Goal: Task Accomplishment & Management: Manage account settings

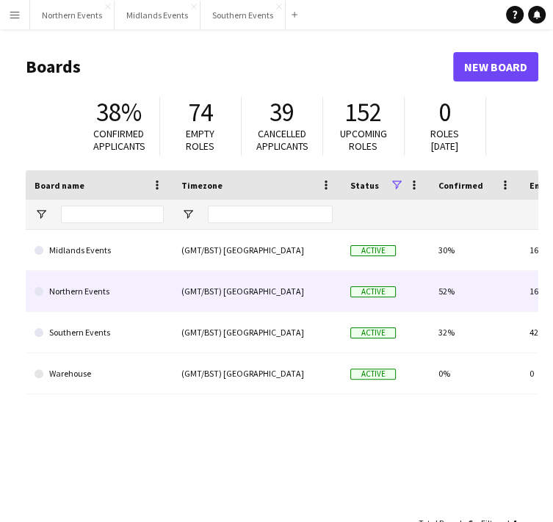
click at [85, 294] on link "Northern Events" at bounding box center [99, 291] width 129 height 41
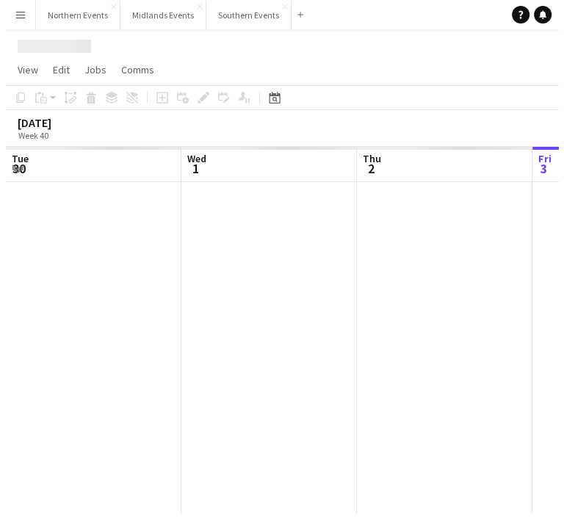
scroll to position [0, 351]
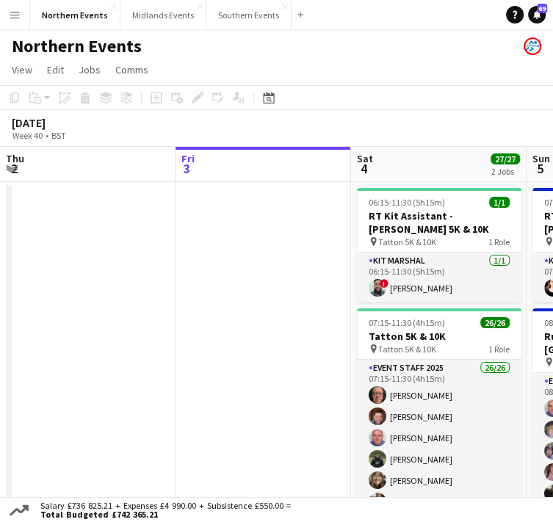
drag, startPoint x: 15, startPoint y: 15, endPoint x: 294, endPoint y: 83, distance: 286.6
click at [294, 83] on app-page-menu "View Day view expanded Day view collapsed Month view Date picker Jump to today …" at bounding box center [276, 71] width 553 height 28
click at [25, 69] on span "View" at bounding box center [22, 69] width 21 height 13
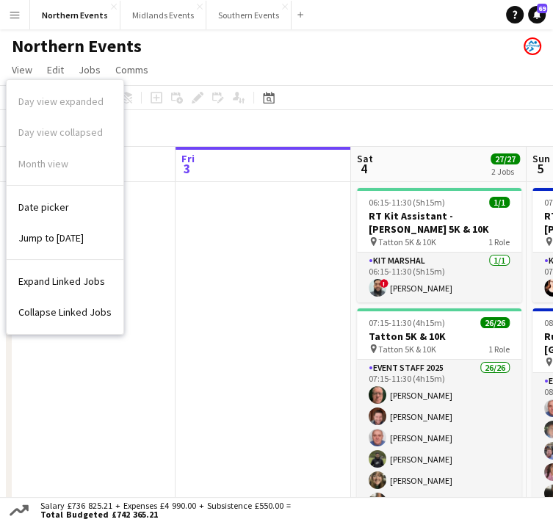
click at [20, 25] on button "Menu" at bounding box center [14, 14] width 29 height 29
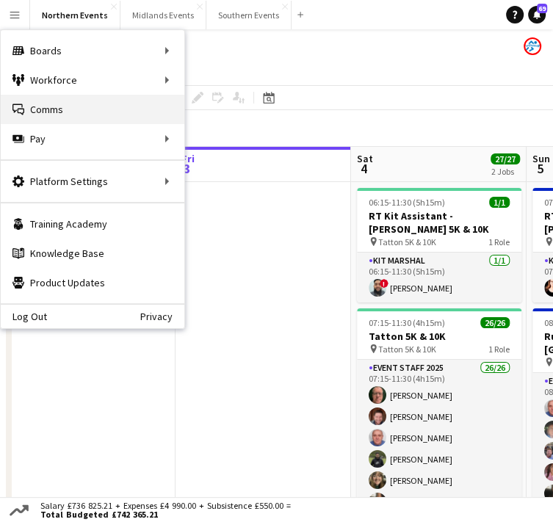
click at [44, 110] on link "Comms Comms" at bounding box center [93, 109] width 184 height 29
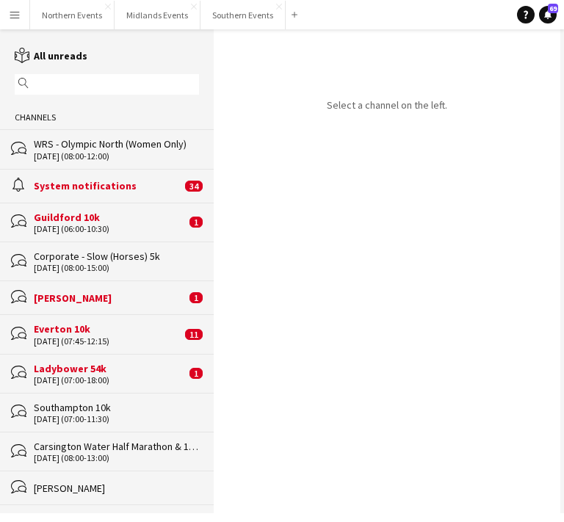
click at [15, 11] on app-icon "Menu" at bounding box center [15, 15] width 12 height 12
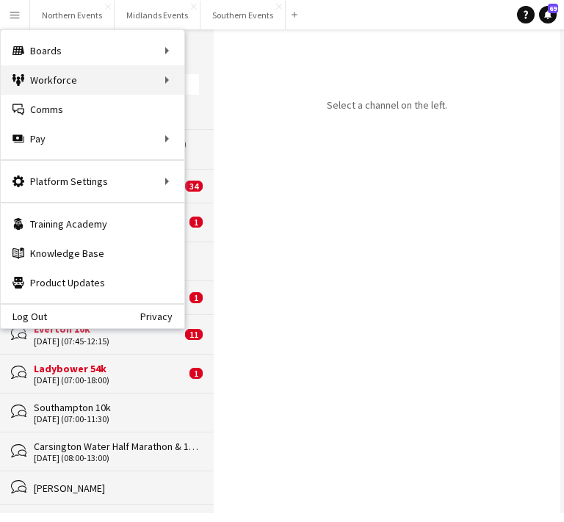
click at [43, 84] on div "Workforce Workforce" at bounding box center [93, 79] width 184 height 29
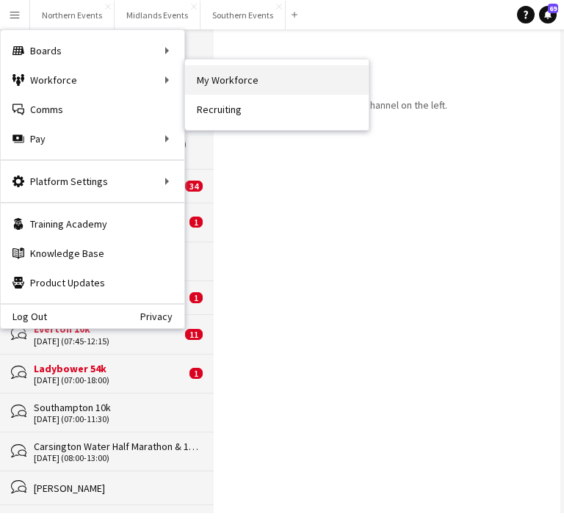
click at [259, 87] on link "My Workforce" at bounding box center [277, 79] width 184 height 29
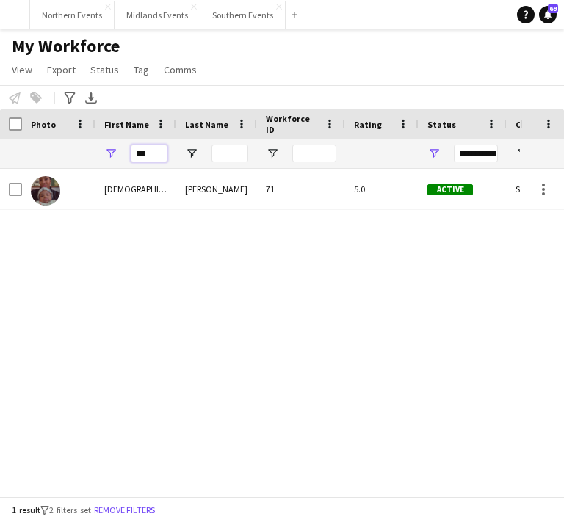
click at [145, 148] on input "***" at bounding box center [149, 154] width 37 height 18
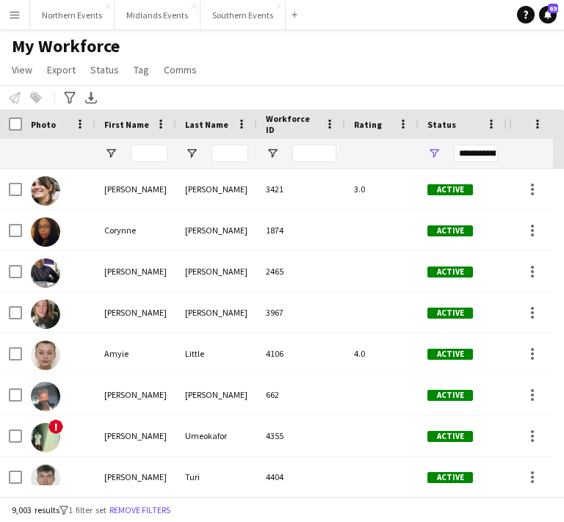
click at [471, 151] on div "**********" at bounding box center [476, 154] width 44 height 18
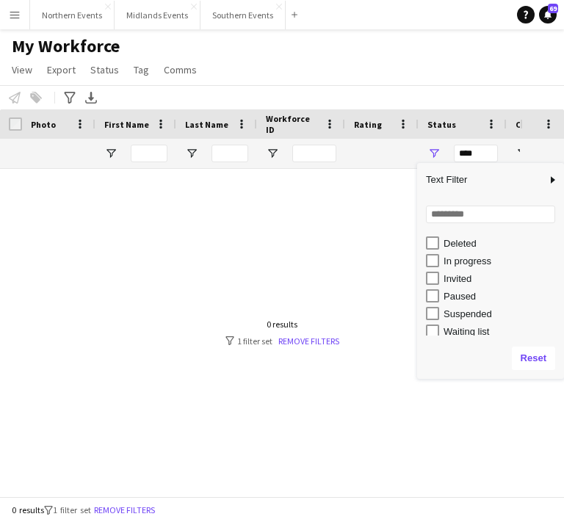
scroll to position [92, 0]
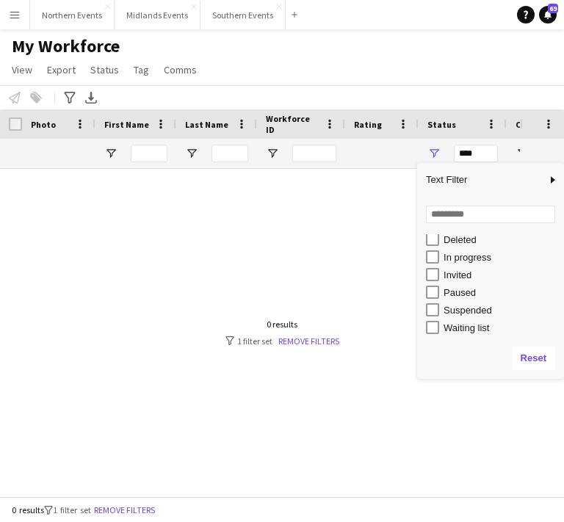
click at [482, 311] on div "Suspended" at bounding box center [502, 310] width 116 height 11
type input "**********"
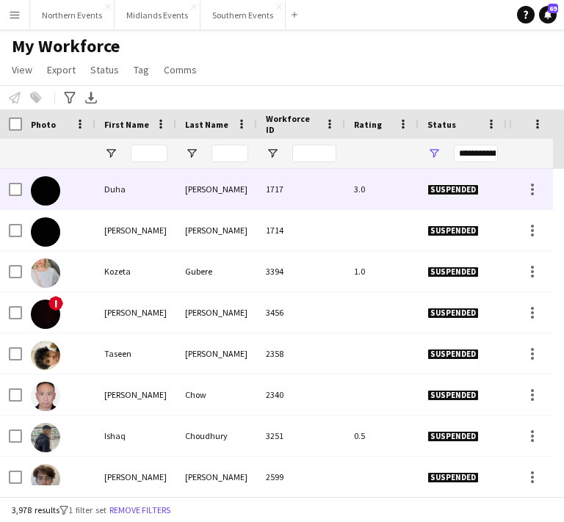
click at [119, 193] on div "Duha" at bounding box center [135, 189] width 81 height 40
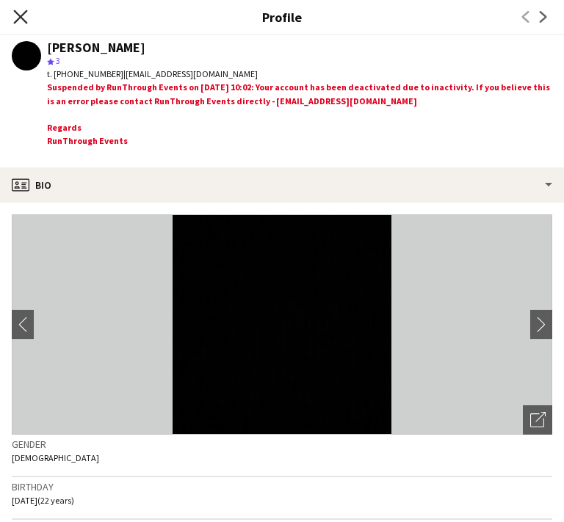
click at [21, 18] on icon at bounding box center [20, 17] width 14 height 14
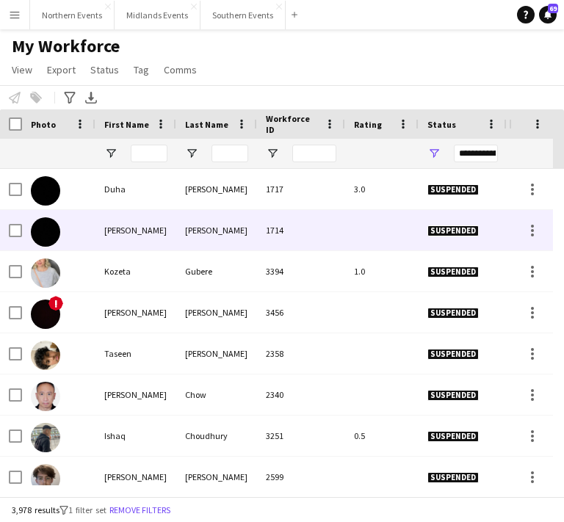
click at [182, 228] on div "Pugh" at bounding box center [216, 230] width 81 height 40
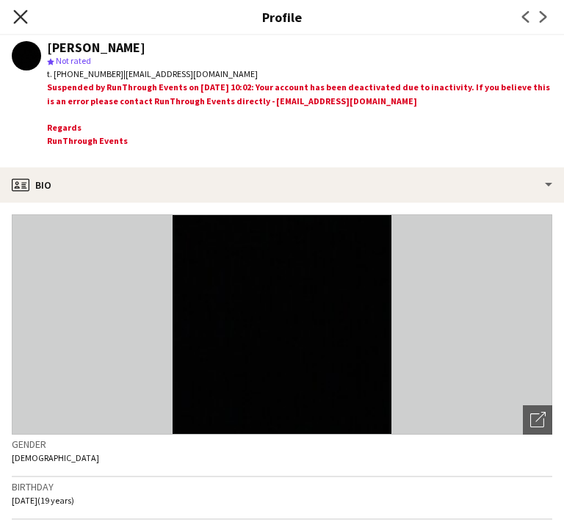
click at [24, 17] on icon "Close pop-in" at bounding box center [20, 17] width 14 height 14
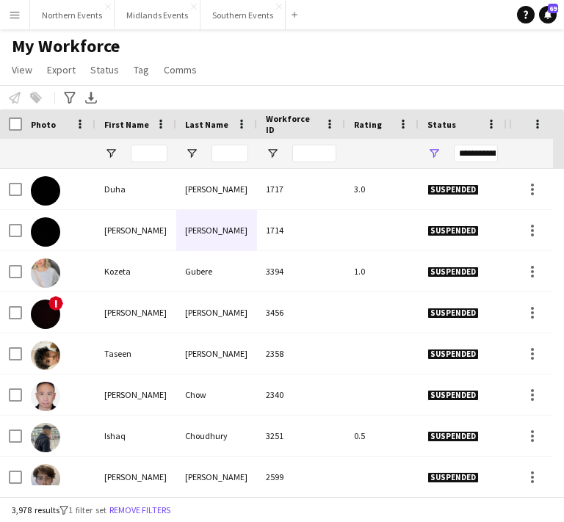
click at [13, 20] on app-icon "Menu" at bounding box center [15, 15] width 12 height 12
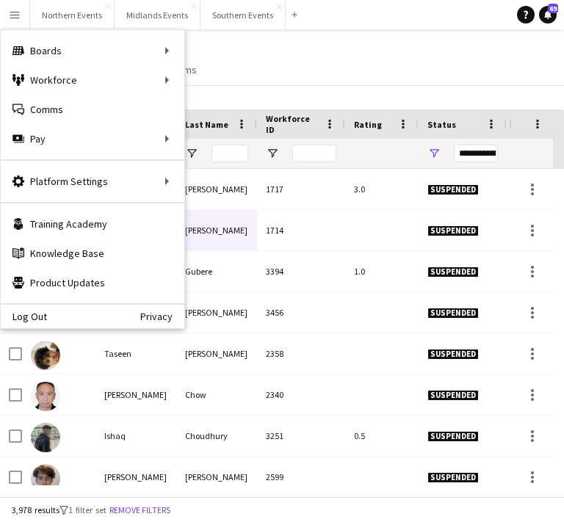
click at [425, 76] on div "My Workforce View Views Default view New view Update view Delete view Edit name…" at bounding box center [282, 60] width 564 height 50
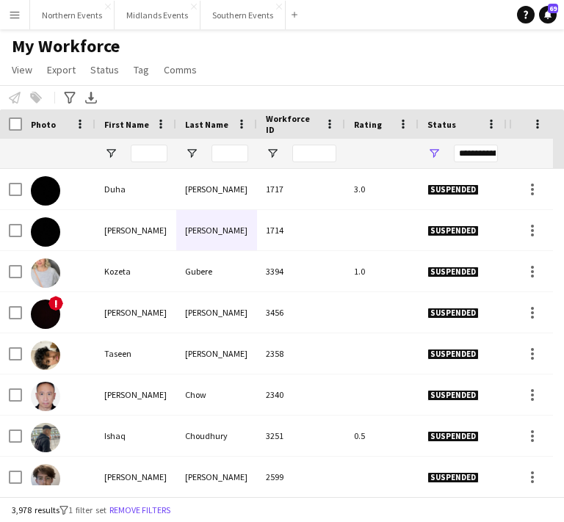
click at [17, 17] on app-icon "Menu" at bounding box center [15, 15] width 12 height 12
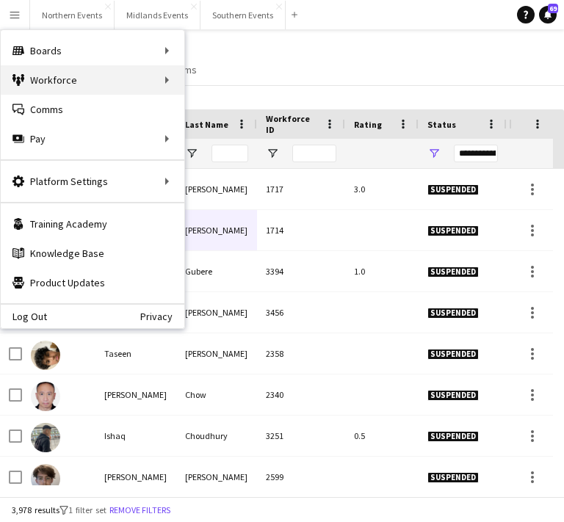
click at [165, 83] on div "Workforce Workforce" at bounding box center [93, 79] width 184 height 29
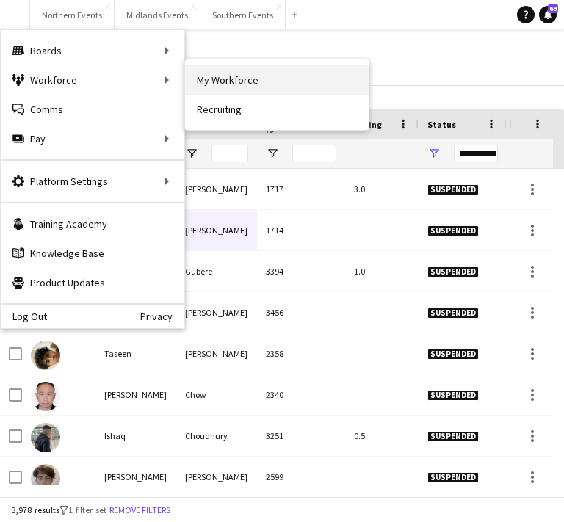
click at [218, 87] on link "My Workforce" at bounding box center [277, 79] width 184 height 29
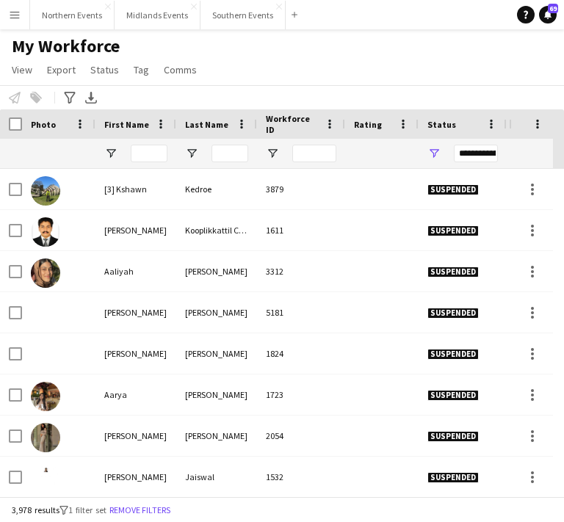
click at [487, 161] on div "**********" at bounding box center [476, 154] width 44 height 18
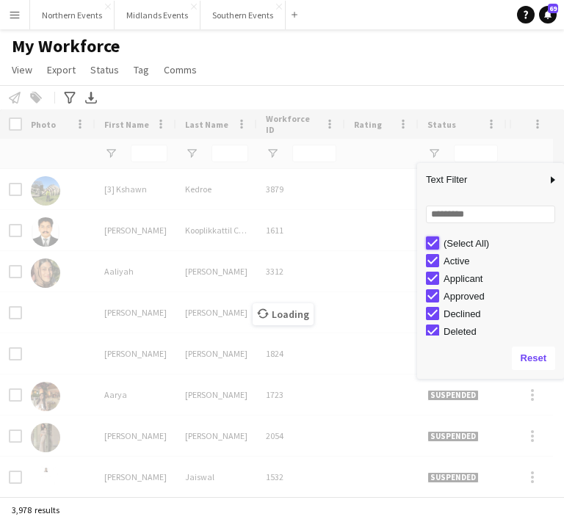
type input "***"
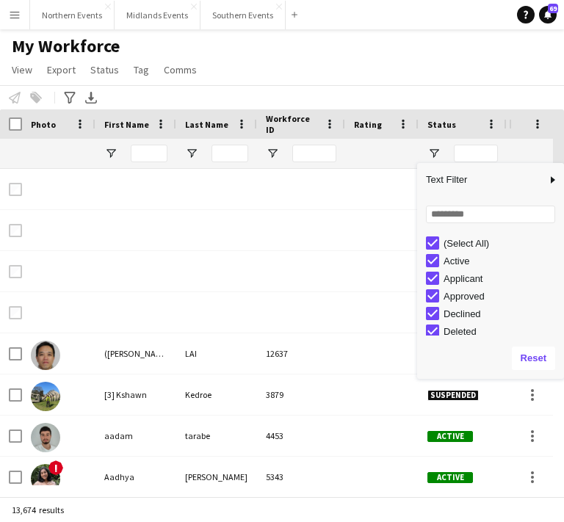
click at [6, 10] on button "Menu" at bounding box center [14, 14] width 29 height 29
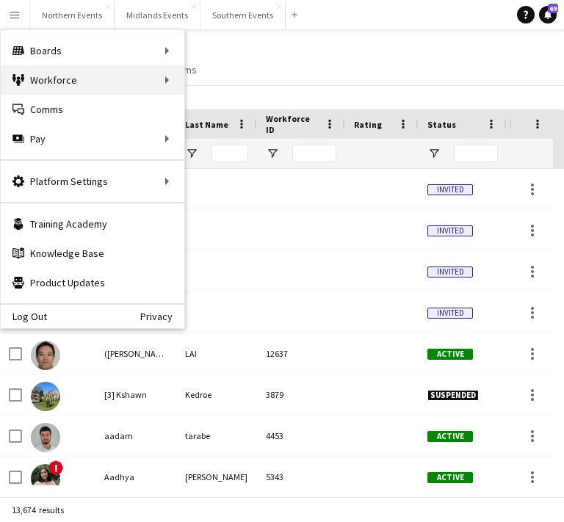
click at [178, 79] on div "Workforce Workforce" at bounding box center [93, 79] width 184 height 29
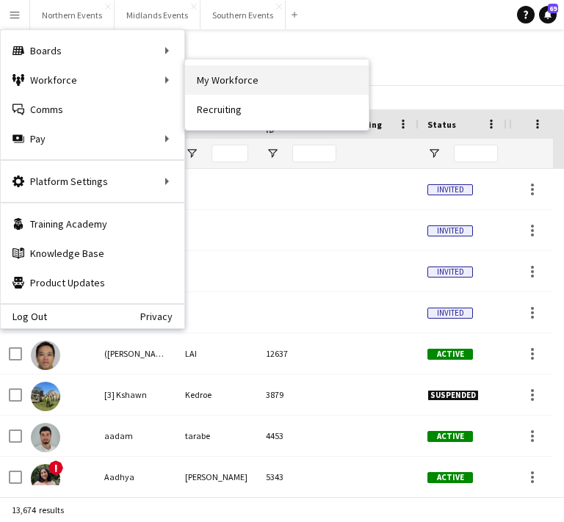
click at [213, 87] on link "My Workforce" at bounding box center [277, 79] width 184 height 29
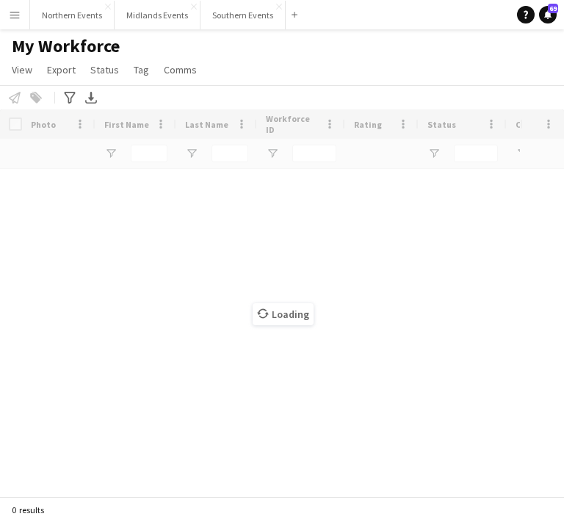
click at [213, 87] on div "Notify workforce Add to tag Select at least one crew to tag him or her. Advance…" at bounding box center [282, 97] width 564 height 24
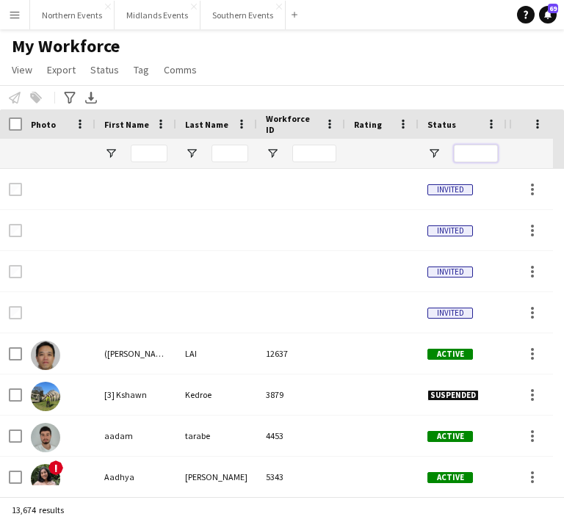
click at [471, 161] on input "Status Filter Input" at bounding box center [476, 154] width 44 height 18
click at [427, 152] on span "Open Filter Menu" at bounding box center [433, 153] width 13 height 13
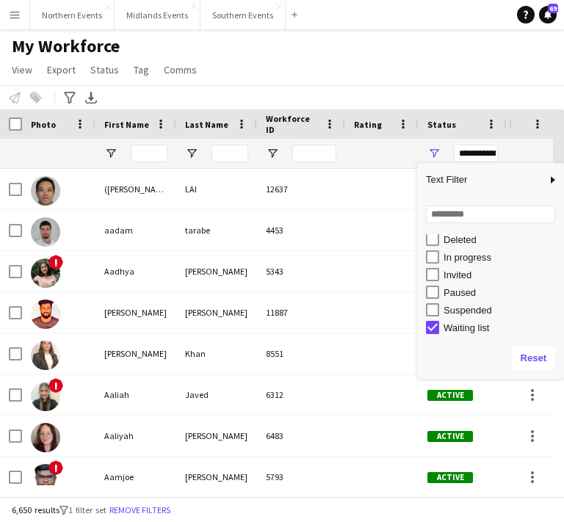
click at [451, 287] on div "Paused" at bounding box center [502, 292] width 116 height 11
type input "**********"
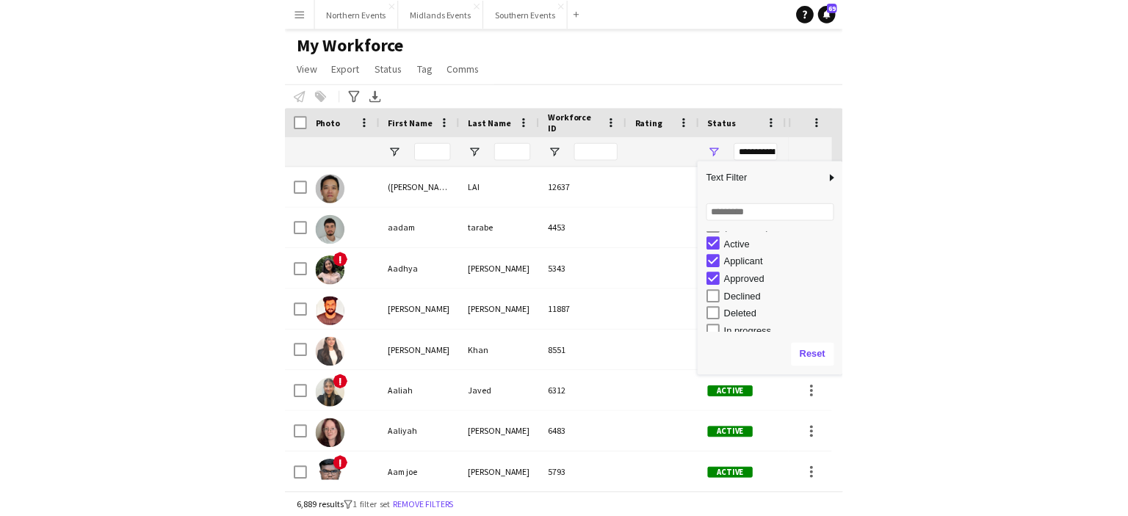
scroll to position [0, 0]
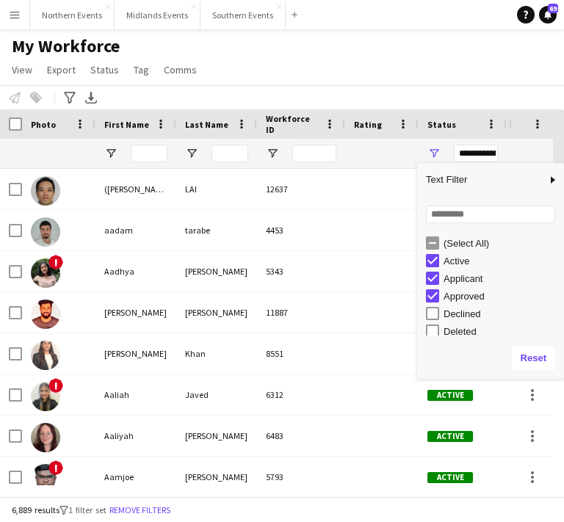
click at [449, 125] on span "Status" at bounding box center [441, 124] width 29 height 11
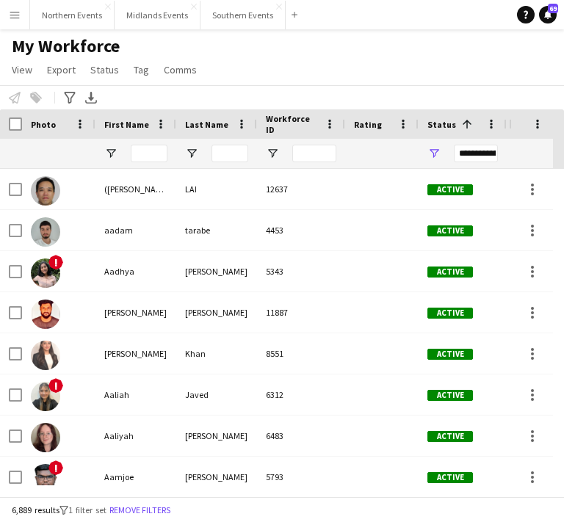
click at [462, 126] on span at bounding box center [466, 124] width 13 height 13
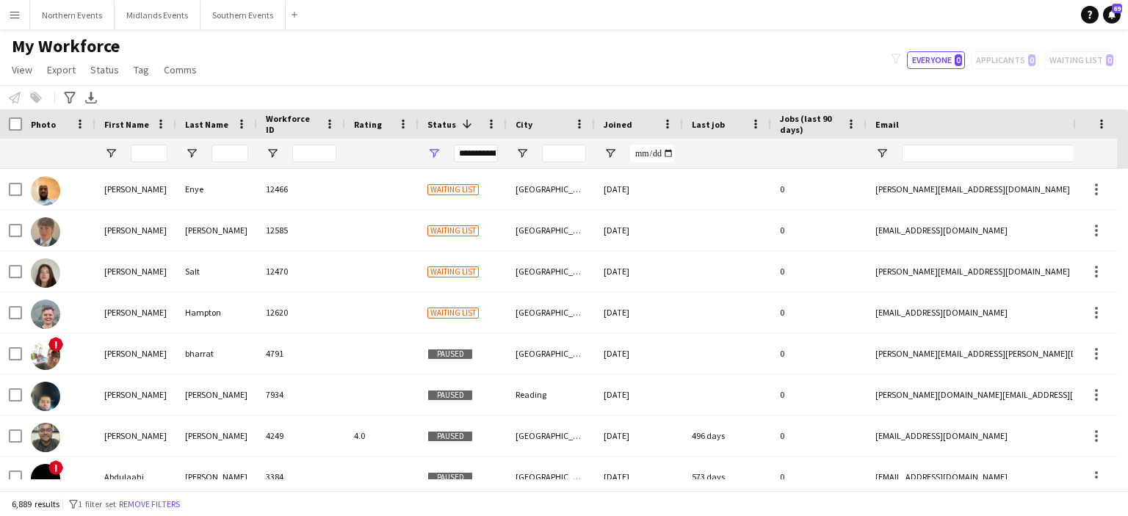
click at [495, 156] on div "**********" at bounding box center [476, 154] width 44 height 18
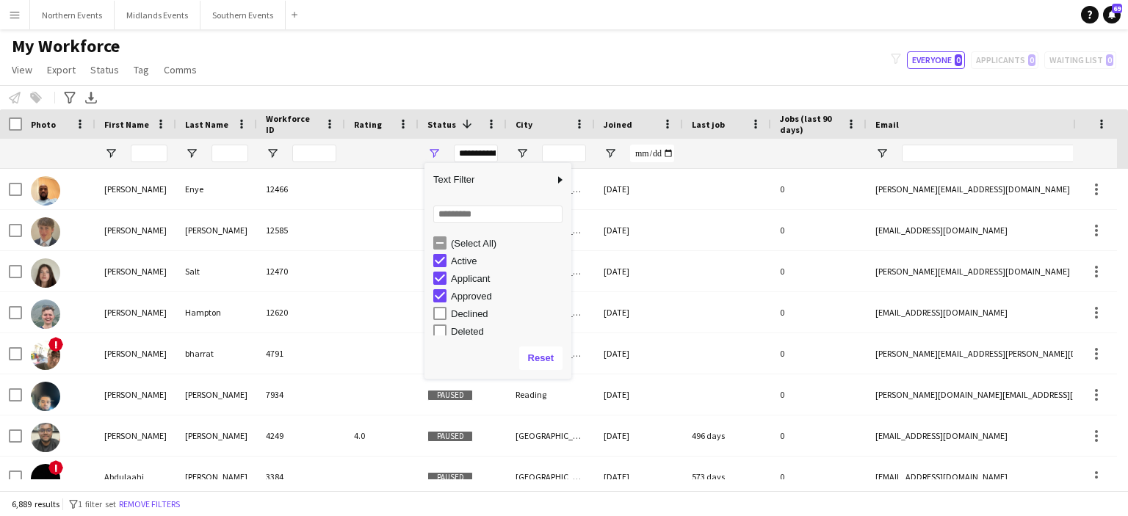
click at [563, 125] on div "Joined" at bounding box center [630, 124] width 53 height 22
click at [563, 128] on span "Last job" at bounding box center [708, 124] width 33 height 11
click at [563, 129] on span at bounding box center [755, 124] width 13 height 13
click at [563, 121] on span "Last job" at bounding box center [708, 124] width 33 height 11
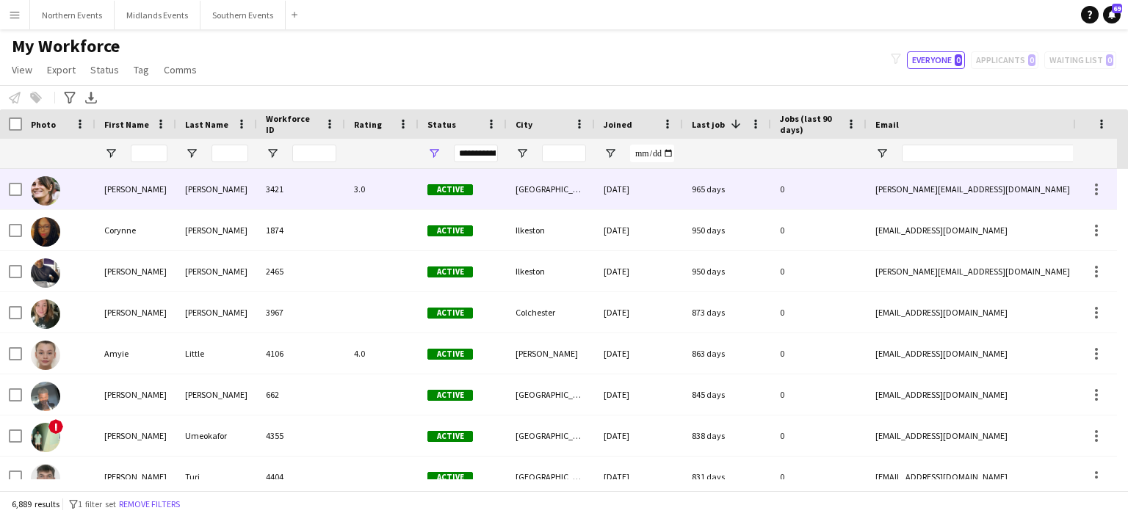
click at [18, 181] on div at bounding box center [15, 189] width 13 height 41
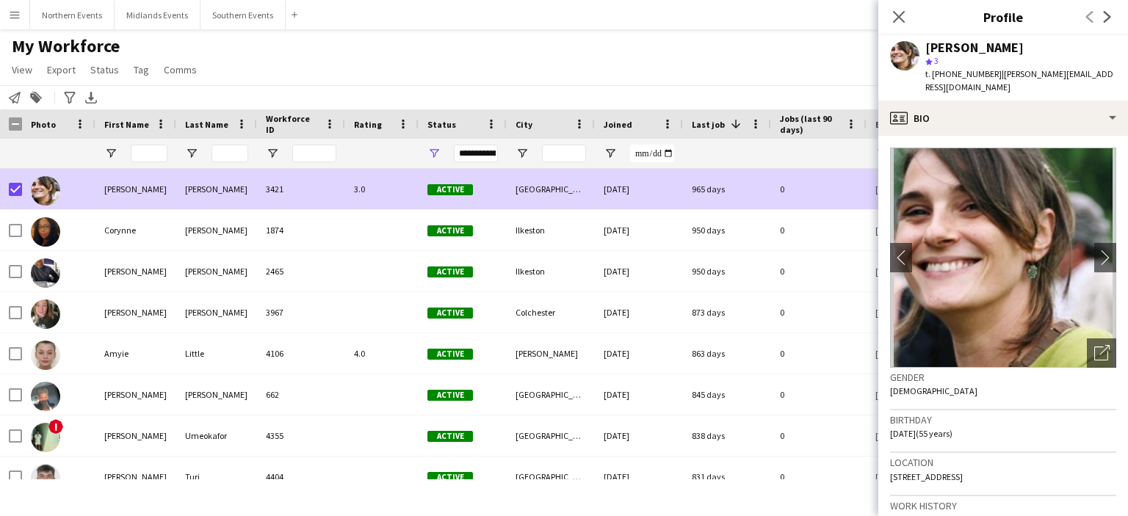
click at [19, 156] on div at bounding box center [11, 153] width 22 height 29
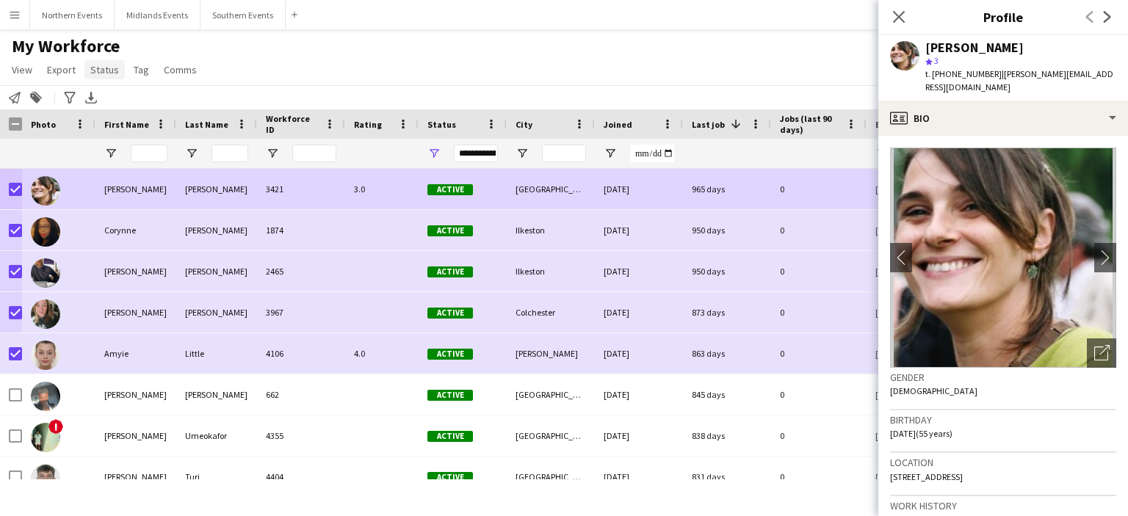
click at [101, 69] on span "Status" at bounding box center [104, 69] width 29 height 13
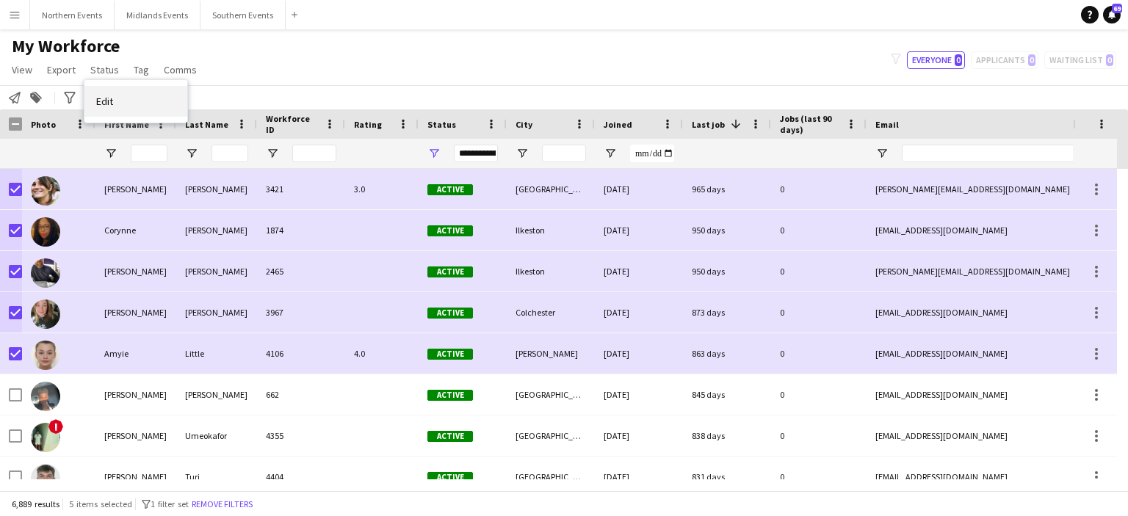
click at [100, 98] on span "Edit" at bounding box center [104, 101] width 17 height 13
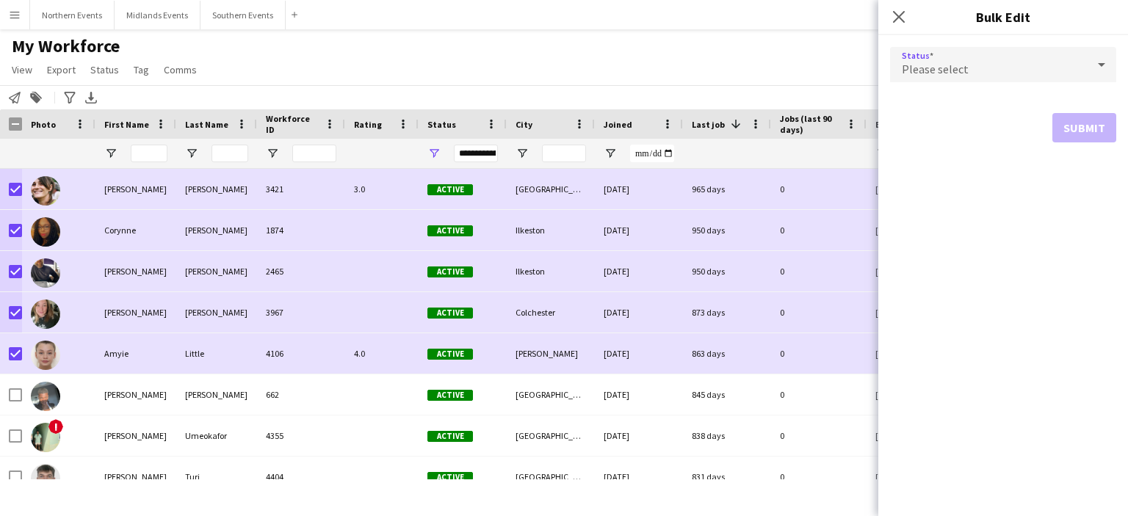
click at [563, 64] on icon at bounding box center [1102, 64] width 18 height 29
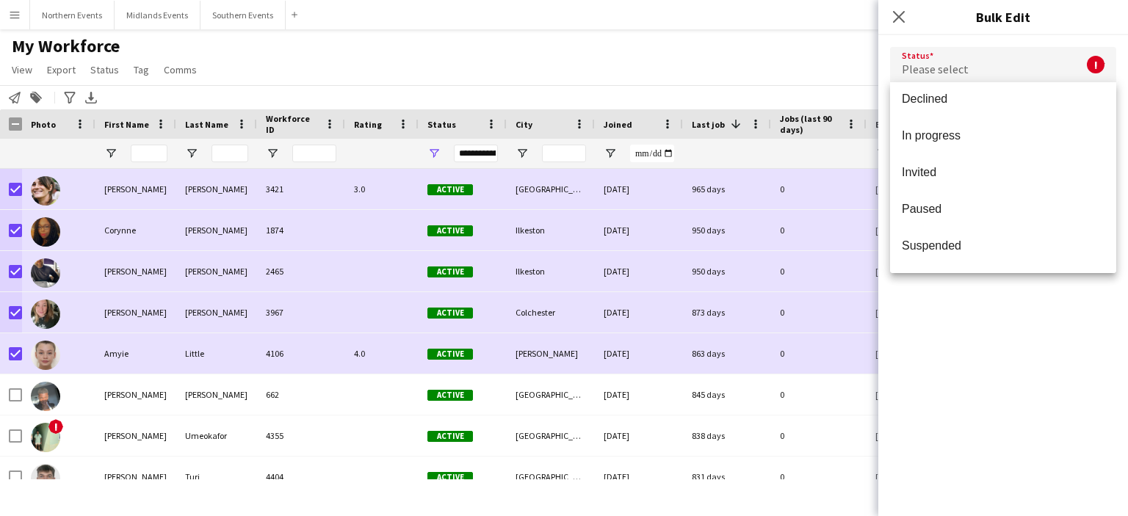
scroll to position [131, 0]
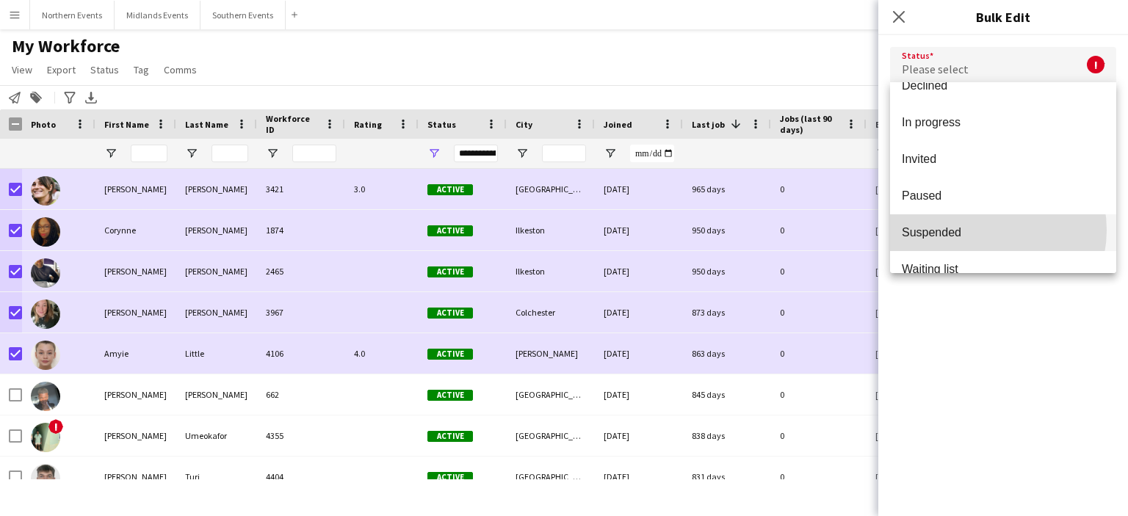
click at [563, 230] on span "Suspended" at bounding box center [1003, 232] width 203 height 14
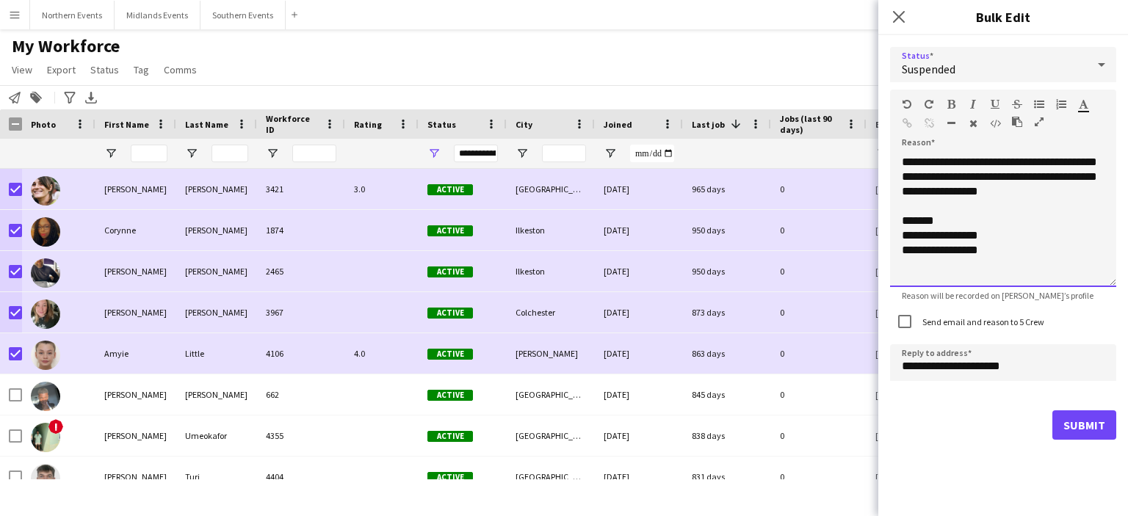
click at [563, 162] on div "**********" at bounding box center [1003, 221] width 226 height 132
click at [563, 17] on icon "Close pop-in" at bounding box center [899, 17] width 14 height 14
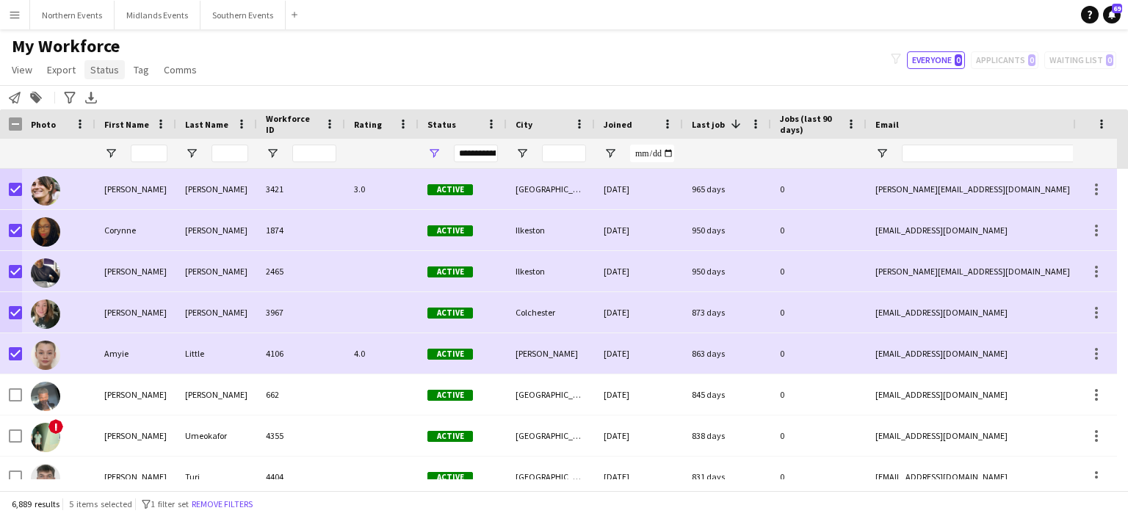
drag, startPoint x: 143, startPoint y: 73, endPoint x: 100, endPoint y: 61, distance: 44.9
click at [100, 61] on link "Status" at bounding box center [104, 69] width 40 height 19
click at [103, 102] on span "Edit" at bounding box center [104, 101] width 17 height 13
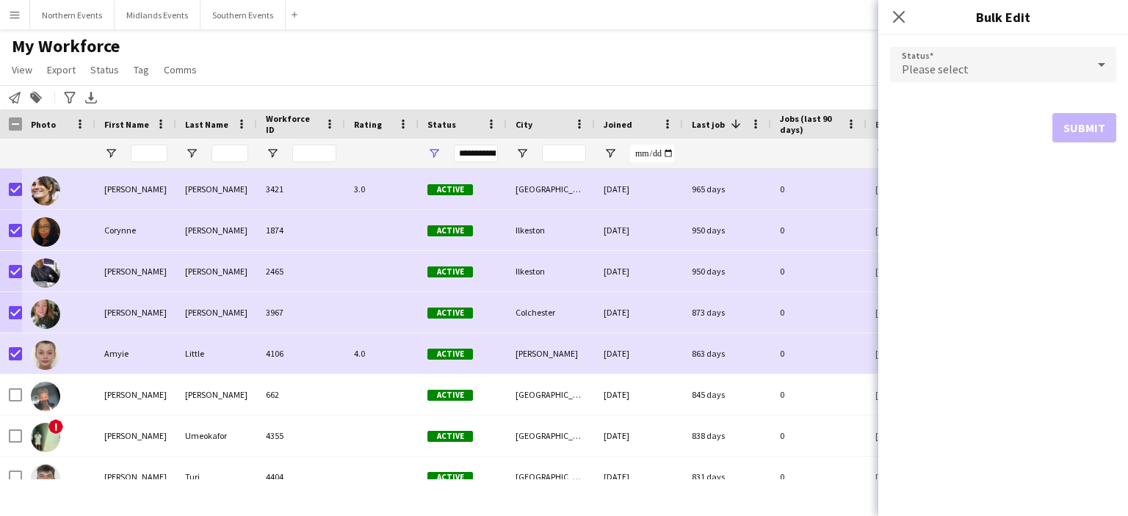
click at [563, 77] on div "Please select" at bounding box center [988, 64] width 197 height 35
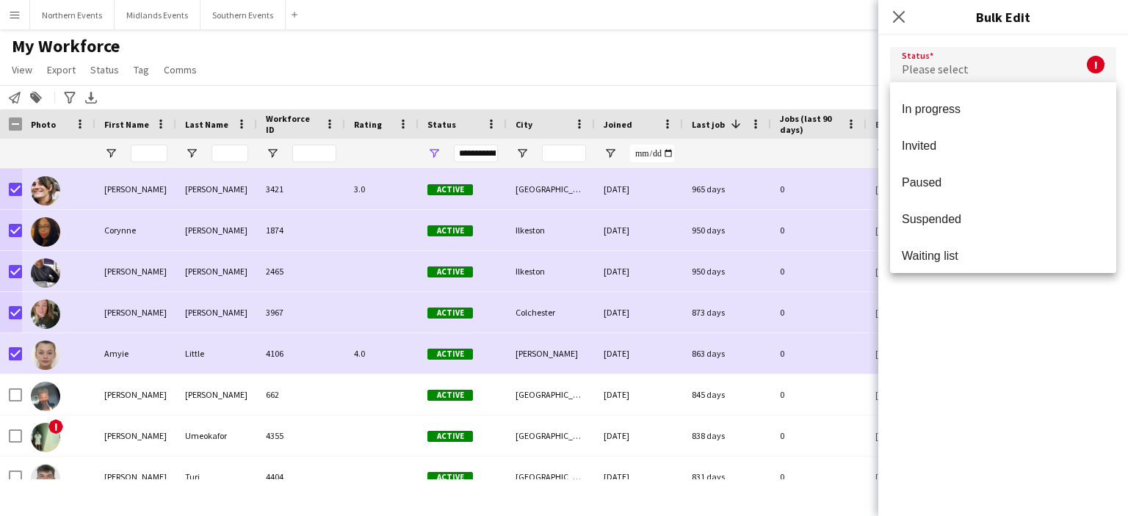
scroll to position [151, 0]
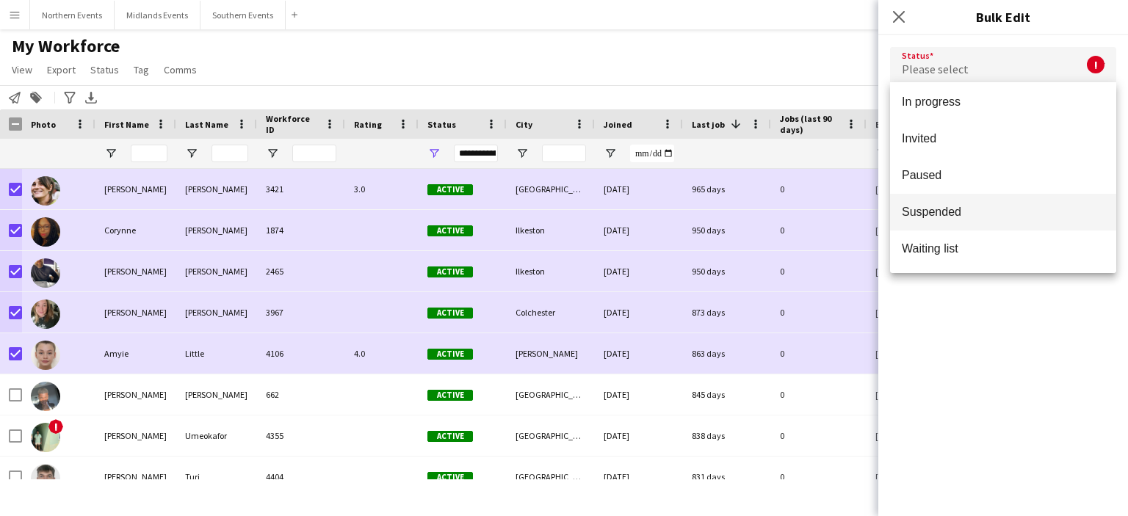
click at [563, 204] on mat-option "Suspended" at bounding box center [1003, 212] width 226 height 37
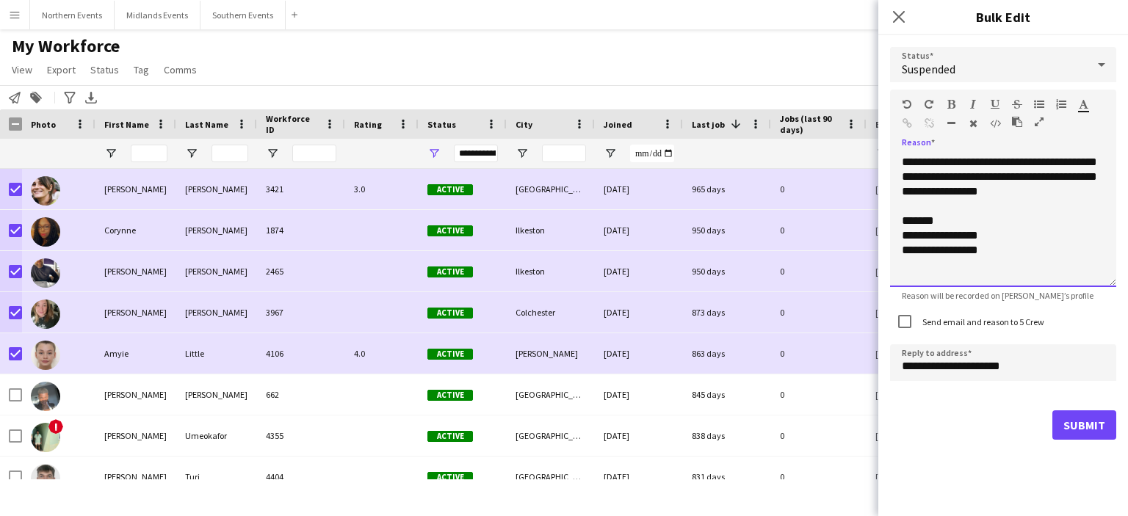
drag, startPoint x: 1022, startPoint y: 252, endPoint x: 900, endPoint y: 167, distance: 148.7
drag, startPoint x: 900, startPoint y: 167, endPoint x: 889, endPoint y: 231, distance: 65.6
click at [563, 231] on div "**********" at bounding box center [1003, 243] width 250 height 416
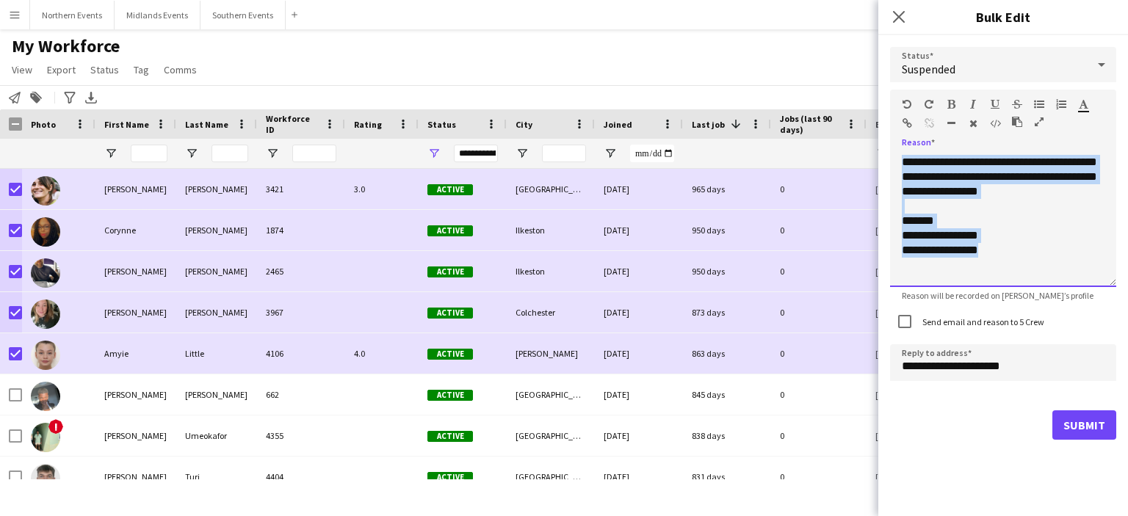
drag, startPoint x: 903, startPoint y: 164, endPoint x: 1044, endPoint y: 334, distance: 220.7
click at [563, 334] on form "**********" at bounding box center [1003, 243] width 226 height 416
click at [563, 13] on app-icon "Close pop-in" at bounding box center [899, 17] width 21 height 21
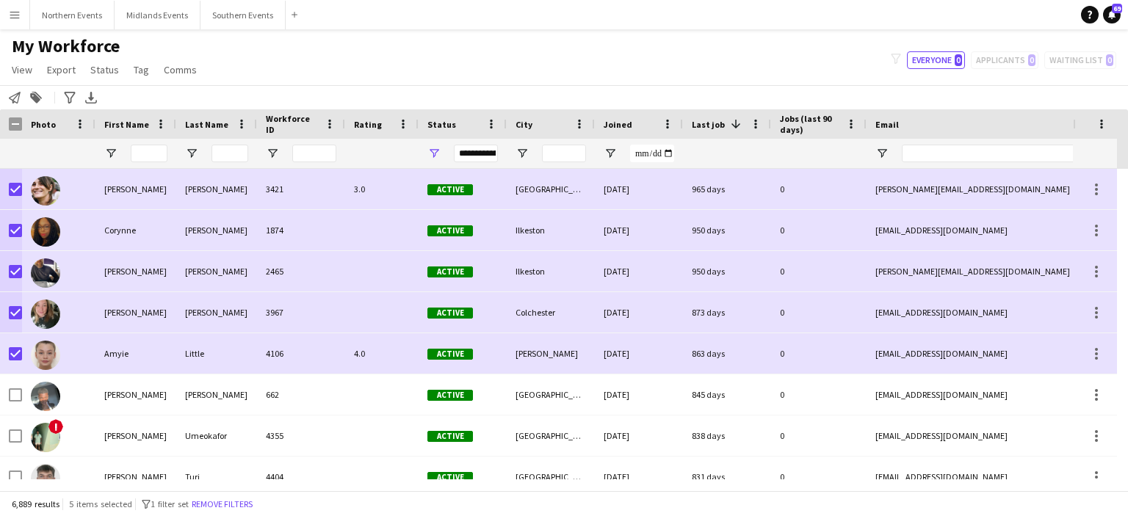
click at [11, 21] on button "Menu" at bounding box center [14, 14] width 29 height 29
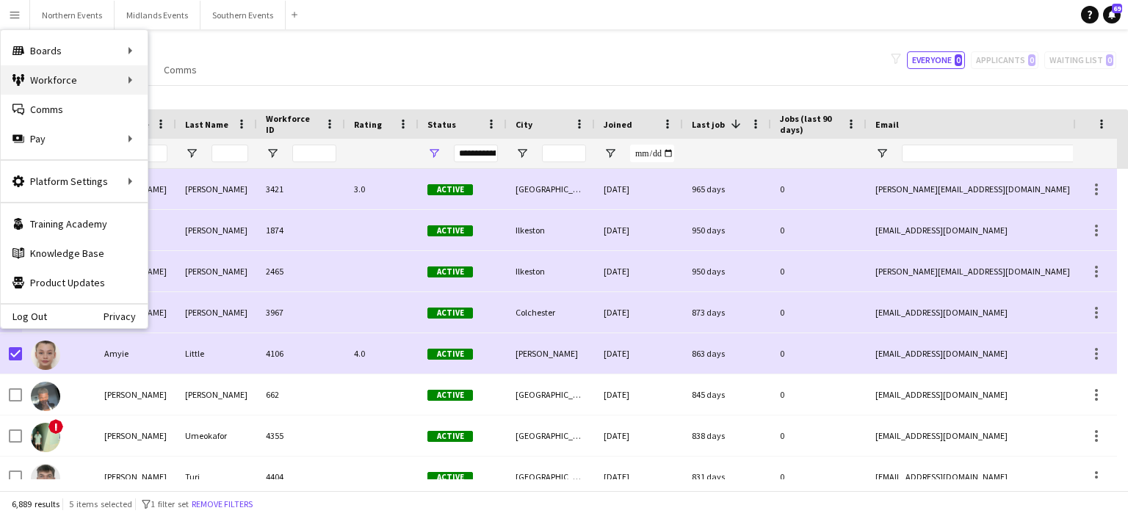
click at [48, 82] on div "Workforce Workforce" at bounding box center [74, 79] width 147 height 29
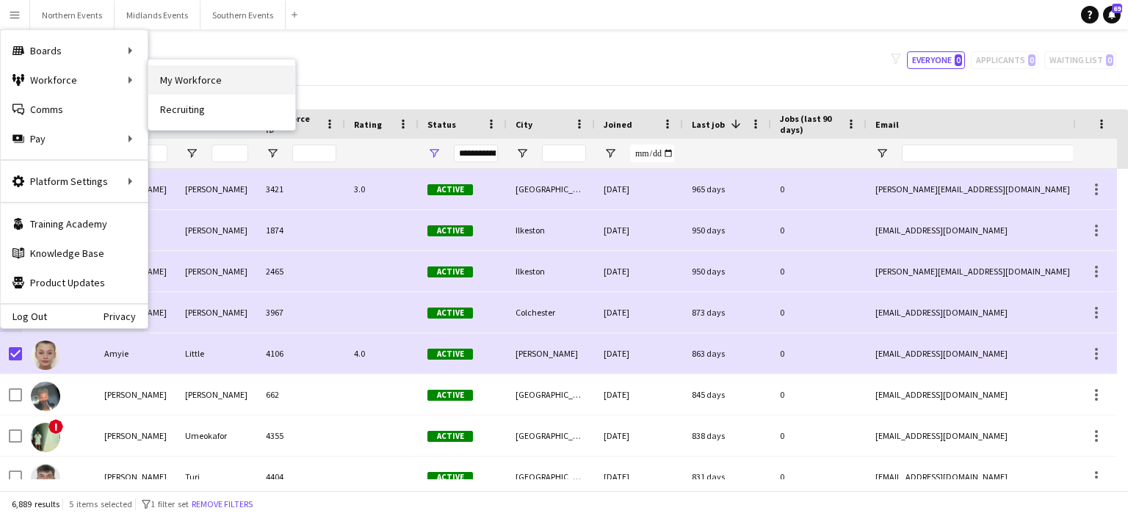
click at [171, 85] on link "My Workforce" at bounding box center [221, 79] width 147 height 29
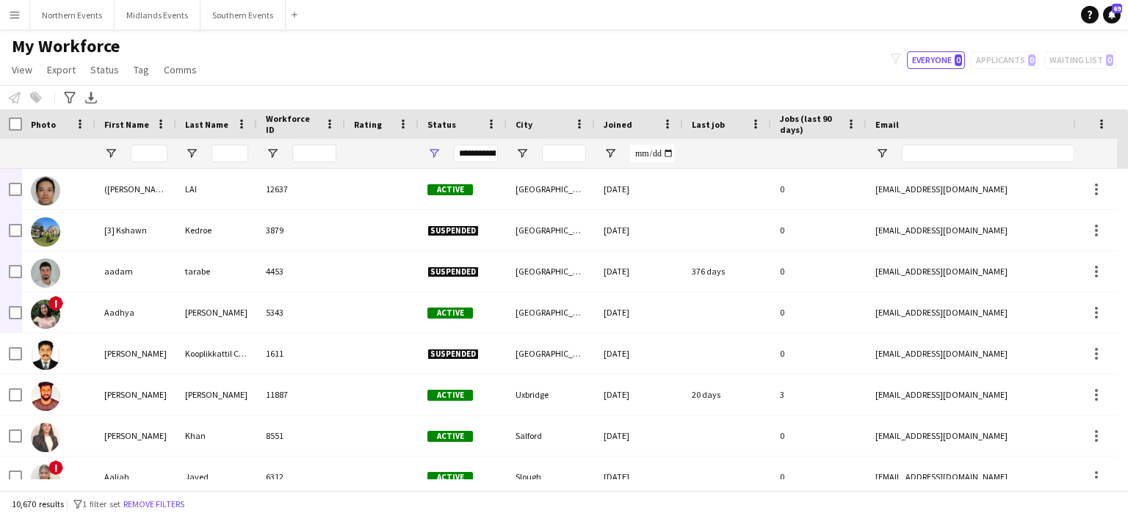
click at [13, 17] on app-icon "Menu" at bounding box center [15, 15] width 12 height 12
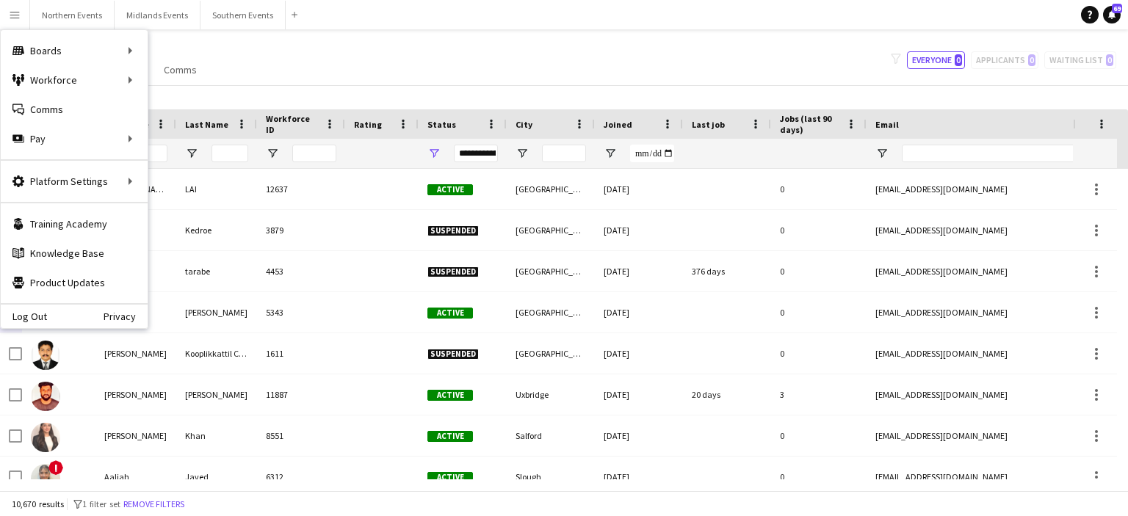
click at [244, 59] on div "My Workforce View Views Default view New view Update view Delete view Edit name…" at bounding box center [564, 60] width 1128 height 50
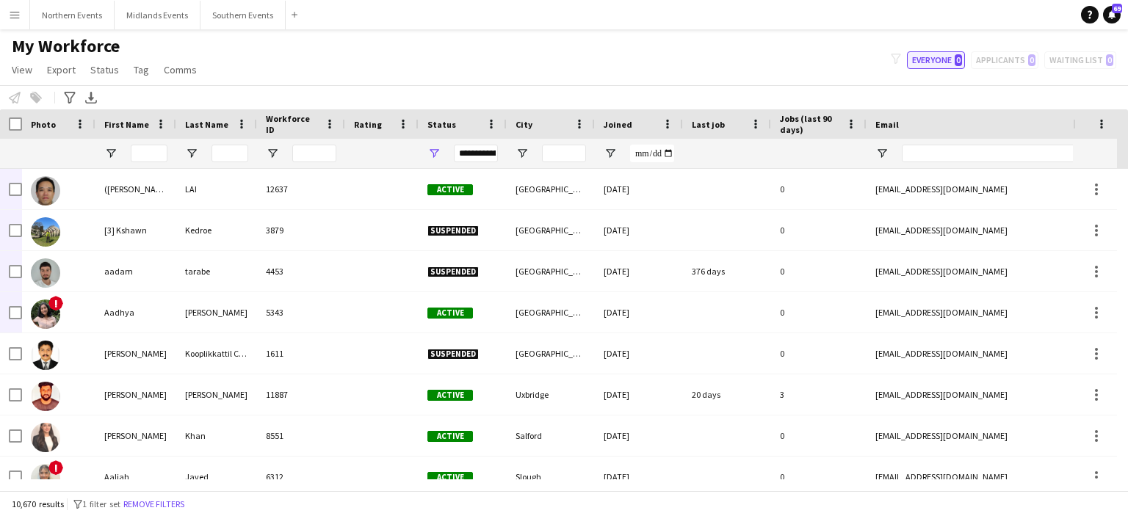
click at [563, 58] on button "Everyone 0" at bounding box center [936, 60] width 58 height 18
type input "**********"
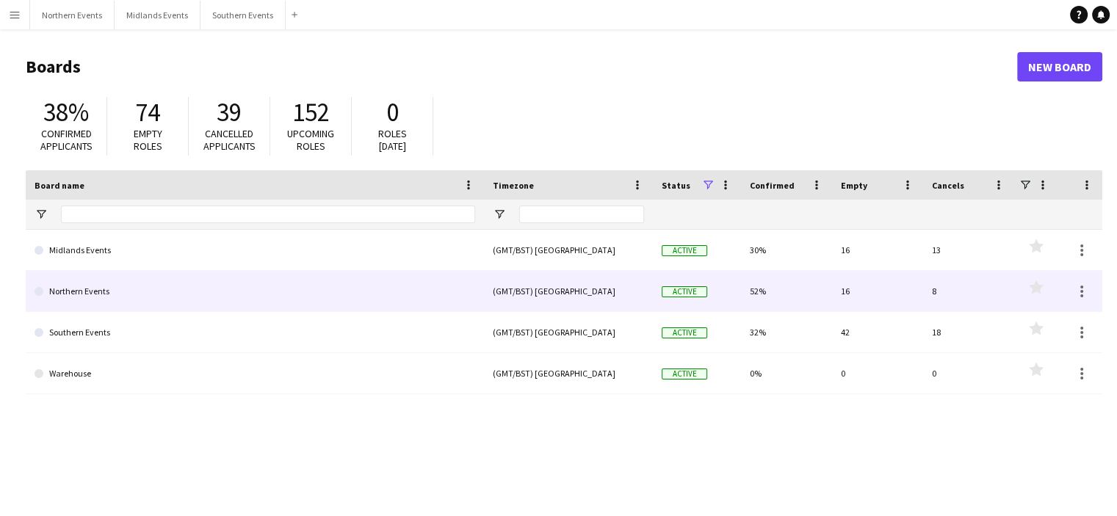
click at [73, 296] on link "Northern Events" at bounding box center [255, 291] width 441 height 41
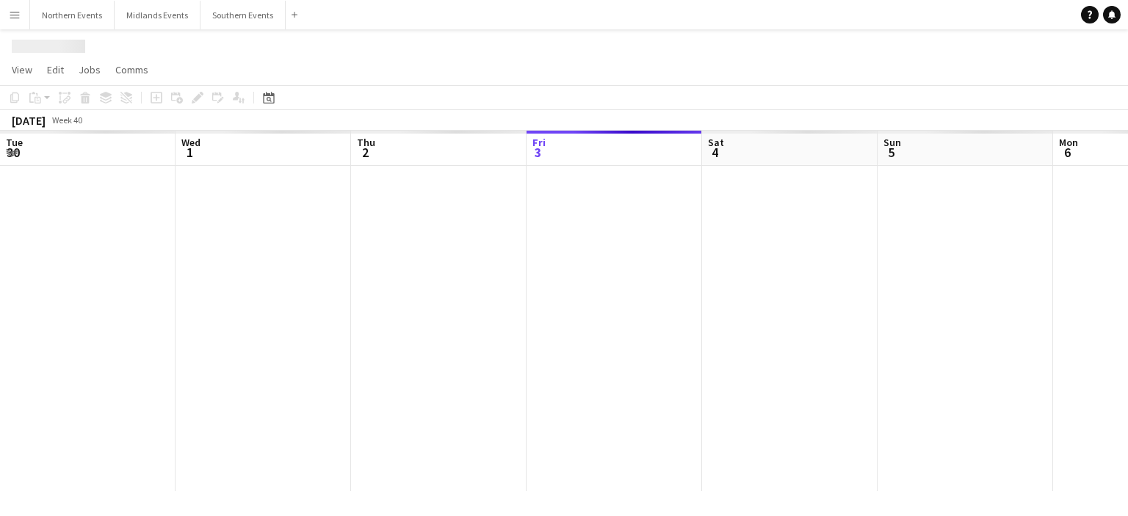
scroll to position [0, 351]
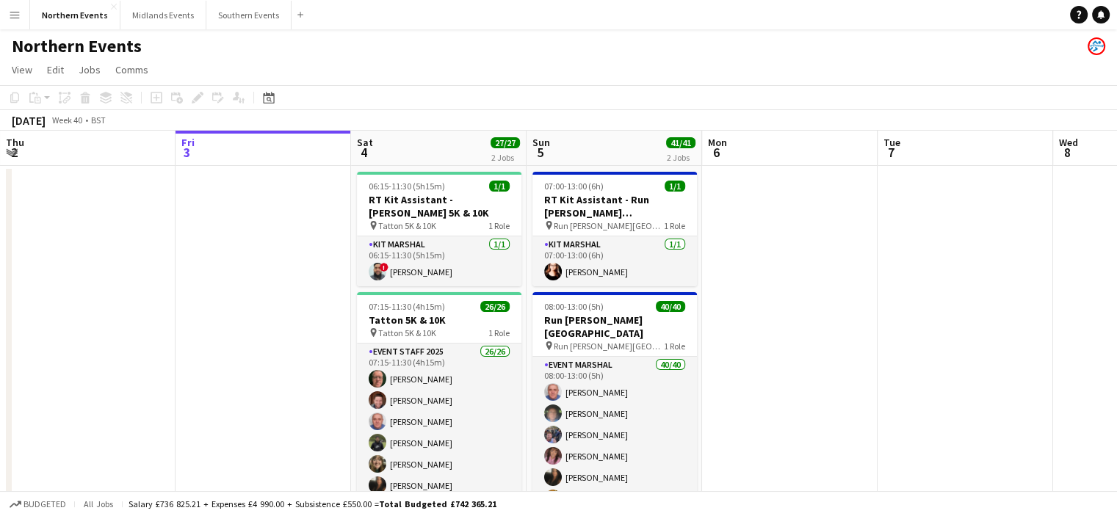
click at [13, 12] on app-icon "Menu" at bounding box center [15, 15] width 12 height 12
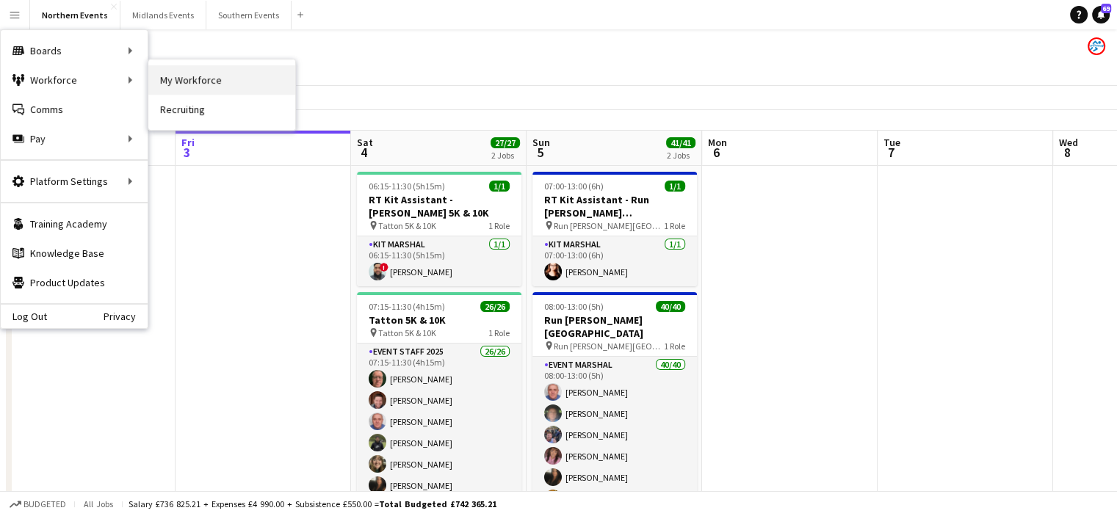
click at [188, 87] on link "My Workforce" at bounding box center [221, 79] width 147 height 29
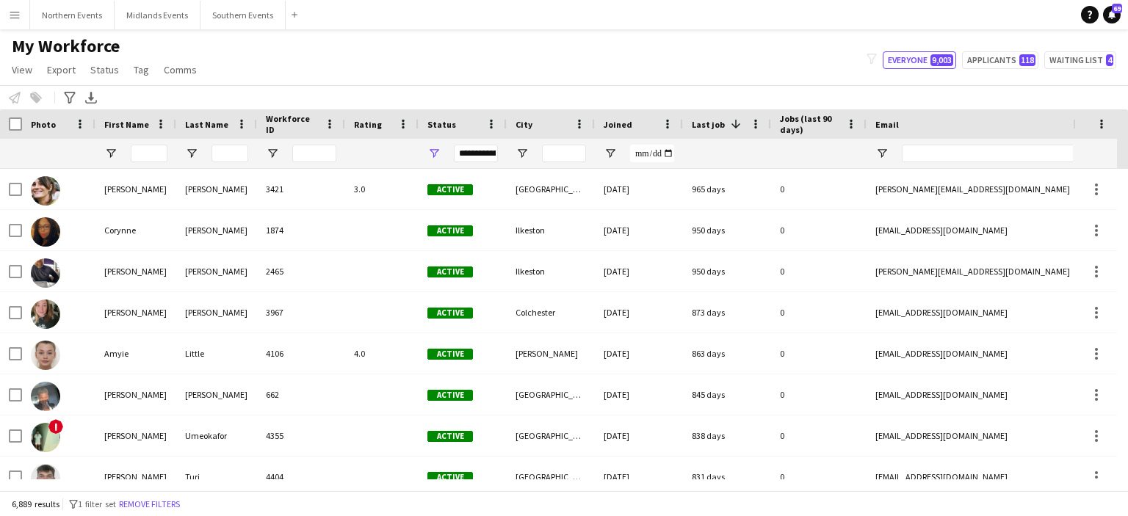
click at [479, 153] on div "**********" at bounding box center [476, 154] width 44 height 18
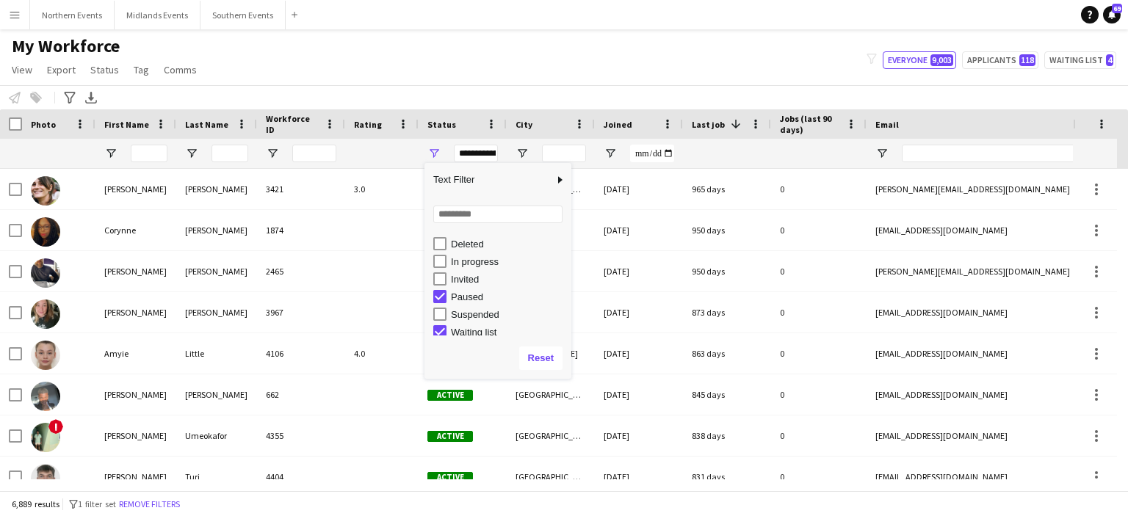
scroll to position [92, 0]
click at [487, 305] on div "Suspended" at bounding box center [509, 310] width 116 height 11
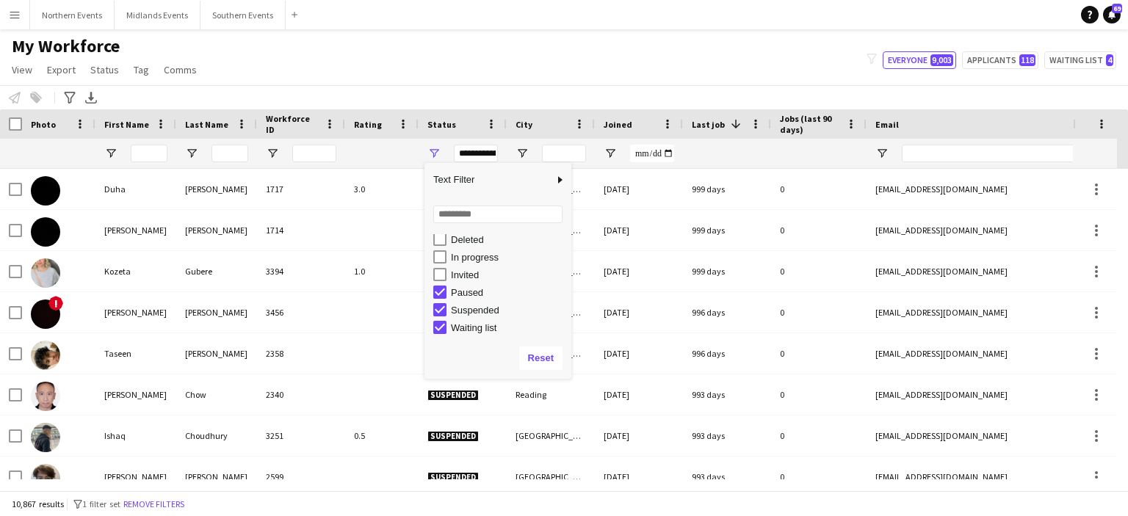
click at [469, 305] on div "Suspended" at bounding box center [509, 310] width 116 height 11
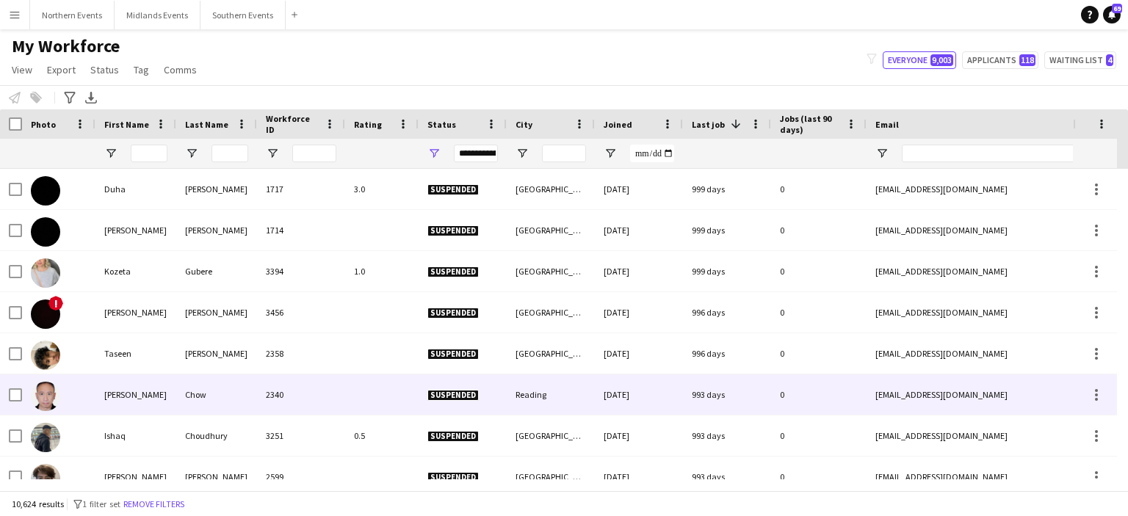
click at [120, 394] on div "Chi Kin" at bounding box center [135, 395] width 81 height 40
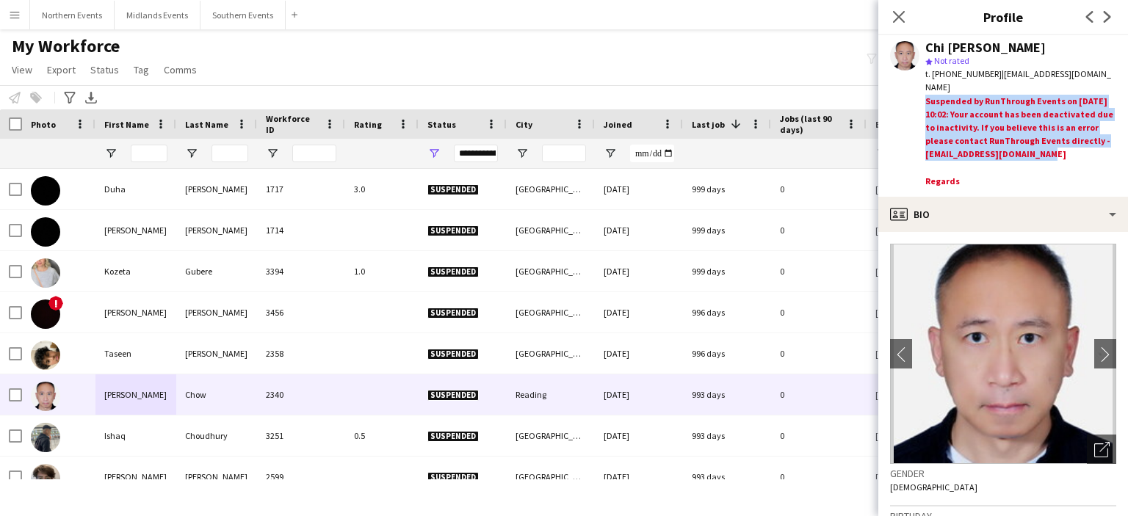
drag, startPoint x: 928, startPoint y: 87, endPoint x: 1089, endPoint y: 141, distance: 170.2
click at [1089, 141] on div "Suspended by RunThrough Events on 24-02-2025 10:02: Your account has been deact…" at bounding box center [1020, 143] width 191 height 96
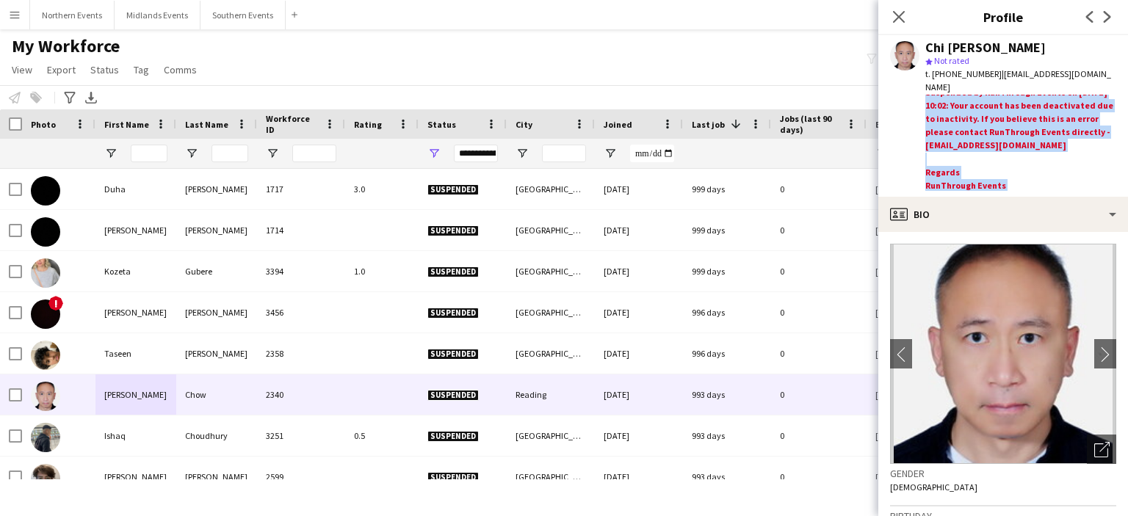
copy div "Suspended by RunThrough Events on 24-02-2025 10:02: Your account has been deact…"
click at [895, 17] on icon "Close pop-in" at bounding box center [899, 17] width 14 height 14
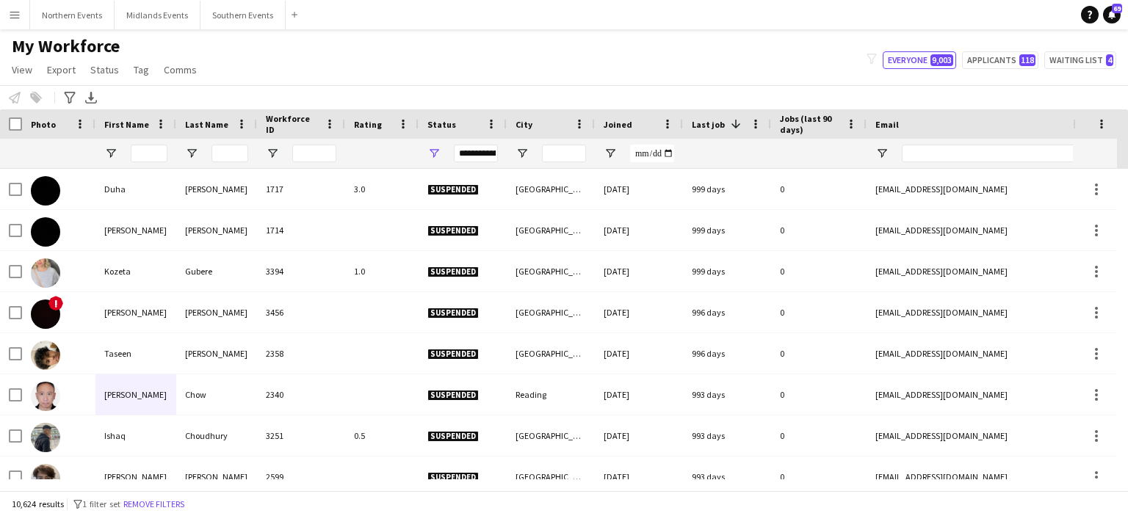
click at [19, 14] on app-icon "Menu" at bounding box center [15, 15] width 12 height 12
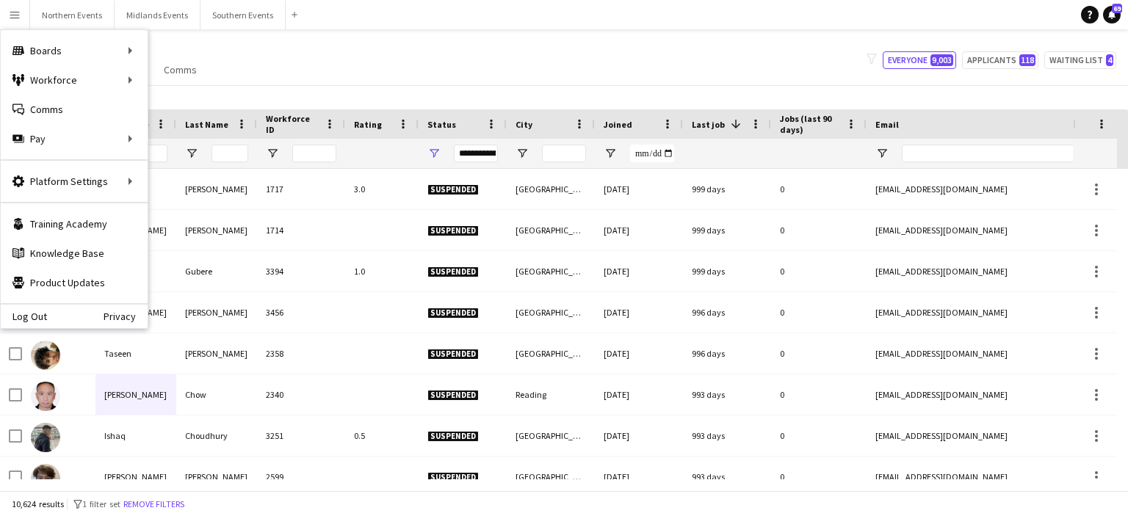
click at [475, 155] on div "**********" at bounding box center [476, 154] width 44 height 18
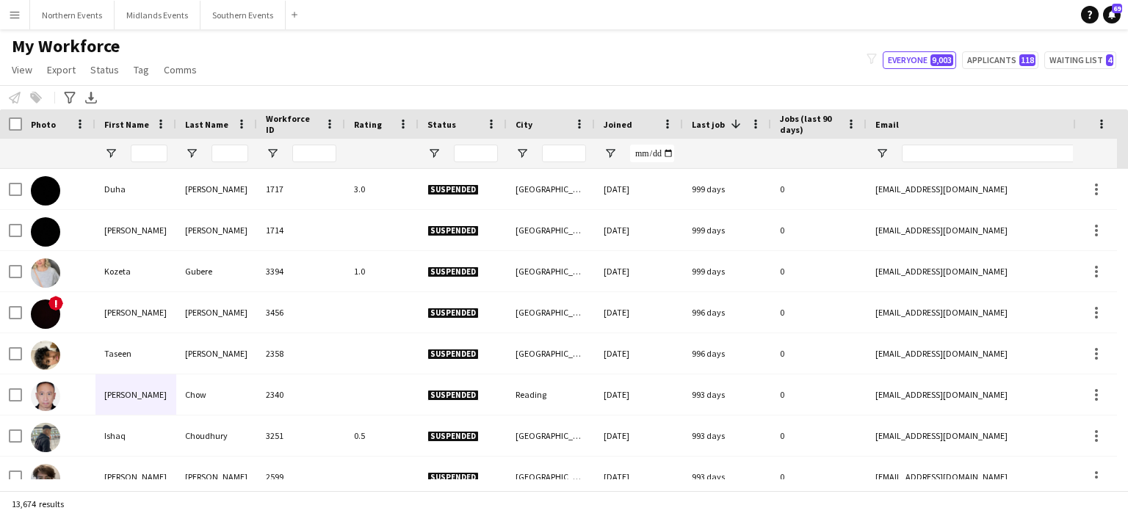
click at [652, 68] on div "My Workforce View Views Default view New view Update view Delete view Edit name…" at bounding box center [564, 60] width 1128 height 50
click at [469, 155] on input "Status Filter Input" at bounding box center [476, 154] width 44 height 18
click at [430, 160] on div at bounding box center [463, 153] width 88 height 29
click at [435, 150] on span "Open Filter Menu" at bounding box center [433, 153] width 13 height 13
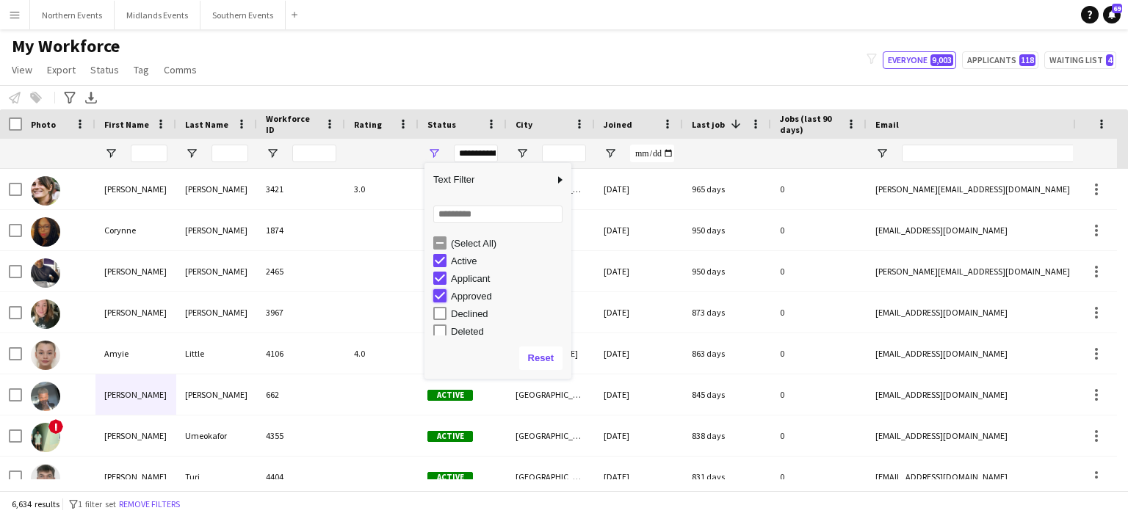
type input "**********"
click at [432, 27] on app-navbar "Menu Boards Boards Boards All jobs Status Workforce Workforce My Workforce Recr…" at bounding box center [564, 14] width 1128 height 29
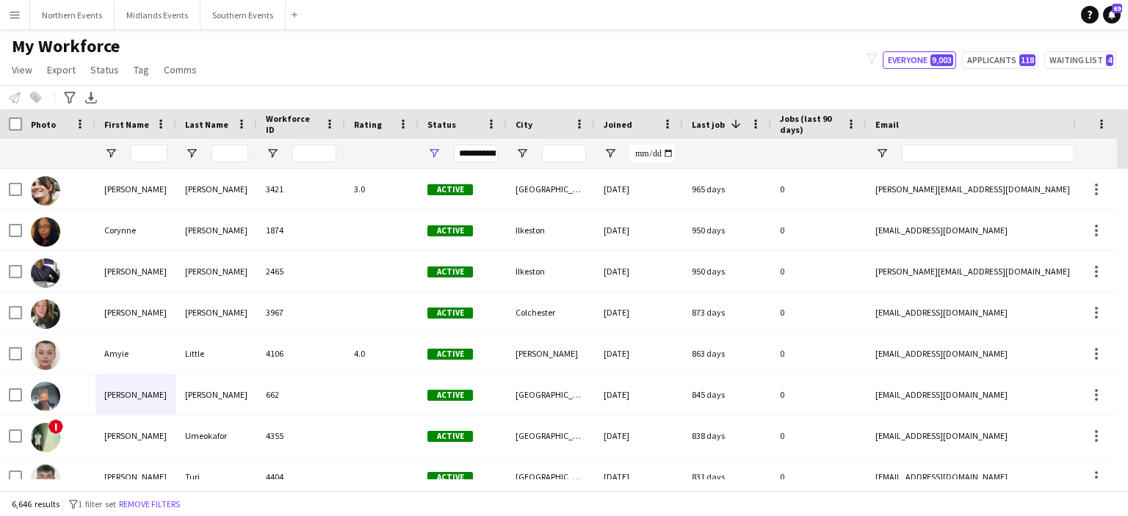
click at [735, 76] on div "My Workforce View Views Default view New view Update view Delete view Edit name…" at bounding box center [564, 60] width 1128 height 50
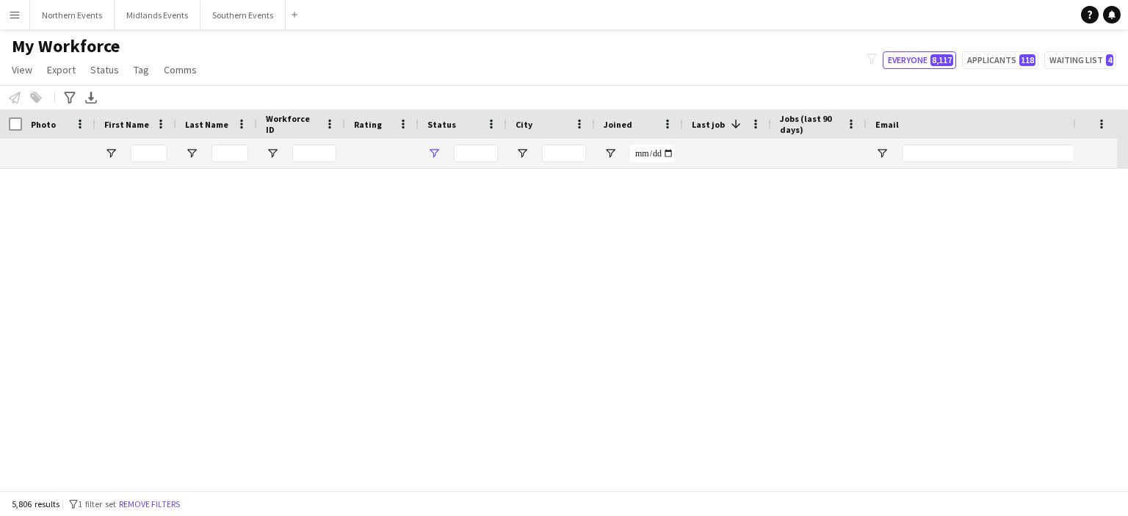
type input "**********"
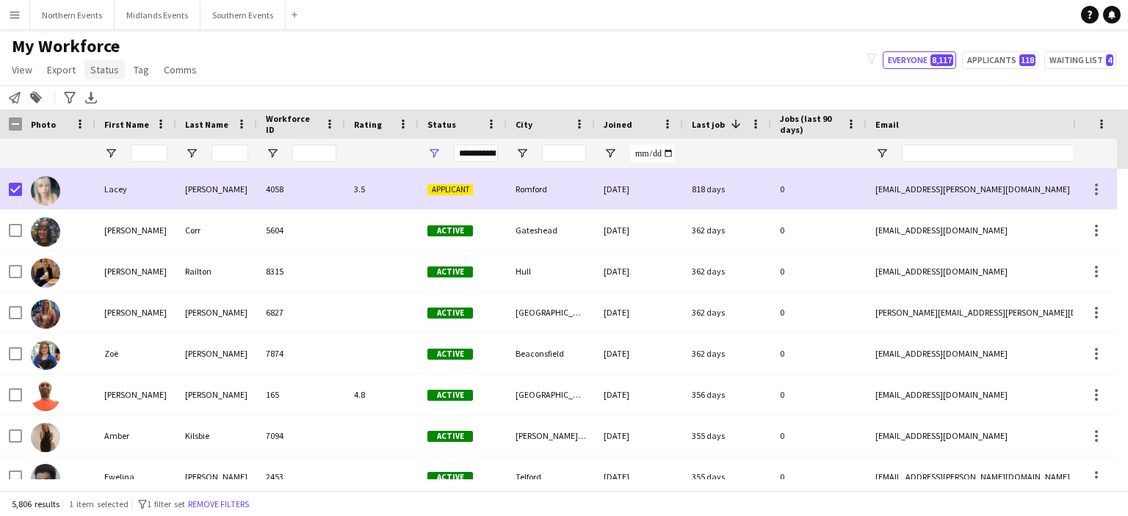
click at [111, 68] on span "Status" at bounding box center [104, 69] width 29 height 13
click at [135, 95] on link "Edit" at bounding box center [135, 101] width 103 height 31
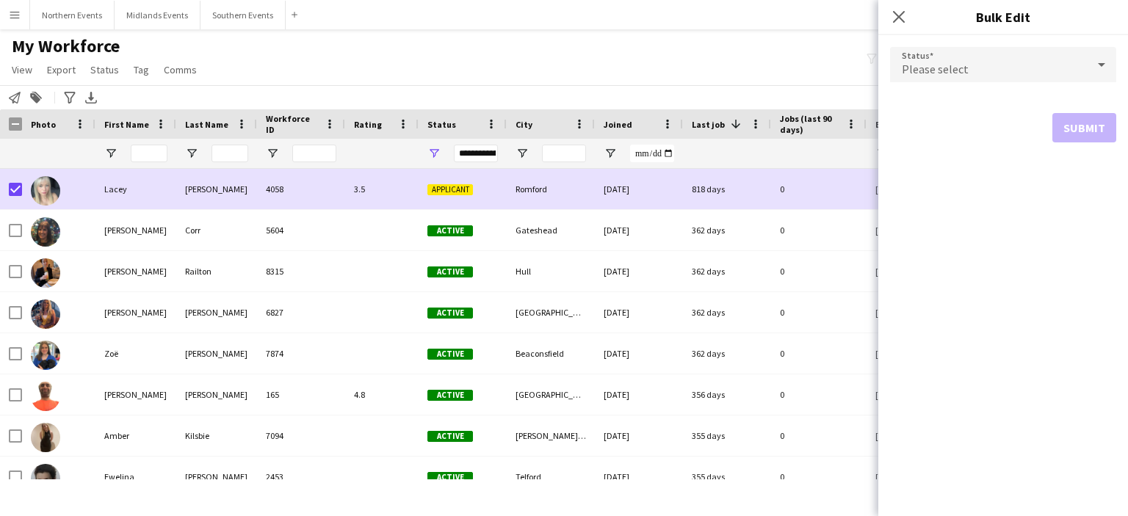
click at [917, 76] on div "Please select" at bounding box center [988, 64] width 197 height 35
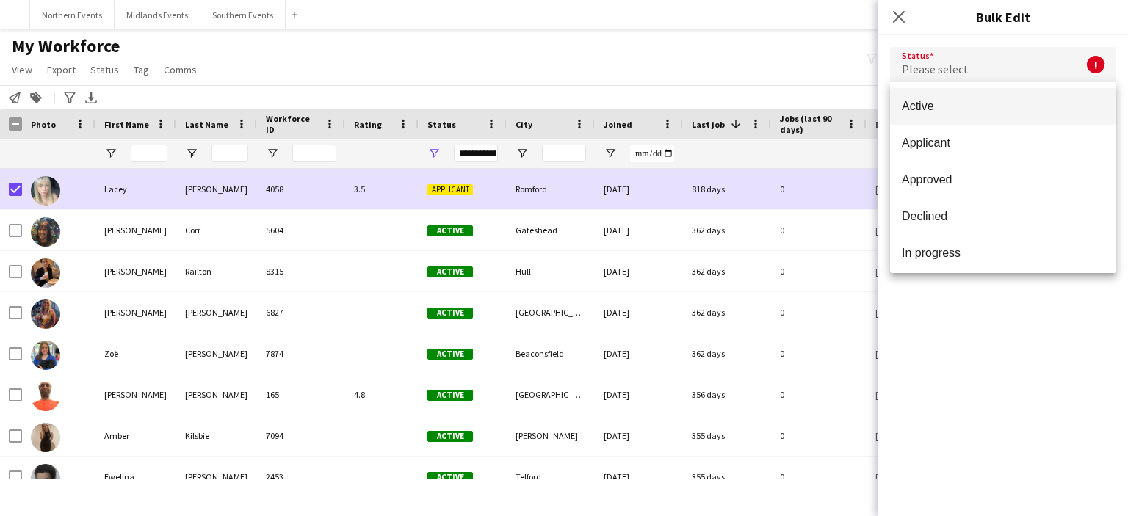
click at [903, 14] on div at bounding box center [564, 258] width 1128 height 516
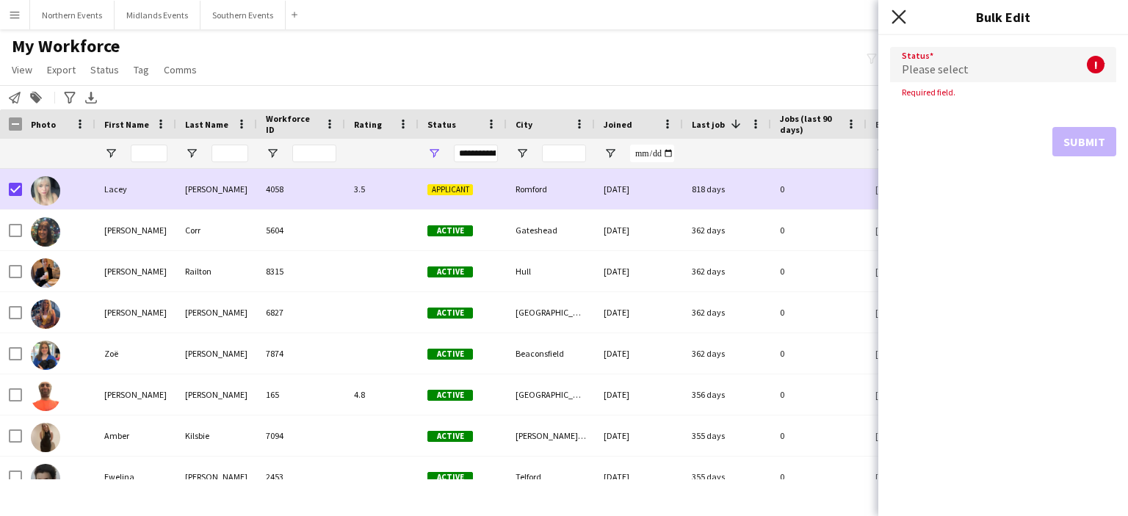
click at [899, 15] on icon "Close pop-in" at bounding box center [899, 17] width 14 height 14
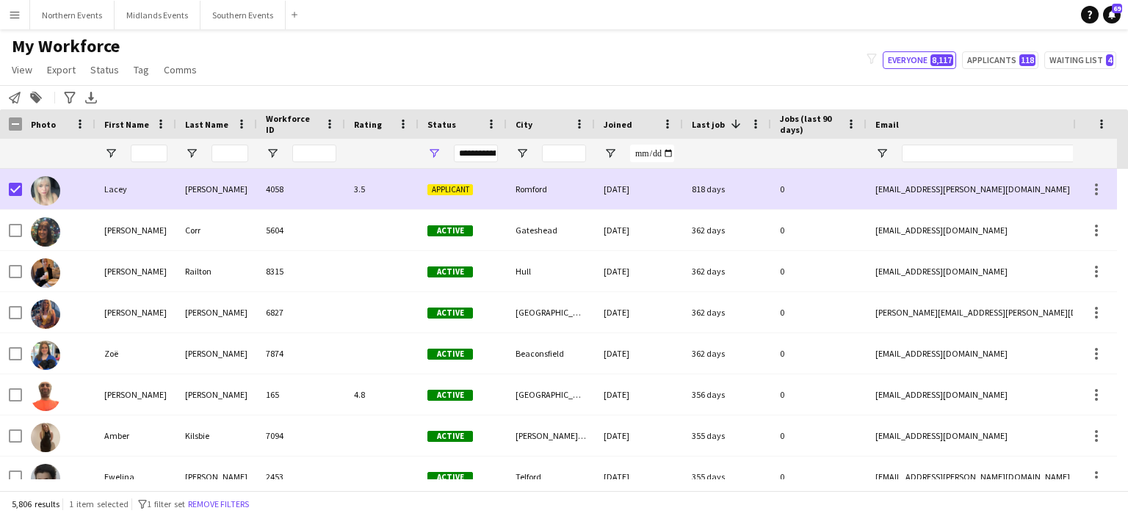
click at [388, 137] on div "Rating" at bounding box center [382, 123] width 56 height 29
click at [18, 8] on button "Menu" at bounding box center [14, 14] width 29 height 29
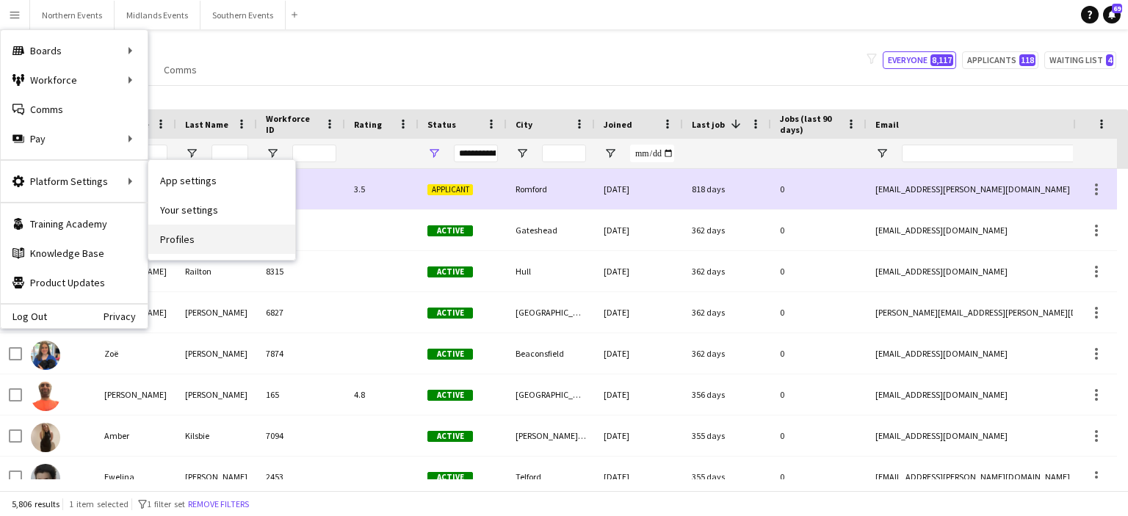
click at [178, 239] on link "Profiles" at bounding box center [221, 239] width 147 height 29
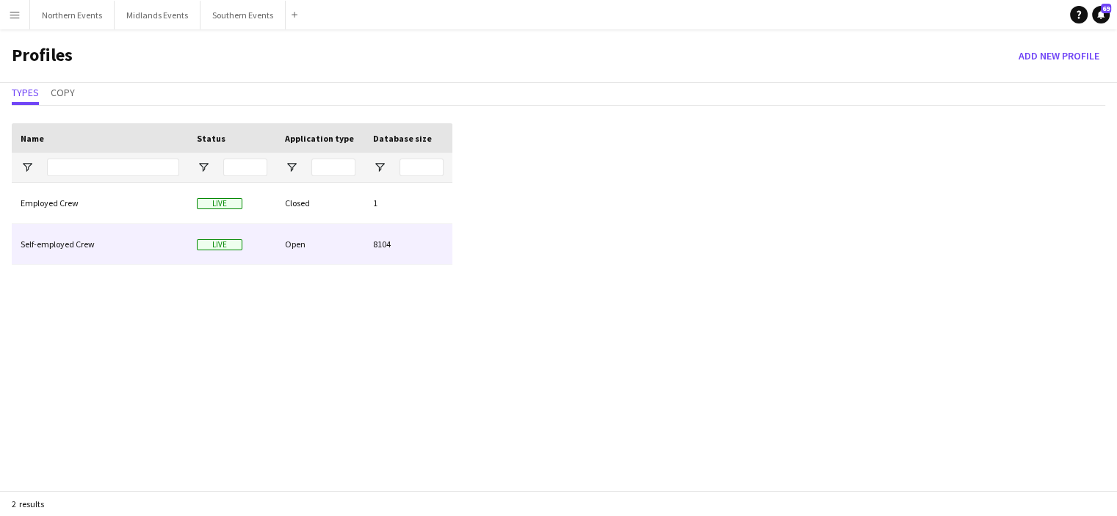
click at [62, 240] on div "Self-employed Crew" at bounding box center [100, 244] width 176 height 40
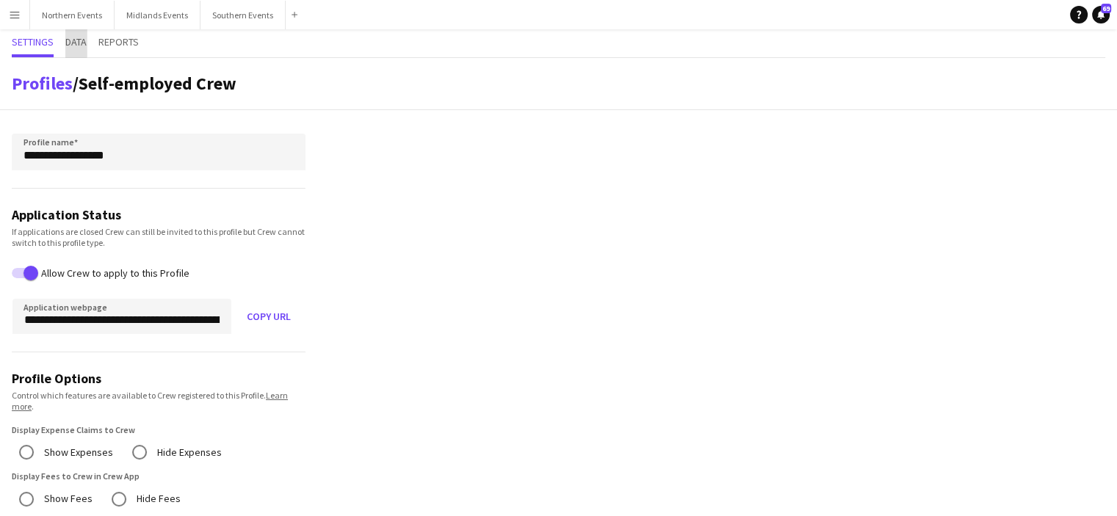
click at [76, 38] on span "Data" at bounding box center [75, 42] width 21 height 10
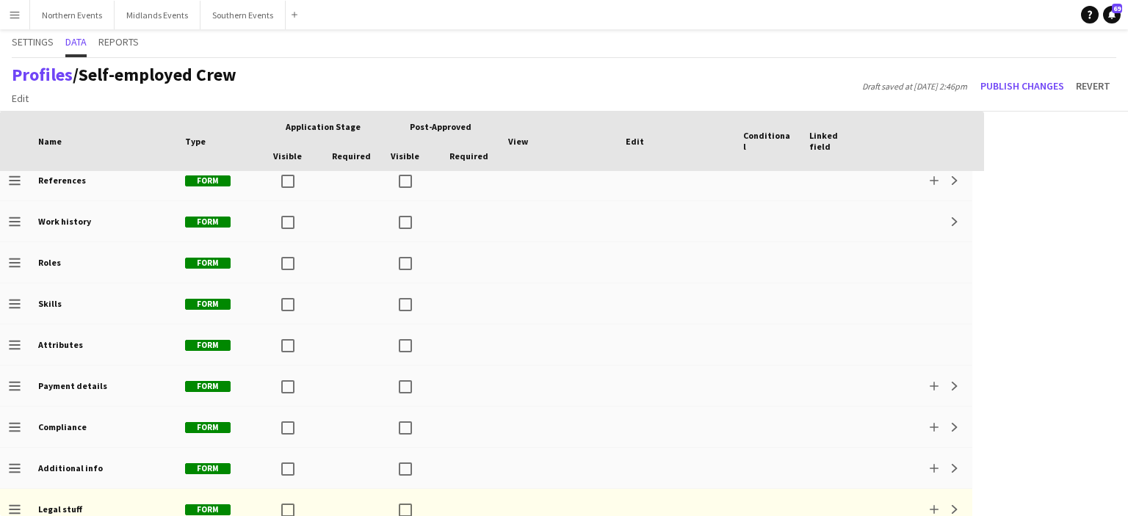
scroll to position [230, 0]
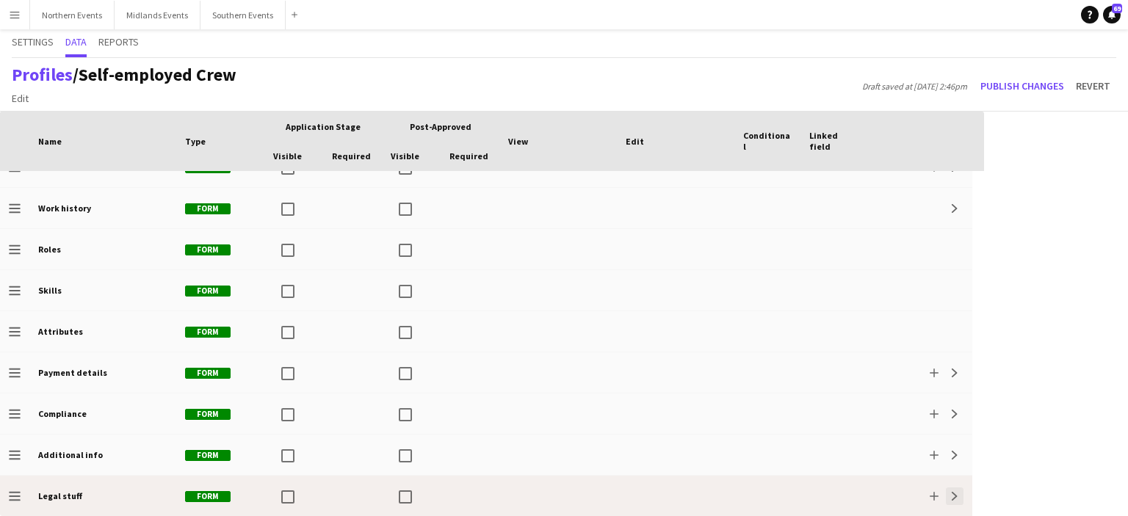
click at [956, 496] on app-icon "Expand" at bounding box center [954, 496] width 9 height 9
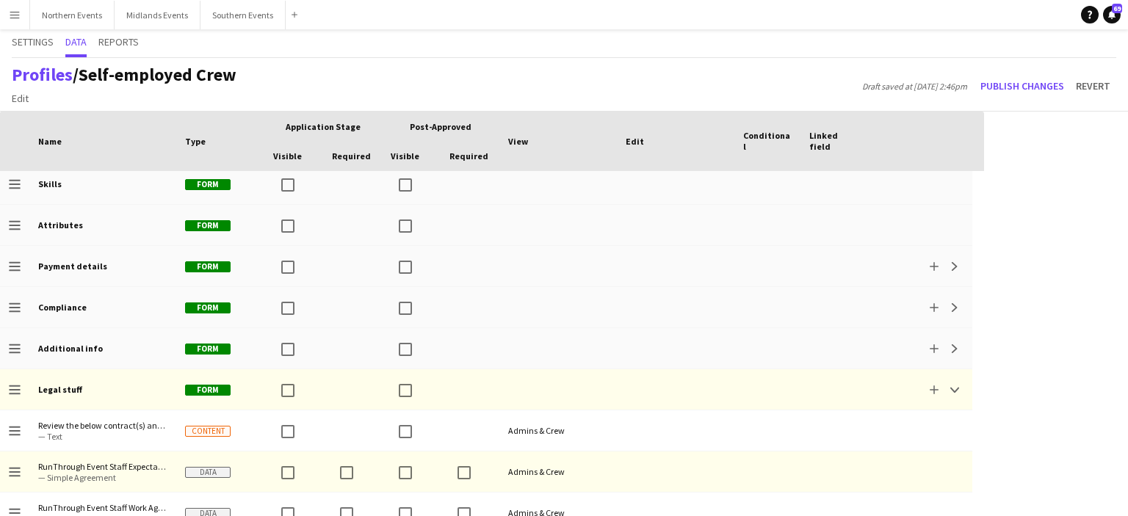
scroll to position [353, 0]
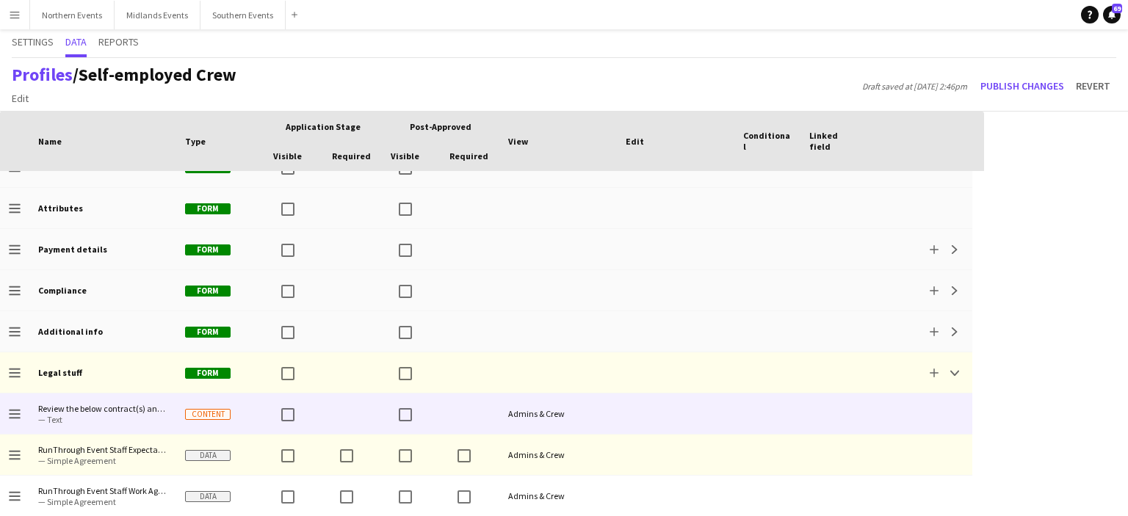
click at [12, 417] on icon at bounding box center [14, 417] width 11 height 1
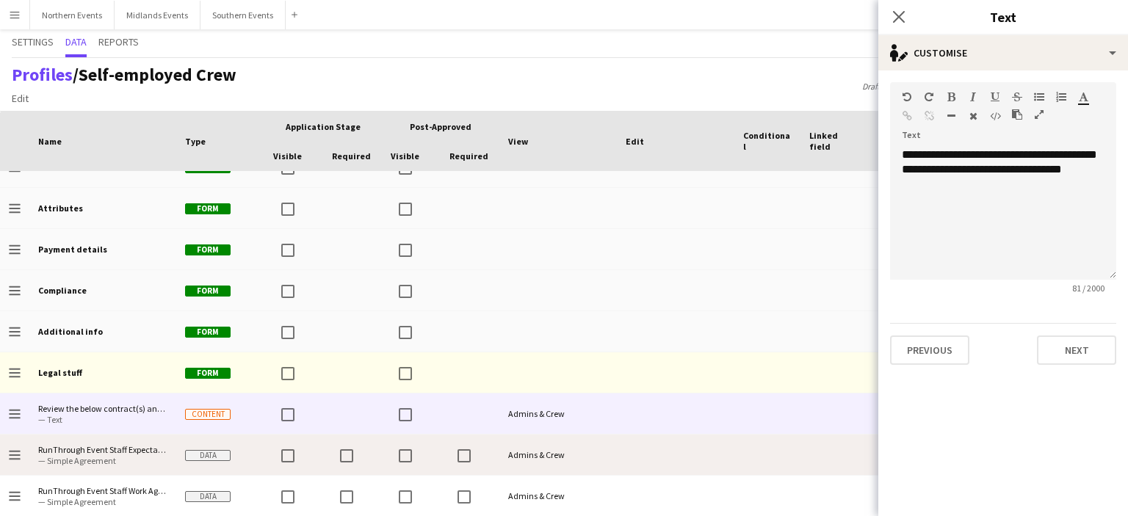
click at [14, 455] on icon at bounding box center [14, 455] width 11 height 1
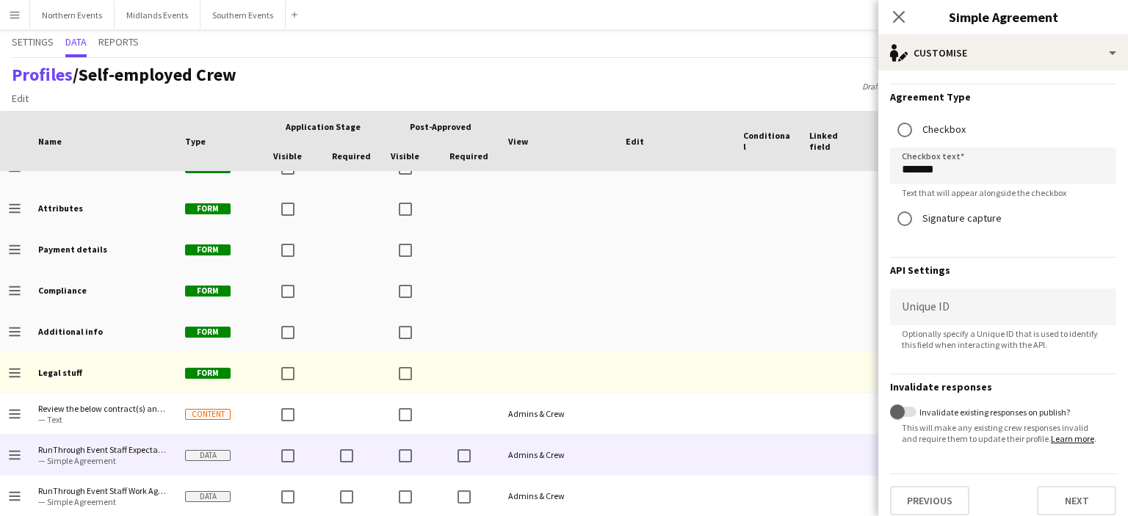
scroll to position [546, 0]
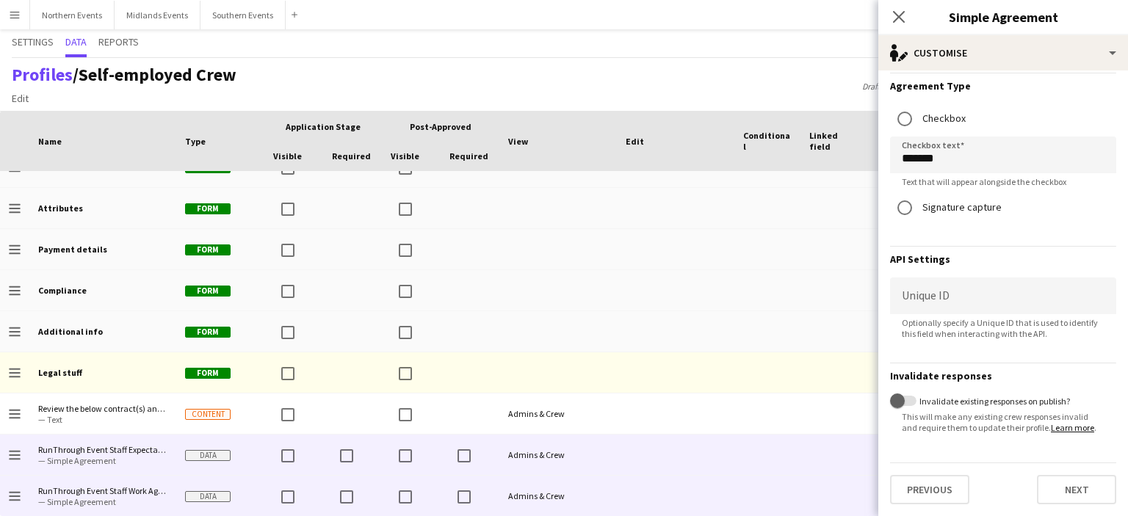
click at [15, 502] on app-icon "Drag to change order" at bounding box center [15, 496] width 12 height 40
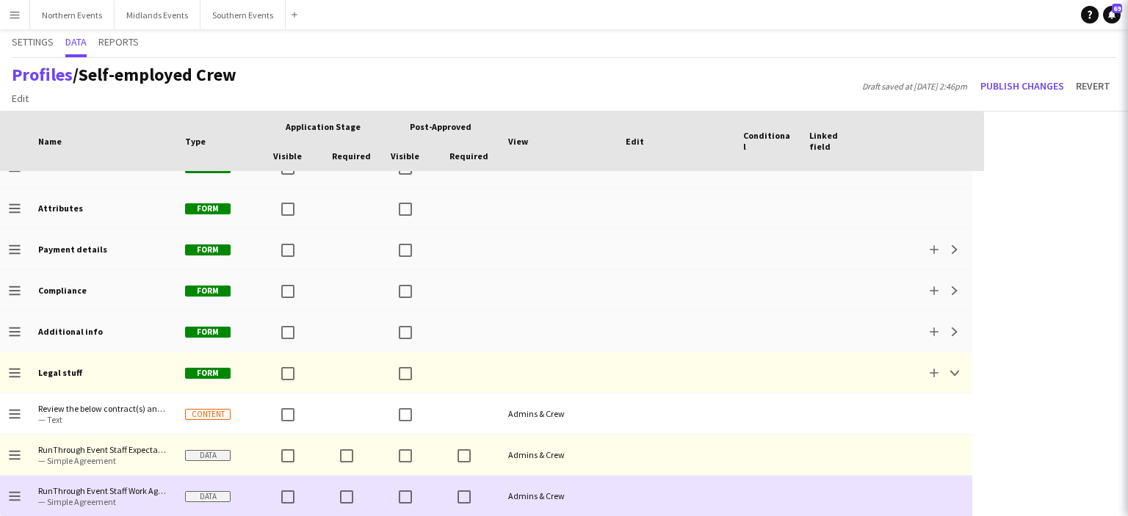
scroll to position [0, 0]
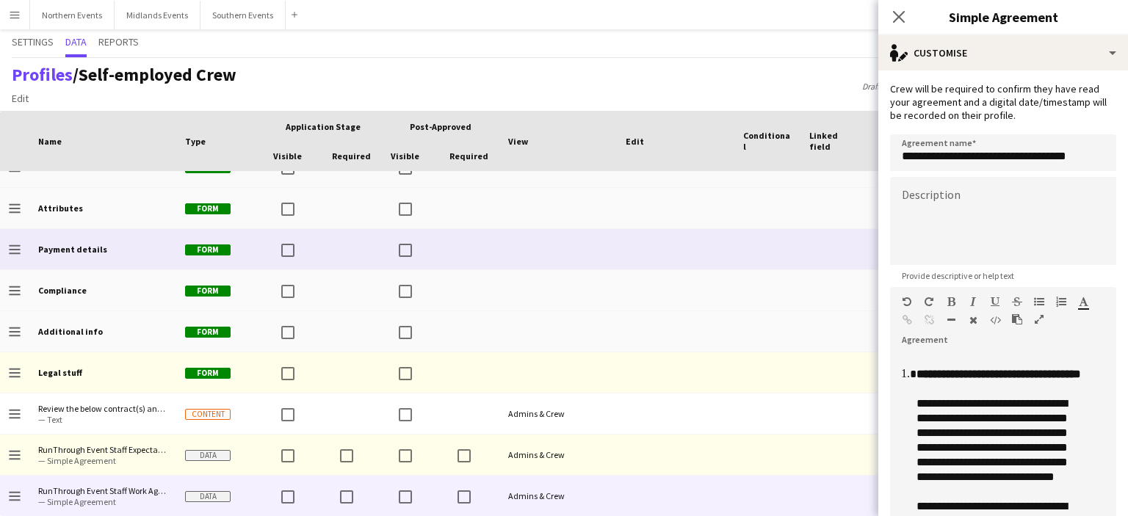
click at [16, 252] on icon "Drag to change order" at bounding box center [15, 250] width 12 height 12
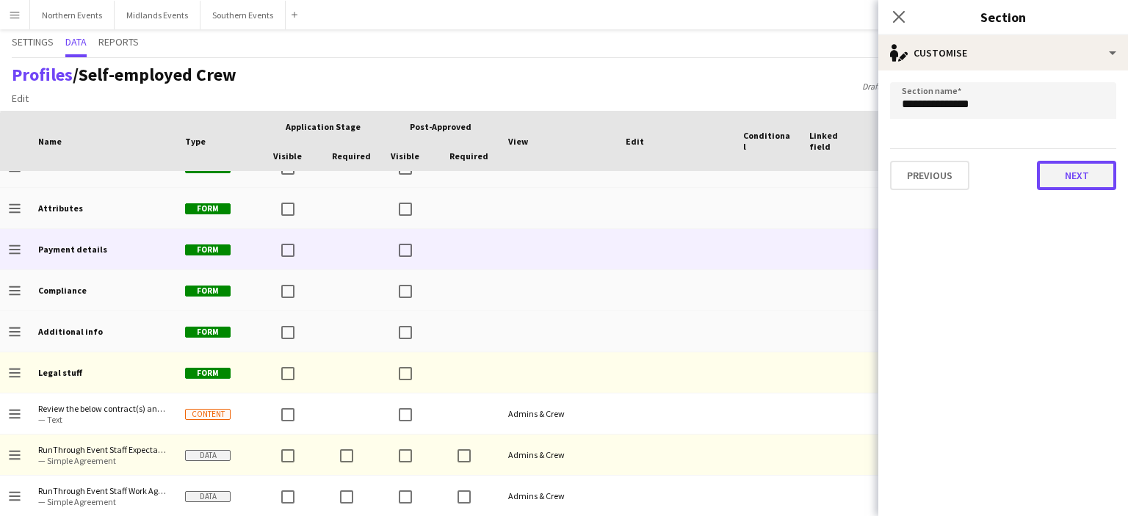
click at [1073, 164] on button "Next" at bounding box center [1076, 175] width 79 height 29
click at [1074, 175] on button "Finish" at bounding box center [1088, 175] width 55 height 29
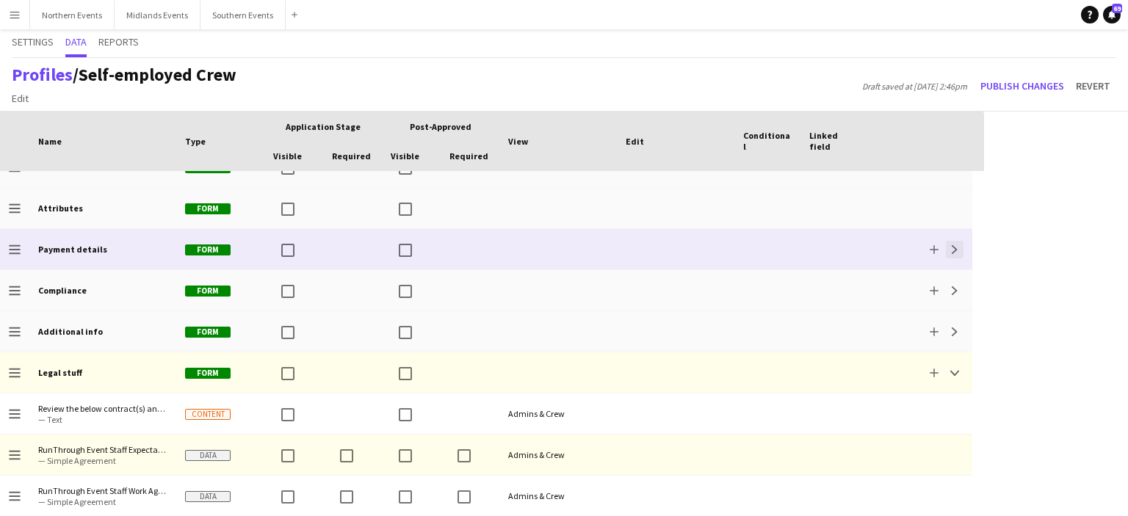
click at [958, 250] on app-icon "Expand" at bounding box center [954, 249] width 9 height 9
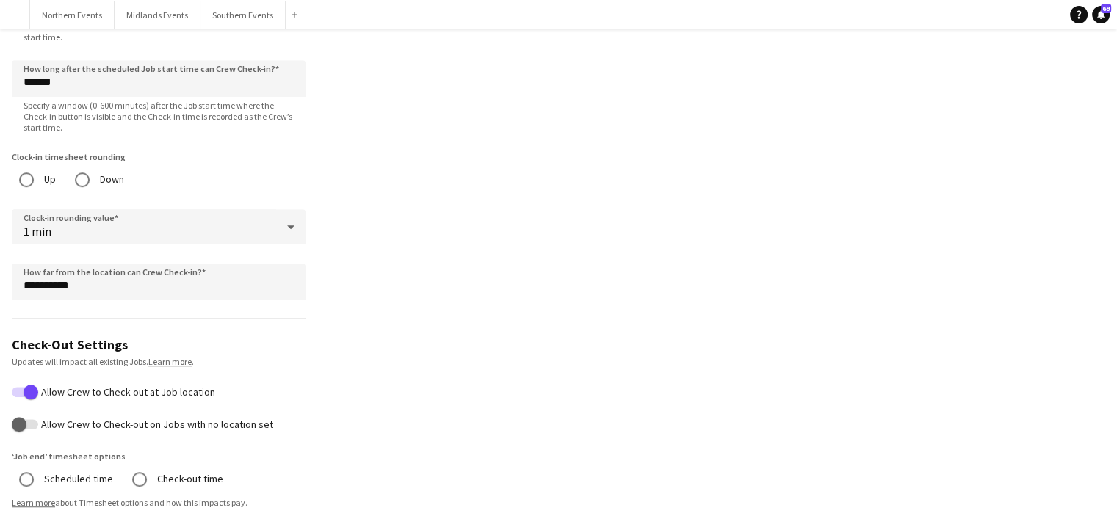
scroll to position [863, 0]
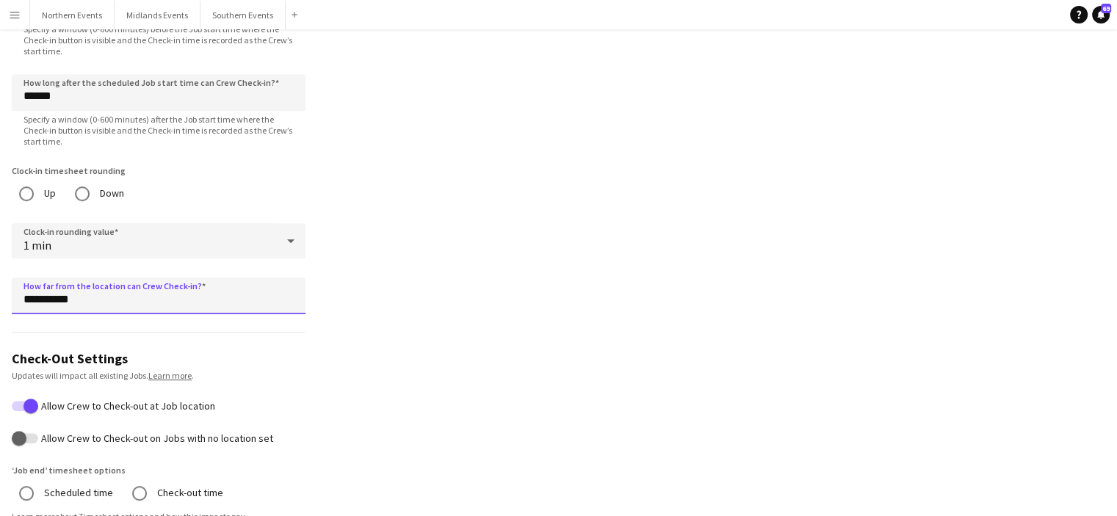
drag, startPoint x: 84, startPoint y: 295, endPoint x: 20, endPoint y: 283, distance: 65.8
click at [20, 283] on input "**********" at bounding box center [159, 296] width 294 height 37
type input "*********"
click at [150, 311] on form "**********" at bounding box center [158, 165] width 317 height 1837
click at [347, 328] on app-profile-settings "**********" at bounding box center [558, 140] width 1117 height 1890
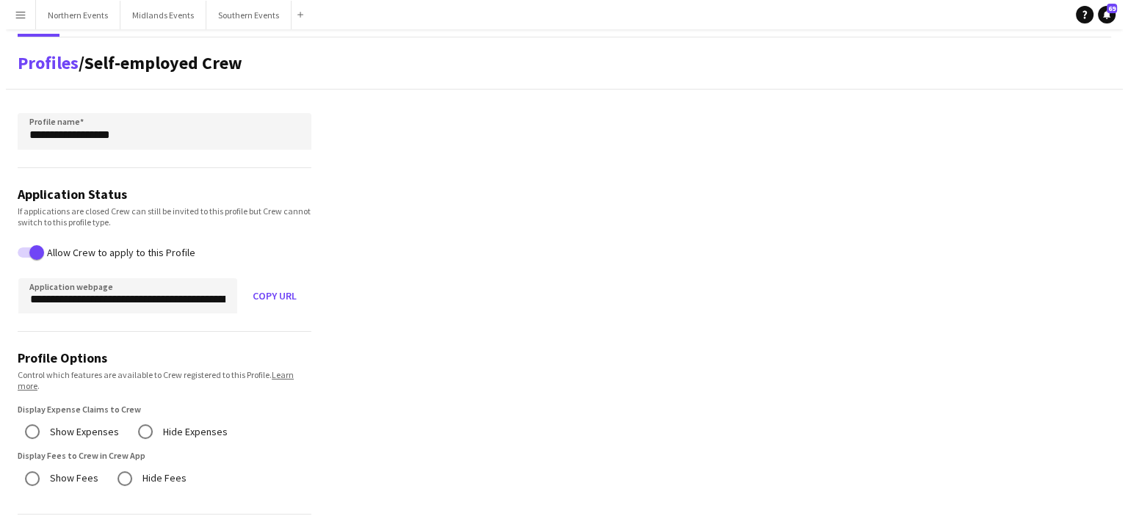
scroll to position [0, 0]
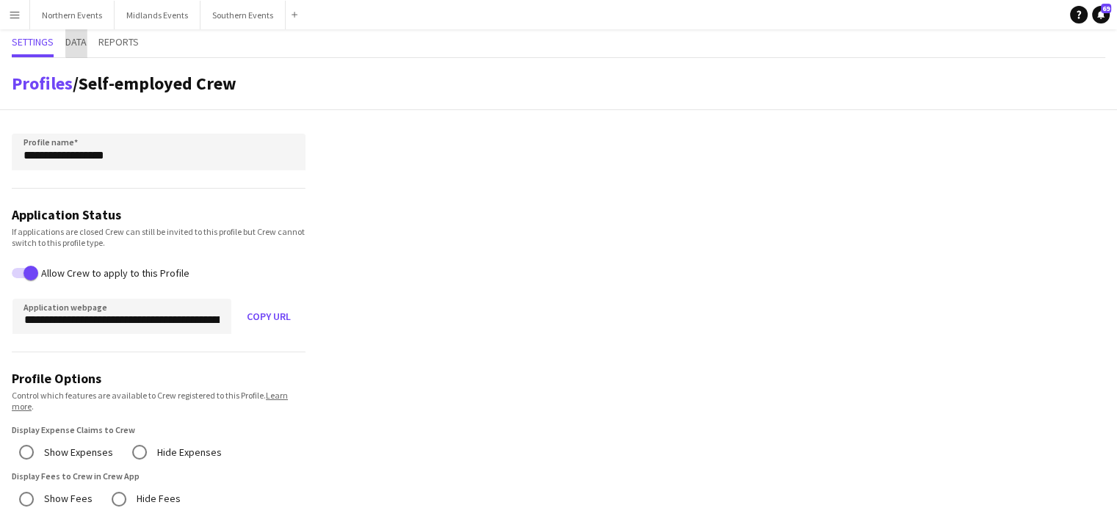
click at [79, 43] on span "Data" at bounding box center [75, 42] width 21 height 10
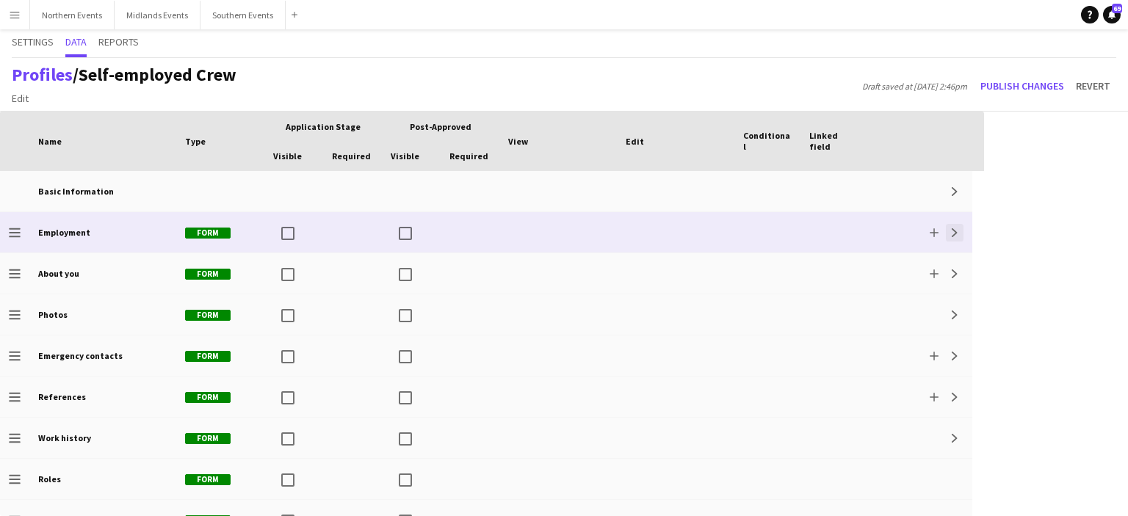
click at [955, 236] on app-icon "Expand" at bounding box center [954, 232] width 9 height 9
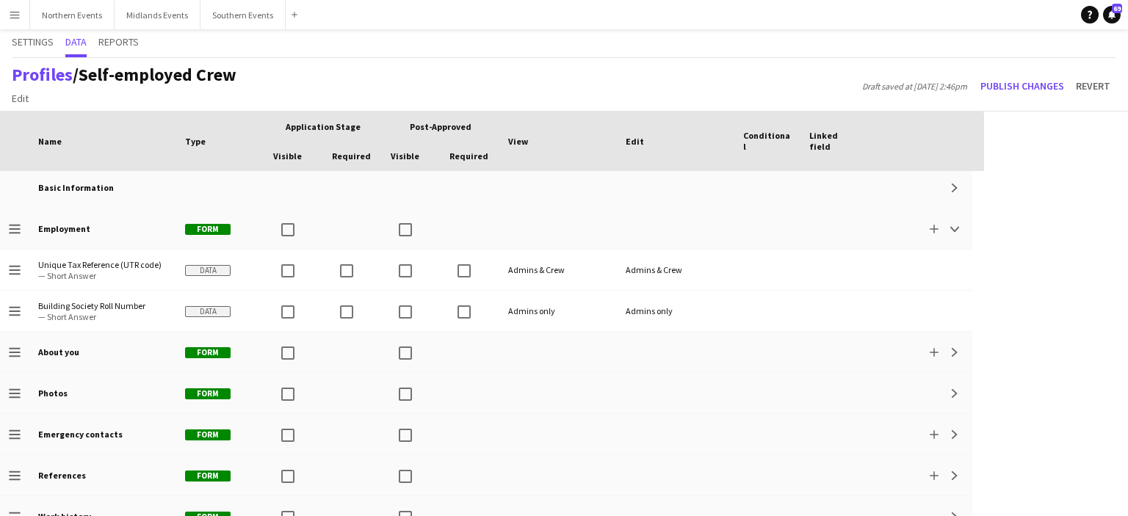
scroll to position [7, 0]
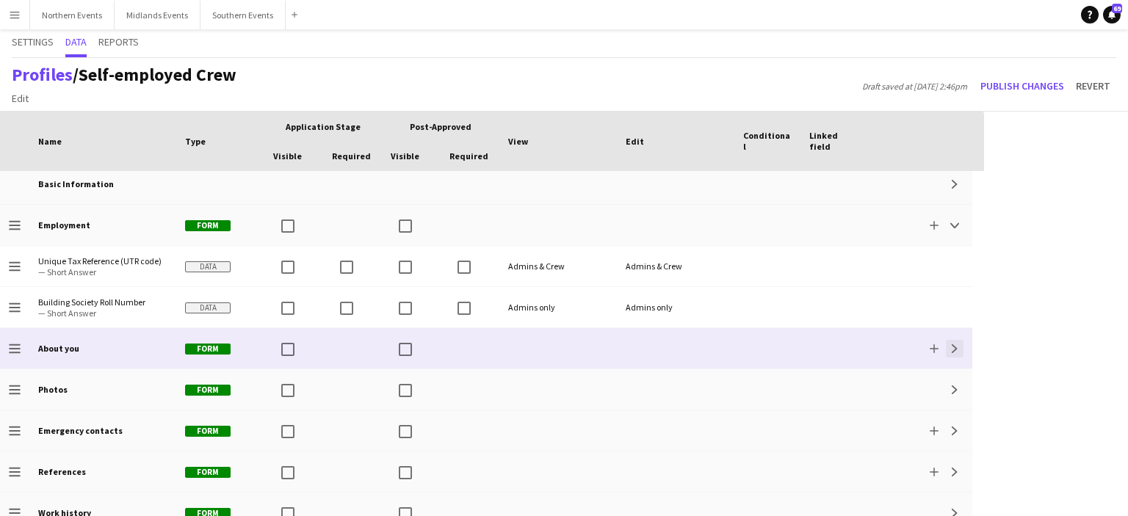
click at [955, 347] on app-icon "Expand" at bounding box center [954, 348] width 9 height 9
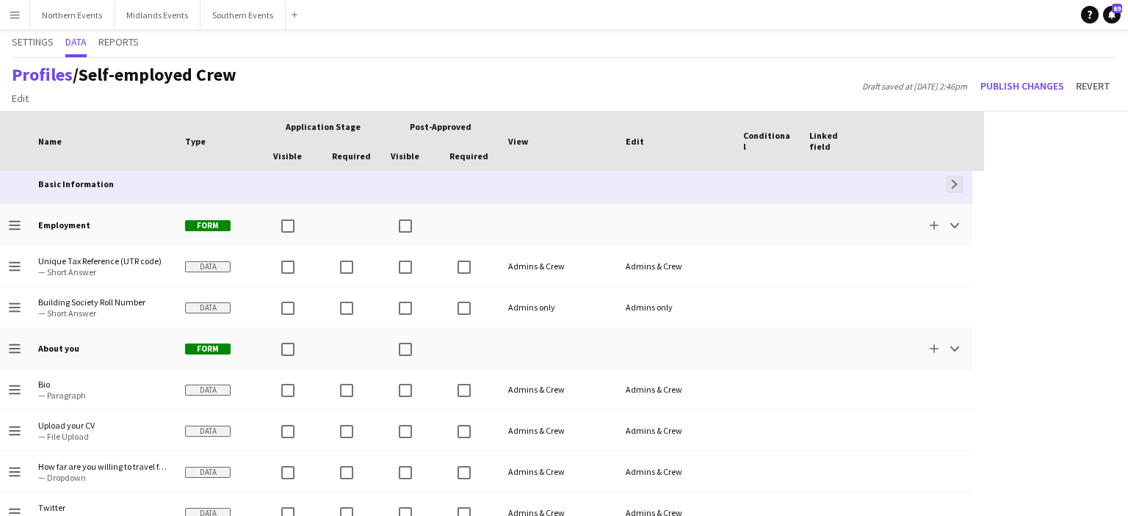
click at [955, 182] on app-icon "Expand" at bounding box center [954, 184] width 9 height 9
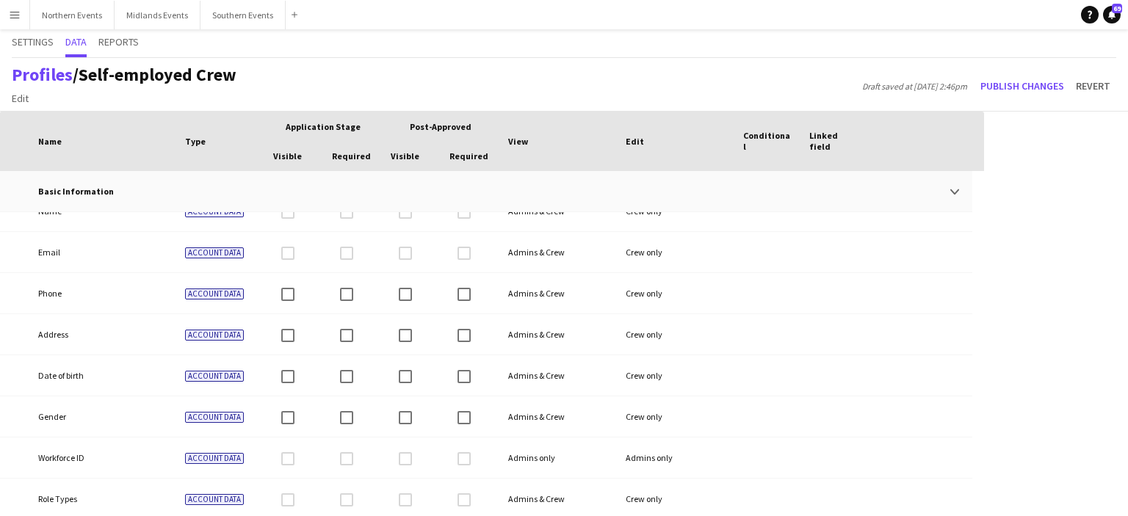
scroll to position [0, 0]
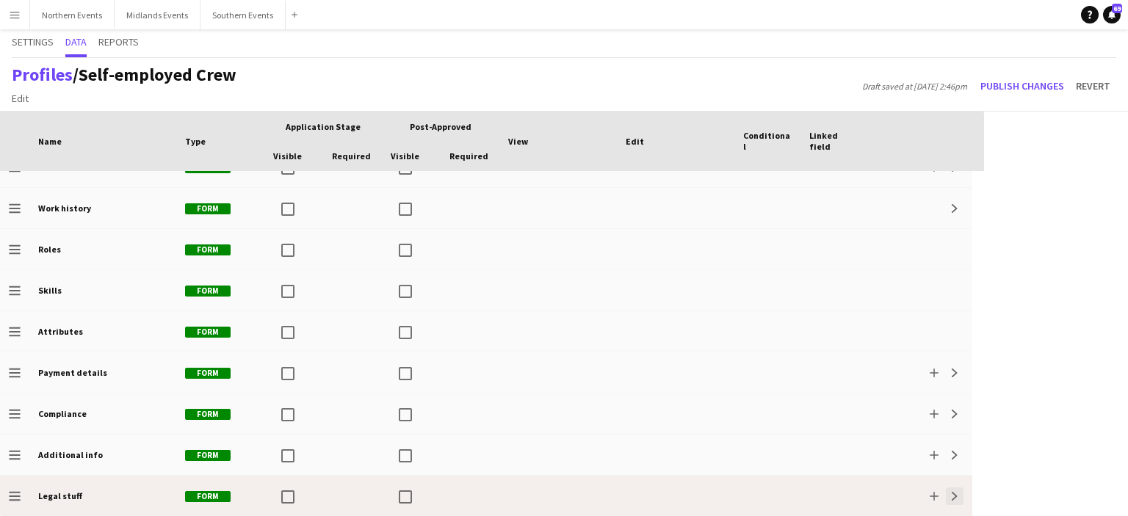
click at [952, 495] on app-icon "Expand" at bounding box center [954, 496] width 9 height 9
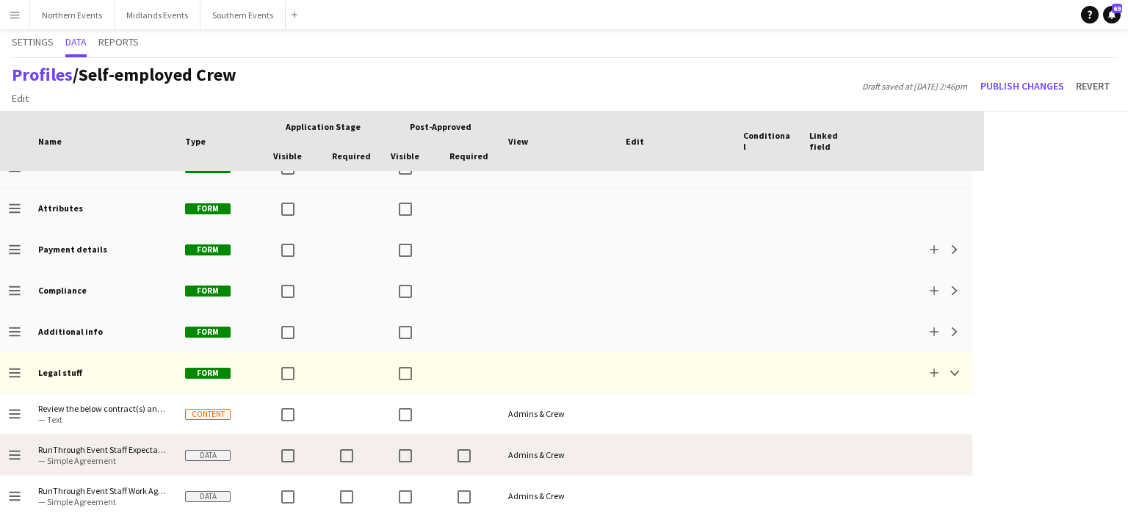
click at [118, 455] on span "— Simple Agreement" at bounding box center [102, 460] width 129 height 11
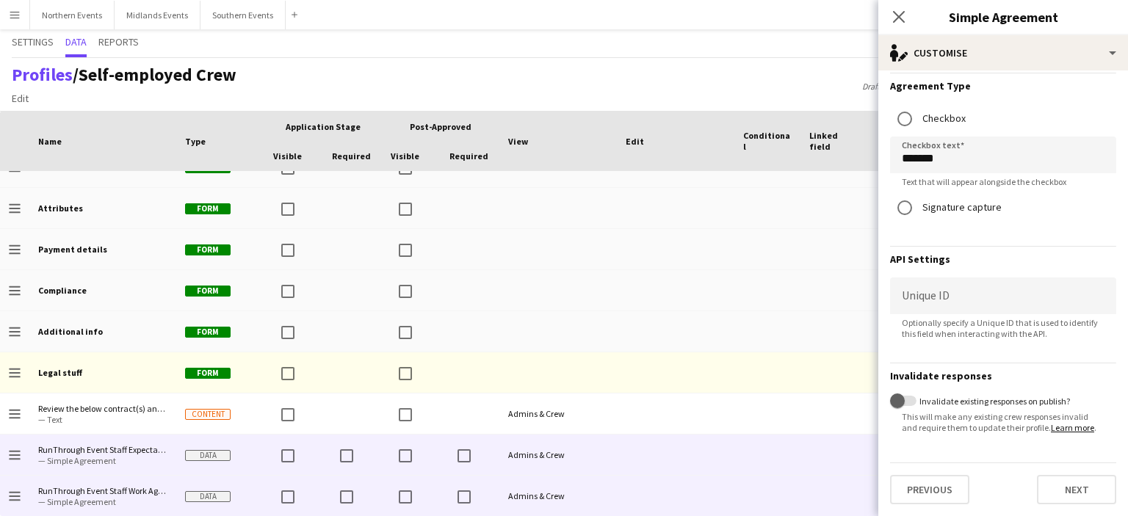
click at [71, 488] on span "RunThrough Event Staff Work Agreement" at bounding box center [102, 490] width 129 height 11
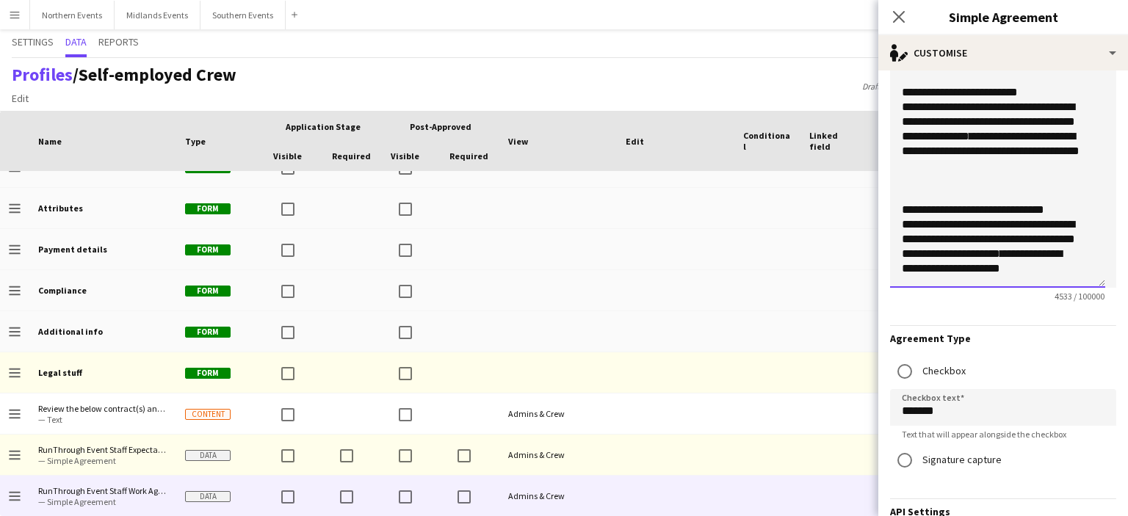
scroll to position [291, 0]
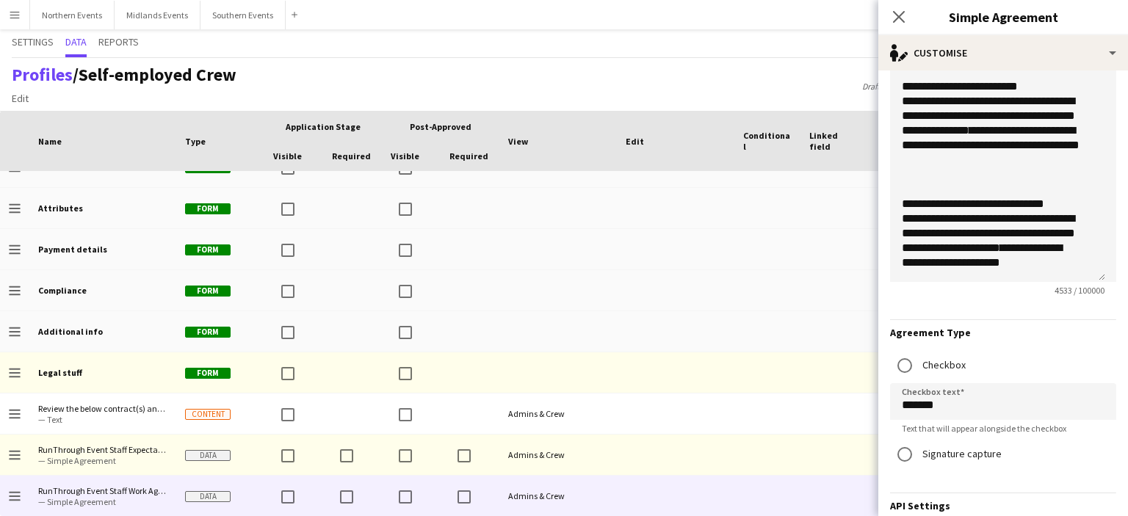
click at [10, 14] on app-icon "Menu" at bounding box center [15, 15] width 12 height 12
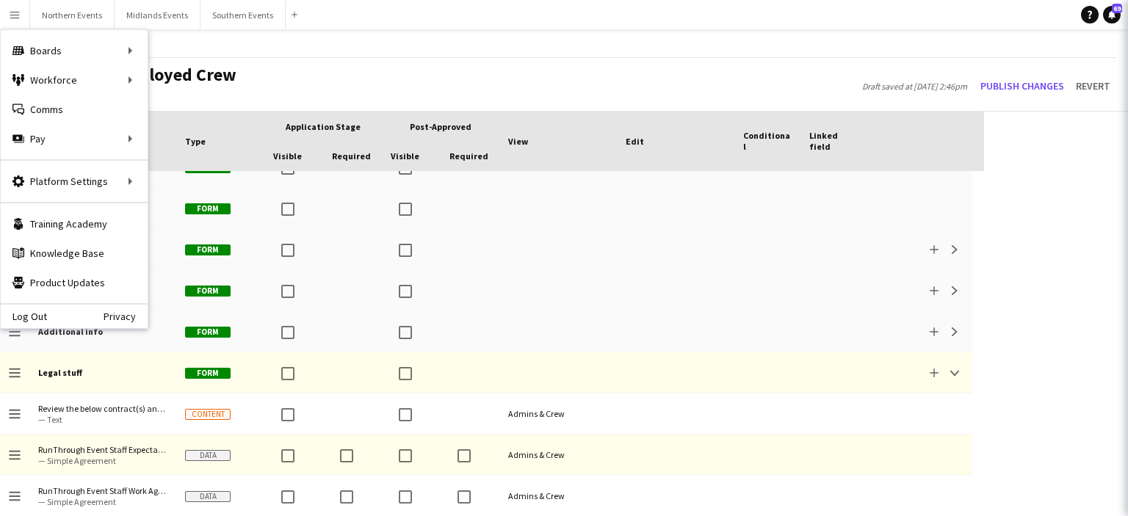
scroll to position [0, 0]
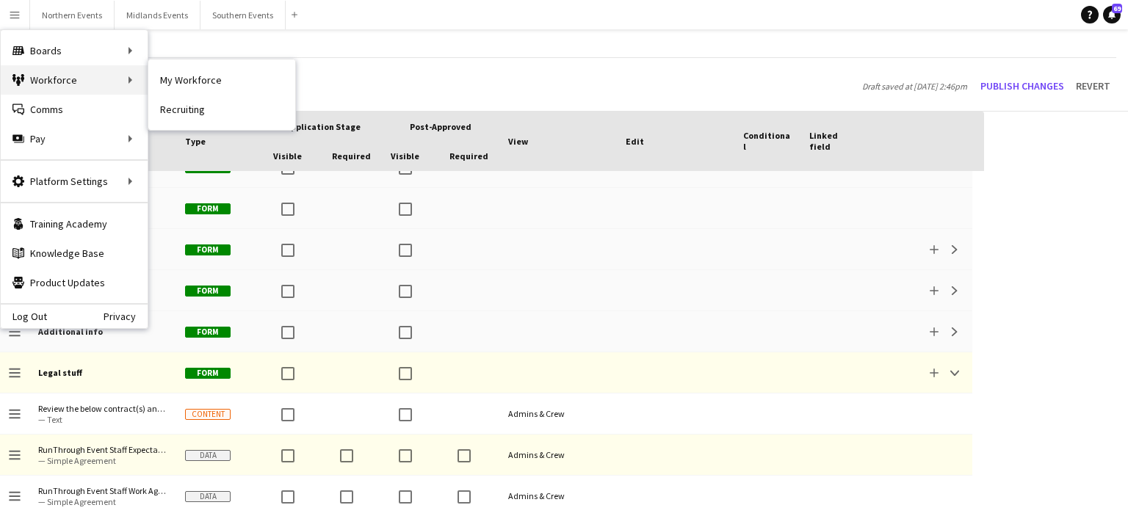
click at [46, 84] on div "Workforce Workforce" at bounding box center [74, 79] width 147 height 29
click at [182, 78] on link "My Workforce" at bounding box center [221, 79] width 147 height 29
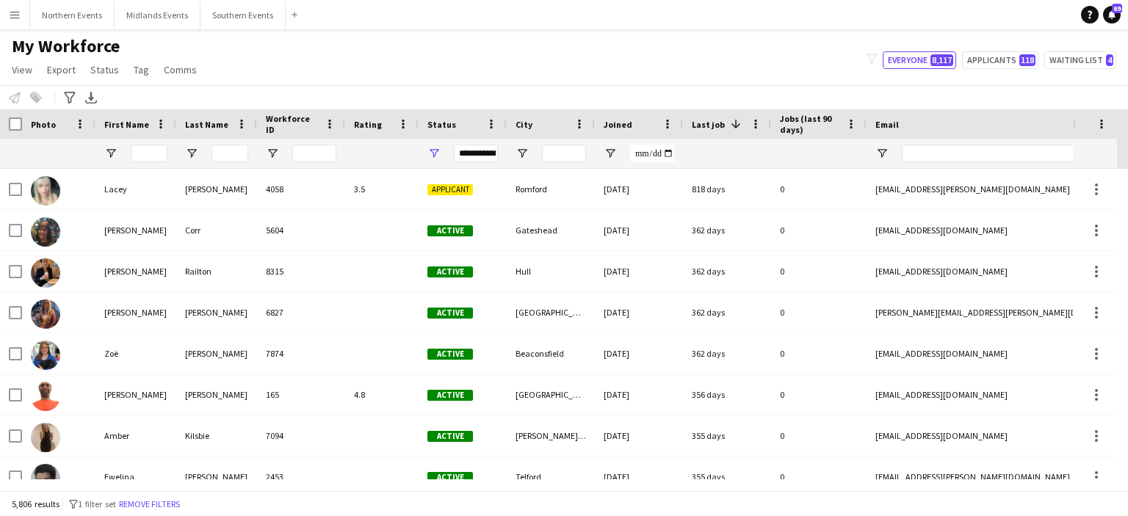
click at [15, 15] on app-icon "Menu" at bounding box center [15, 15] width 12 height 12
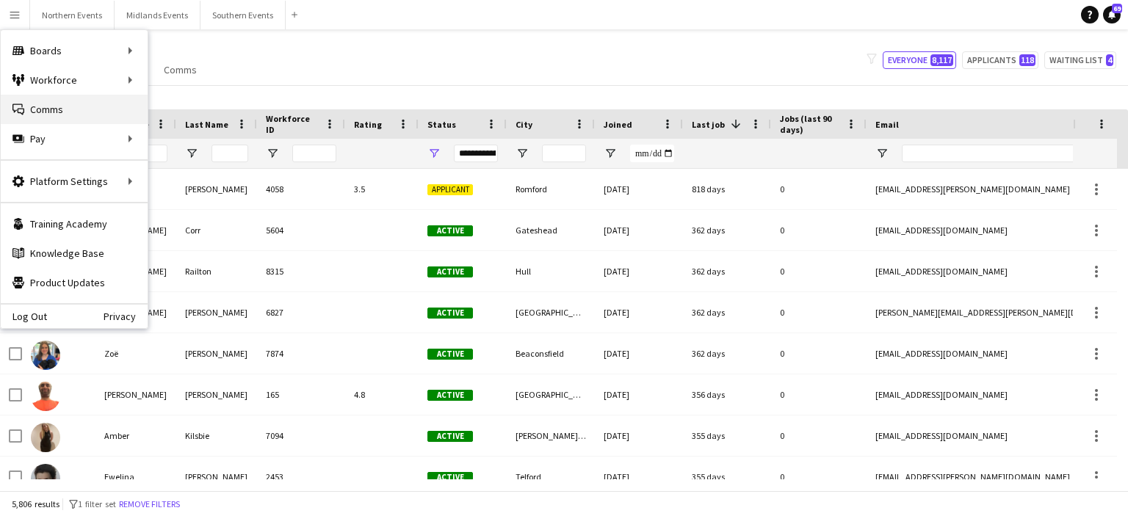
click at [40, 102] on link "Comms Comms" at bounding box center [74, 109] width 147 height 29
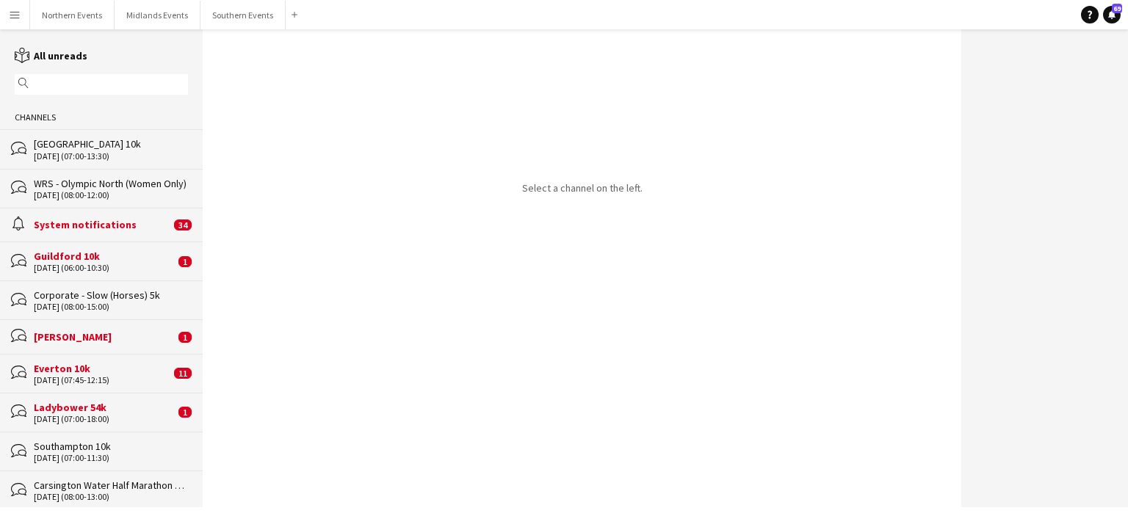
click at [69, 381] on div "11-10-2025 (07:45-12:15)" at bounding box center [102, 380] width 137 height 10
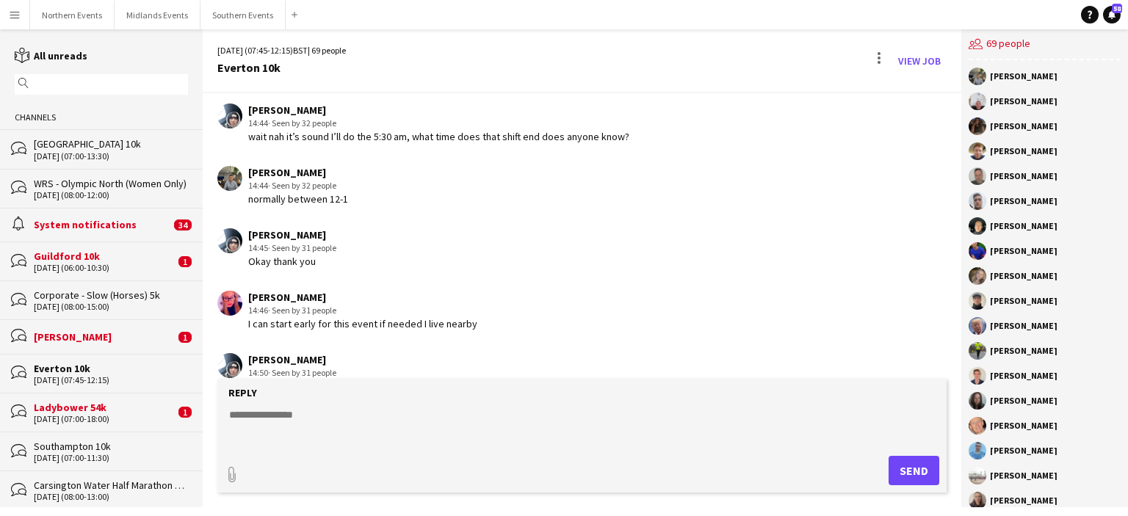
scroll to position [2373, 0]
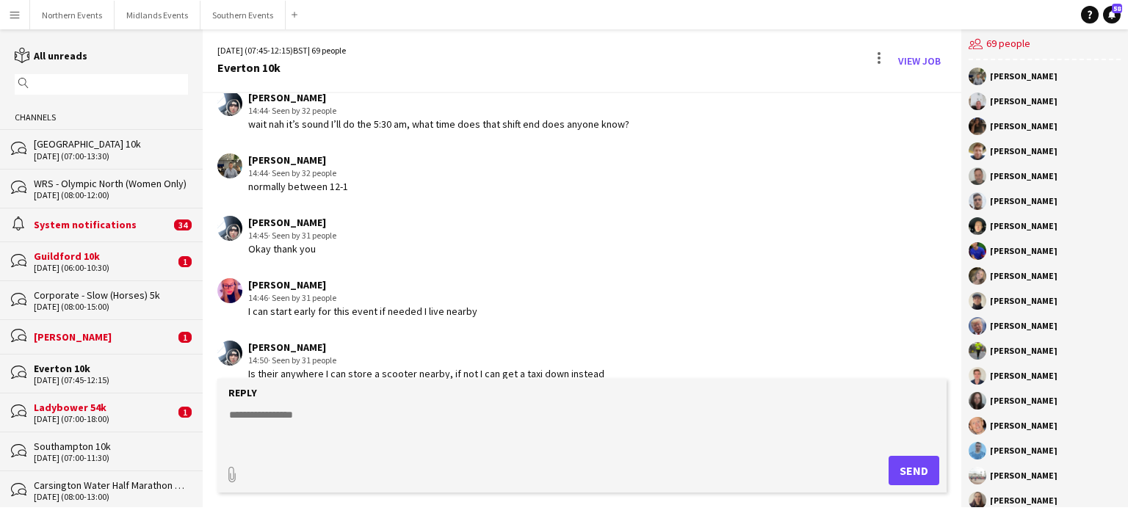
drag, startPoint x: 332, startPoint y: 296, endPoint x: 250, endPoint y: 299, distance: 82.3
click at [250, 292] on div "[PERSON_NAME]" at bounding box center [362, 284] width 229 height 13
copy div "[PERSON_NAME]"
click at [963, 334] on div "Thomas Wildman Anthony Teeling gella aziz Samuel Redmond Andrew Glover Charlie …" at bounding box center [1044, 283] width 167 height 447
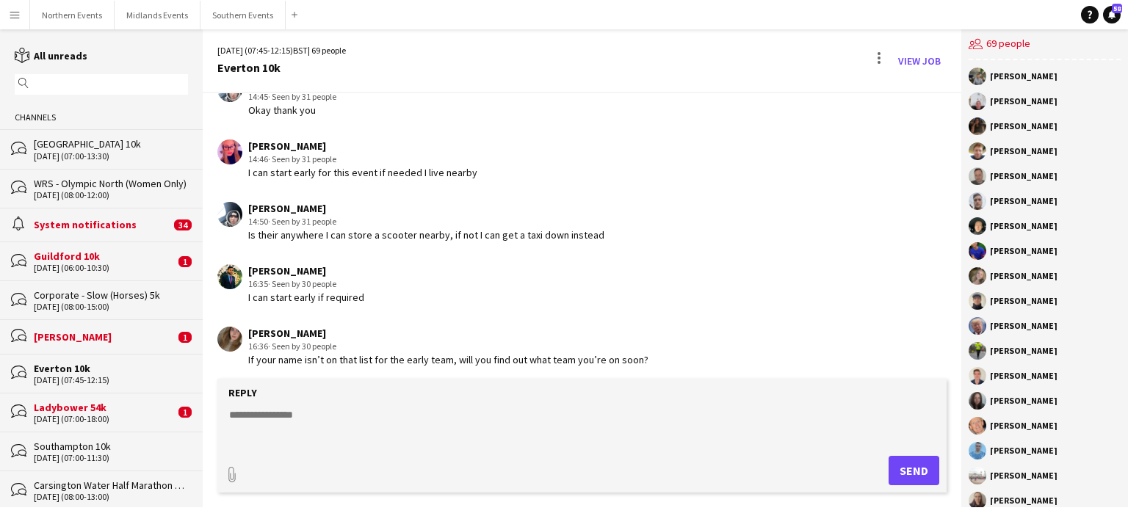
scroll to position [2531, 0]
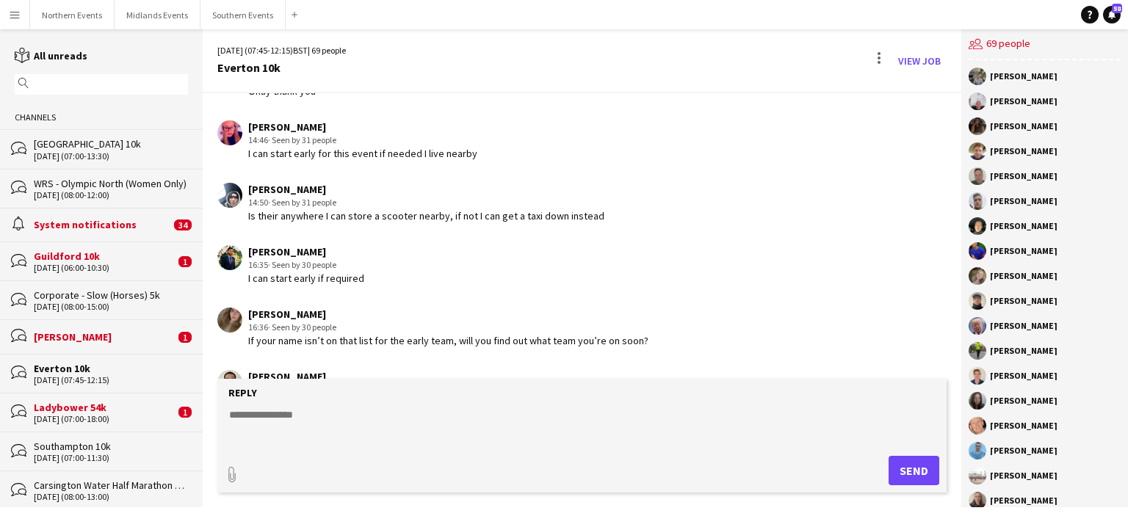
click at [320, 419] on textarea at bounding box center [585, 427] width 715 height 38
paste textarea "**********"
type textarea "**********"
click at [906, 474] on button "Send" at bounding box center [914, 470] width 51 height 29
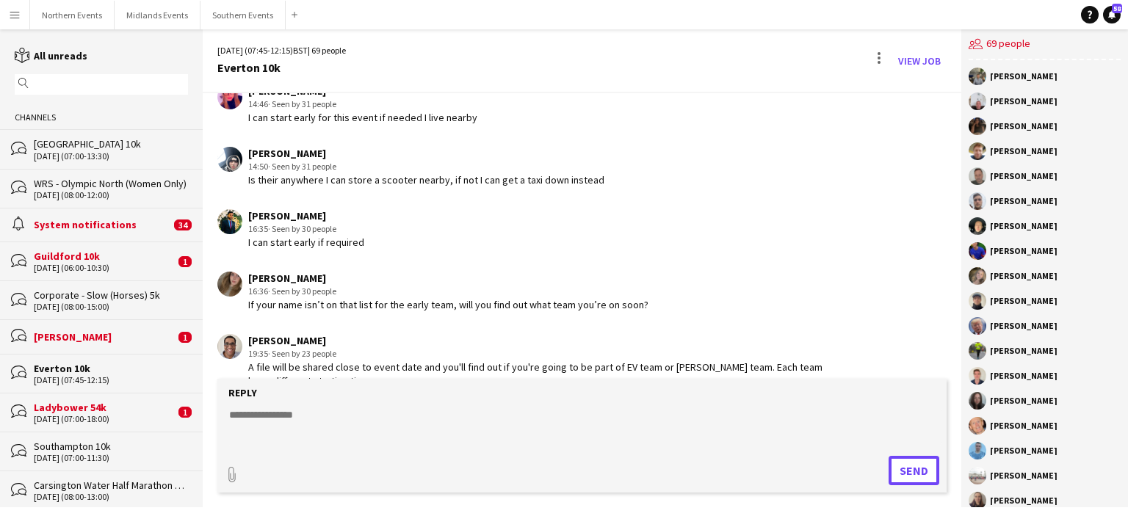
scroll to position [2559, 0]
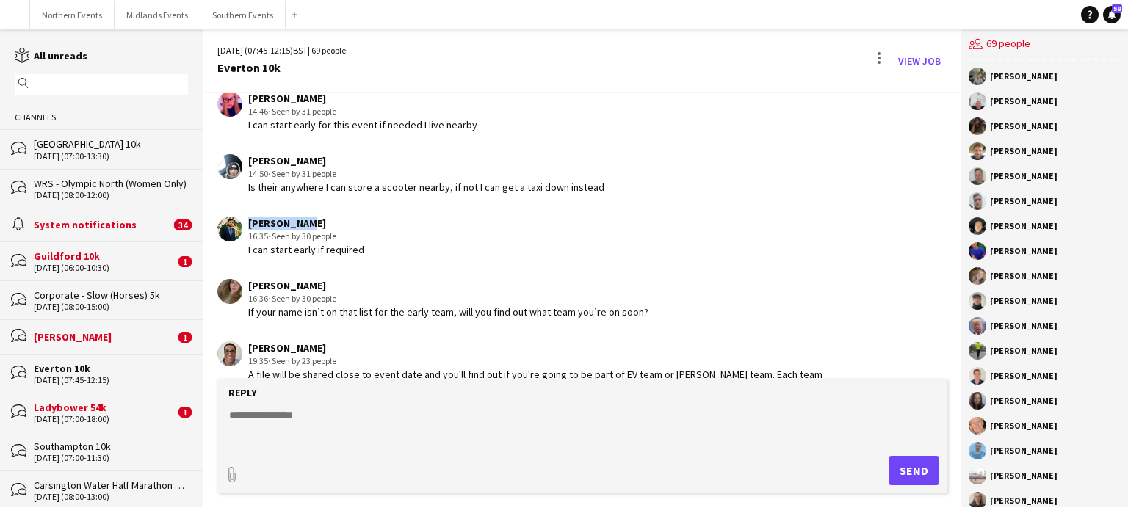
drag, startPoint x: 300, startPoint y: 236, endPoint x: 244, endPoint y: 238, distance: 55.8
click at [244, 238] on div "Abdul Hadi 16:35 · Seen by 30 people I can start early if required" at bounding box center [520, 237] width 607 height 40
copy div "[PERSON_NAME]"
click at [330, 432] on textarea at bounding box center [585, 427] width 715 height 38
paste textarea "**********"
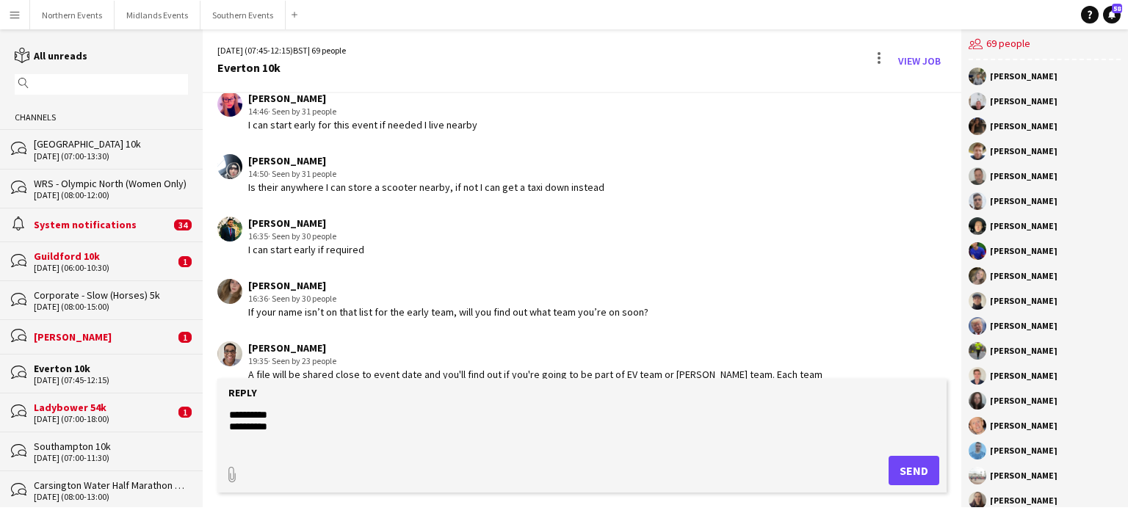
type textarea "**********"
click at [911, 471] on button "Send" at bounding box center [914, 470] width 51 height 29
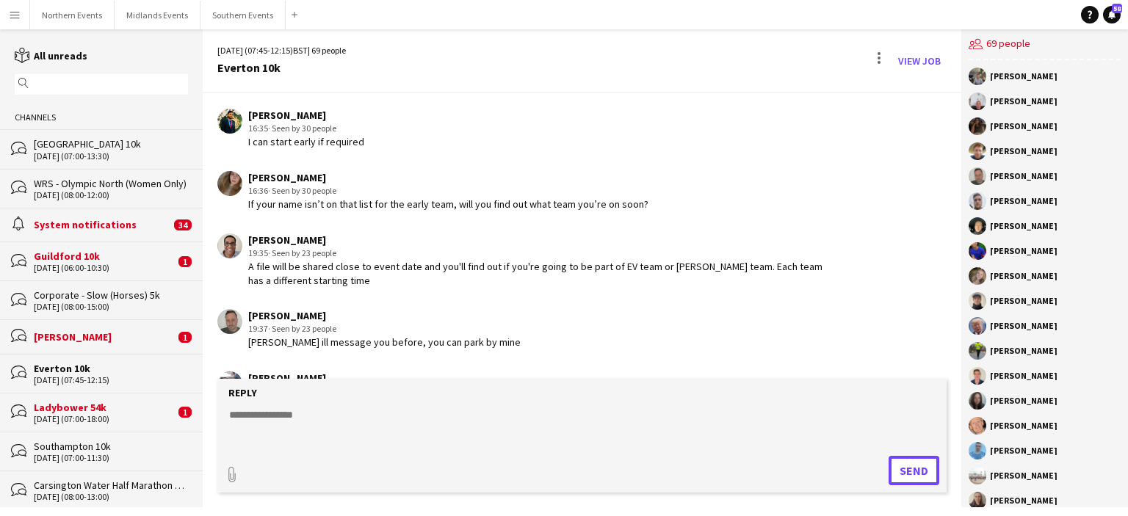
scroll to position [2661, 0]
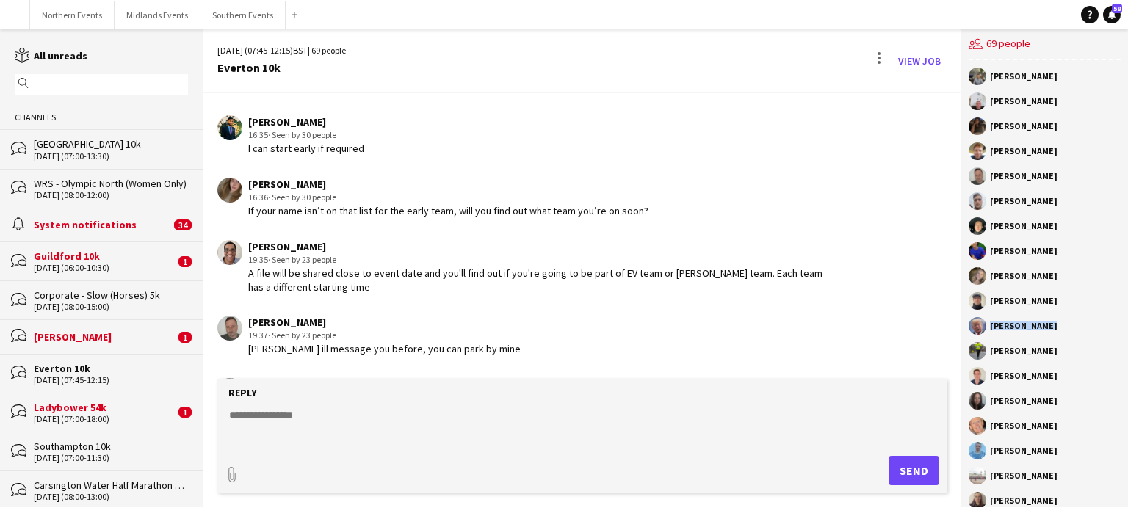
drag, startPoint x: 961, startPoint y: 333, endPoint x: 961, endPoint y: 344, distance: 11.8
click at [961, 344] on div "Thomas Wildman Anthony Teeling gella aziz Samuel Redmond Andrew Glover Charlie …" at bounding box center [1044, 283] width 167 height 447
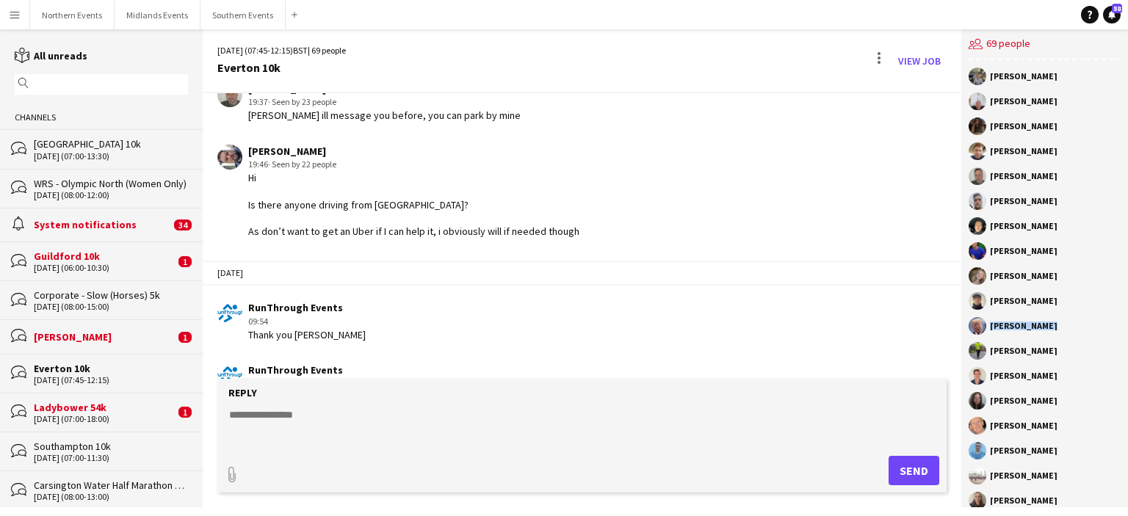
scroll to position [2961, 0]
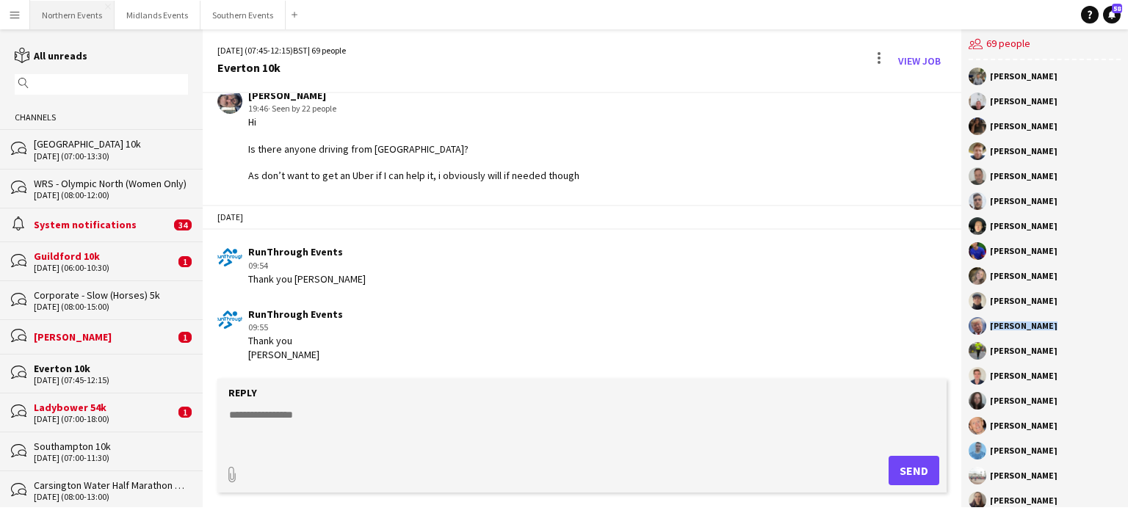
click at [88, 19] on button "Northern Events Close" at bounding box center [72, 15] width 84 height 29
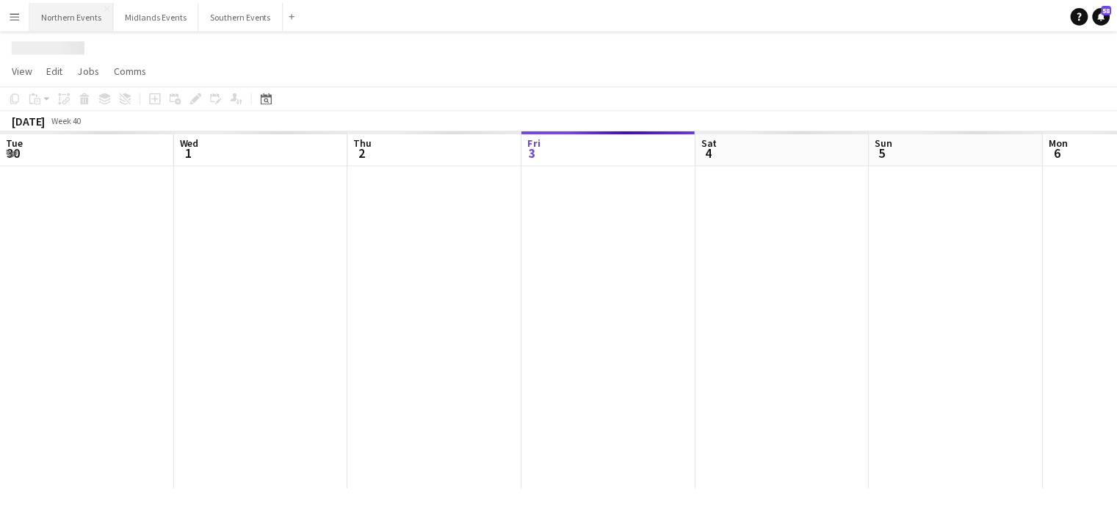
scroll to position [0, 351]
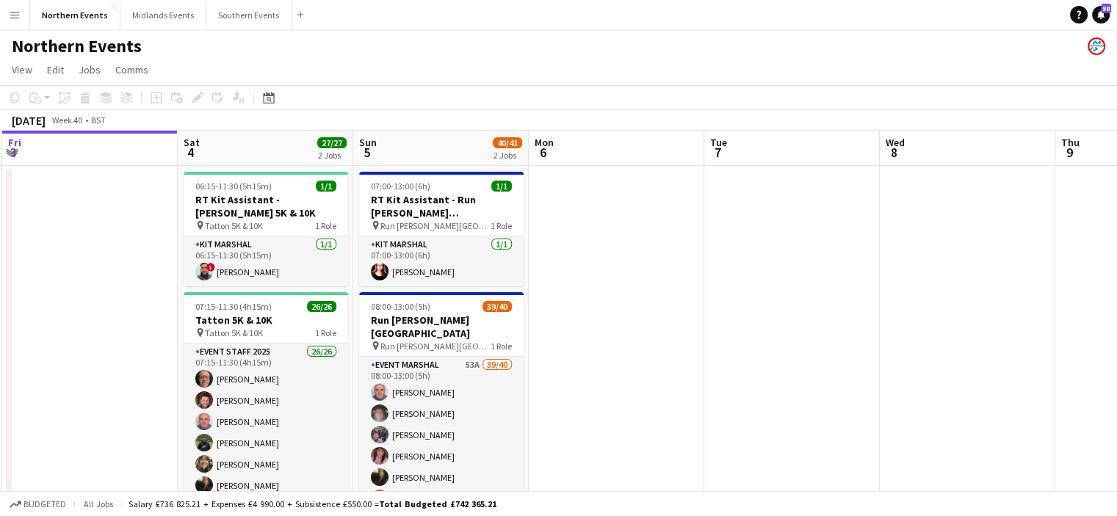
drag, startPoint x: 1028, startPoint y: 251, endPoint x: 855, endPoint y: 248, distance: 173.3
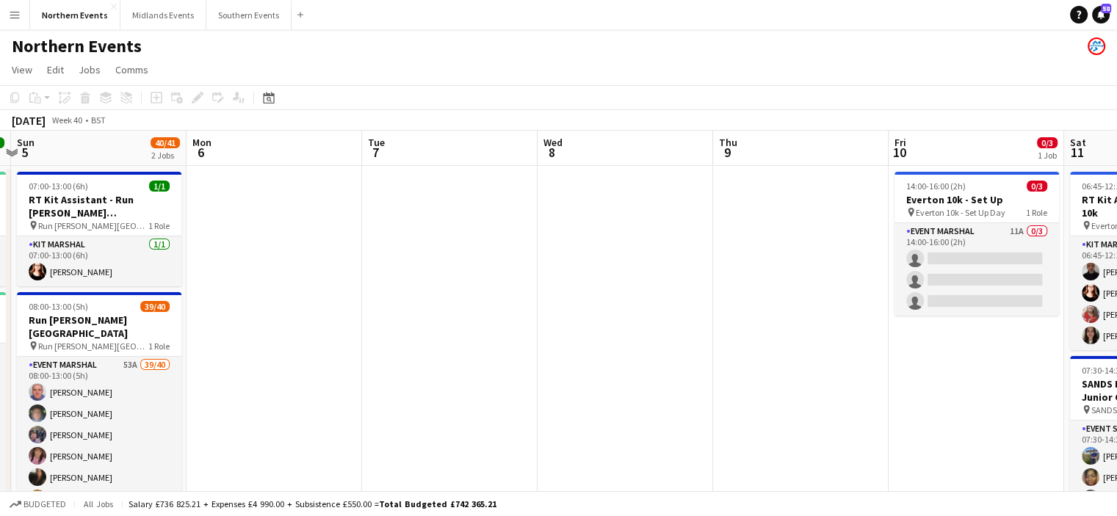
drag, startPoint x: 1059, startPoint y: 253, endPoint x: 701, endPoint y: 346, distance: 370.3
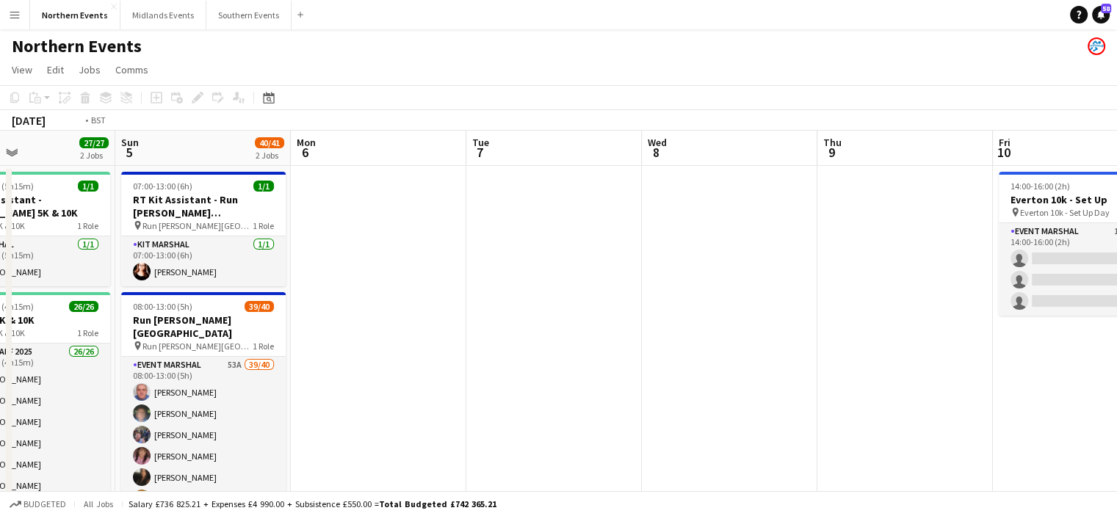
scroll to position [0, 432]
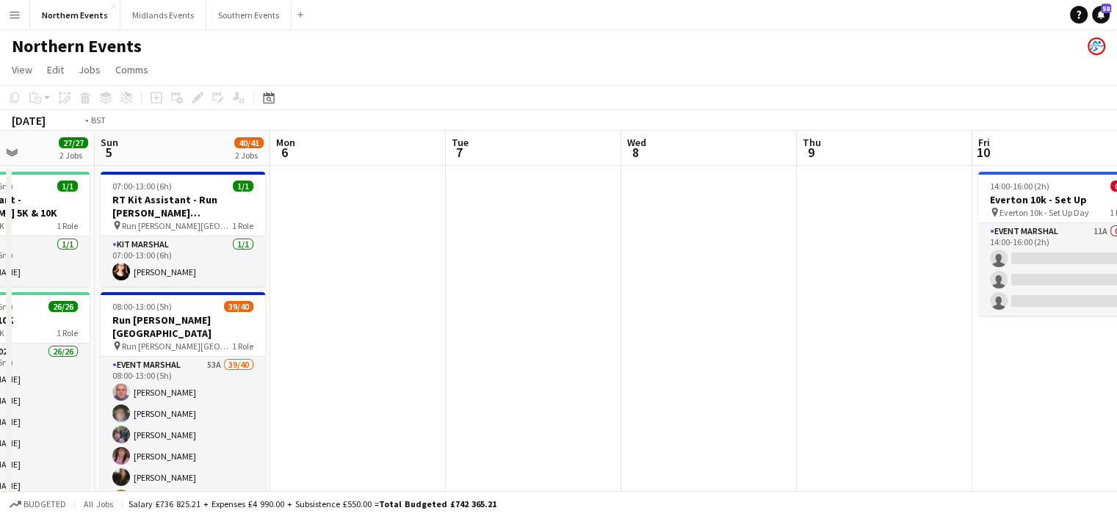
drag, startPoint x: 956, startPoint y: 387, endPoint x: 705, endPoint y: 435, distance: 255.7
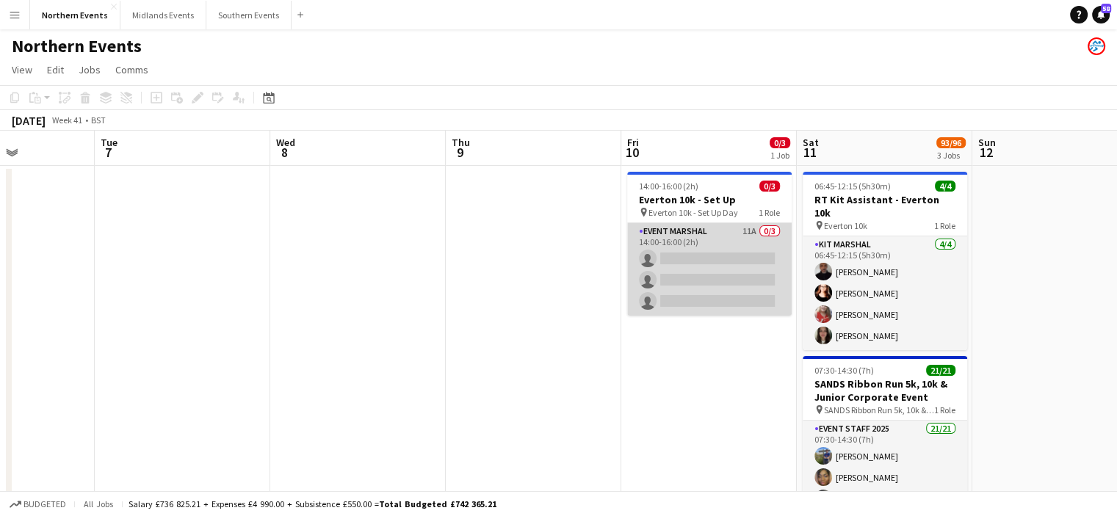
click at [729, 269] on app-card-role "Event Marshal 11A 0/3 14:00-16:00 (2h) single-neutral-actions single-neutral-ac…" at bounding box center [709, 269] width 165 height 93
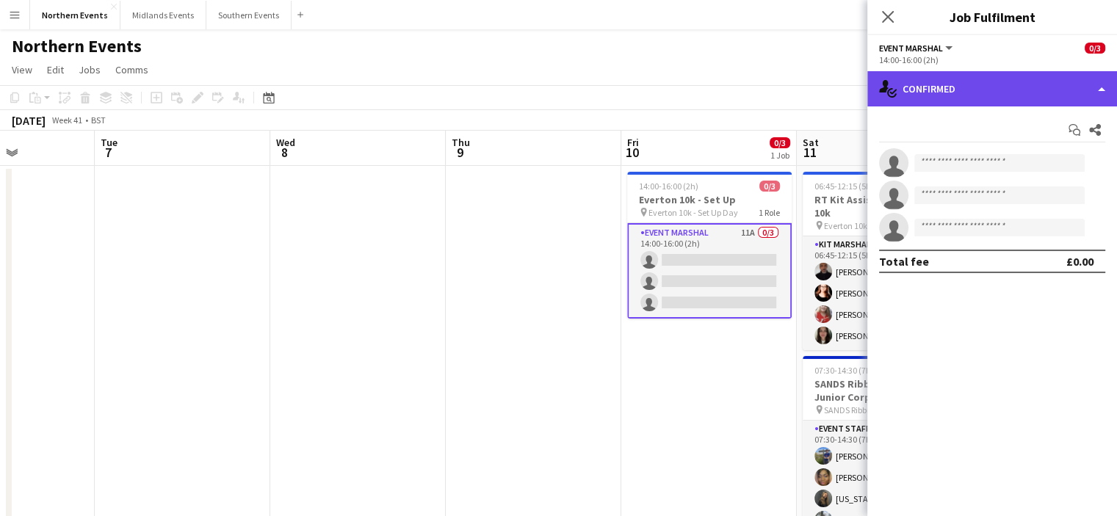
click at [1040, 85] on div "single-neutral-actions-check-2 Confirmed" at bounding box center [992, 88] width 250 height 35
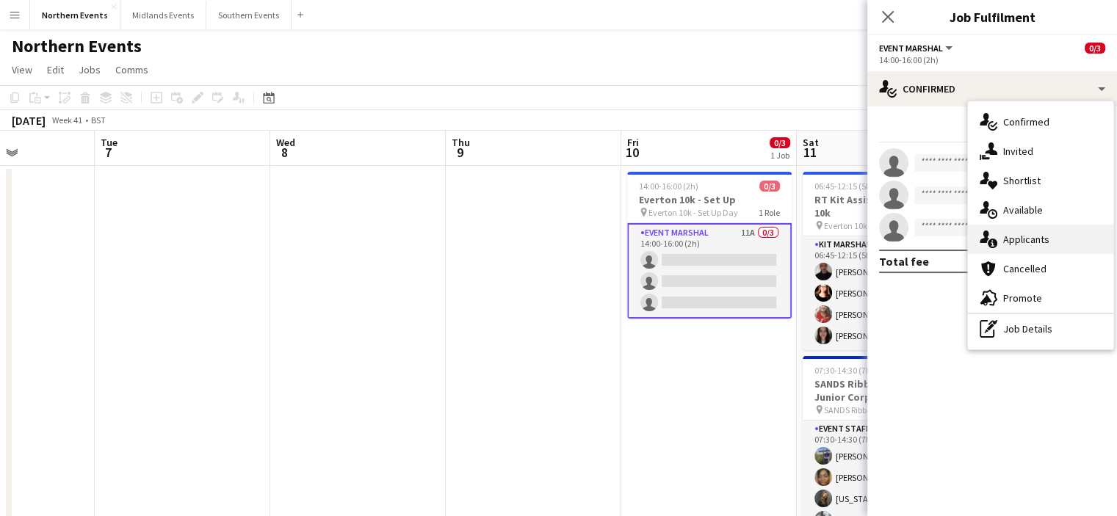
click at [1049, 230] on div "single-neutral-actions-information Applicants" at bounding box center [1040, 239] width 145 height 29
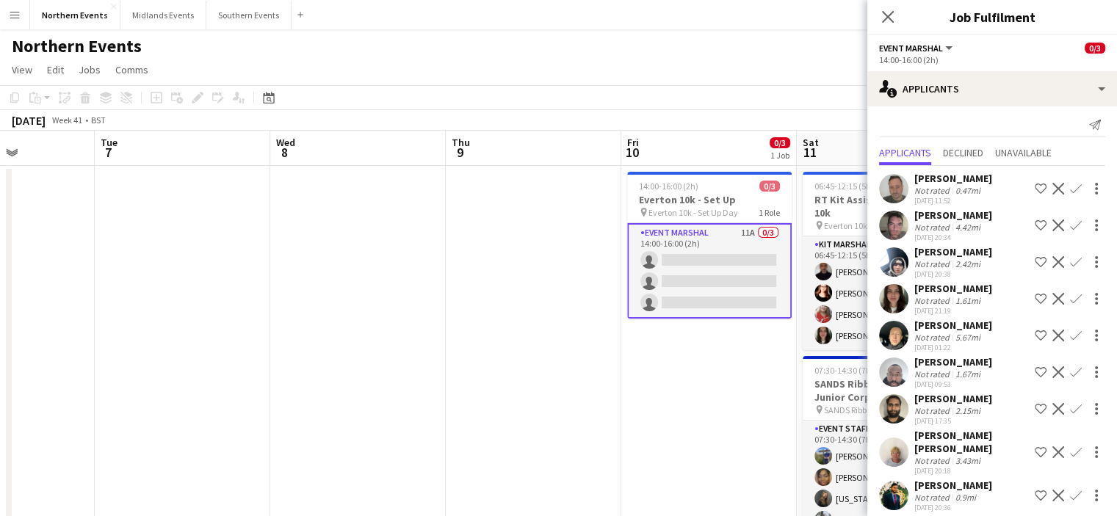
scroll to position [0, 0]
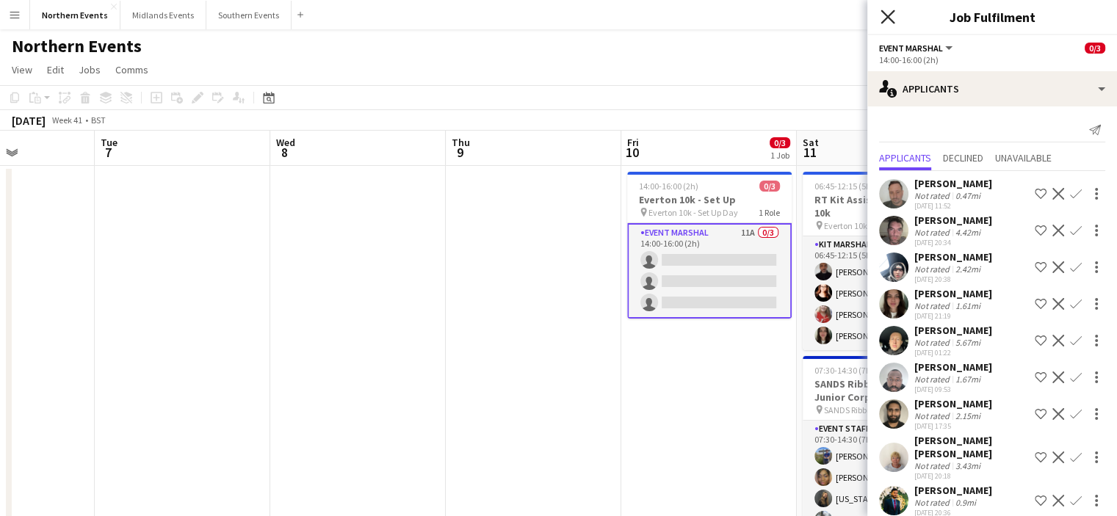
click at [884, 21] on icon at bounding box center [888, 17] width 14 height 14
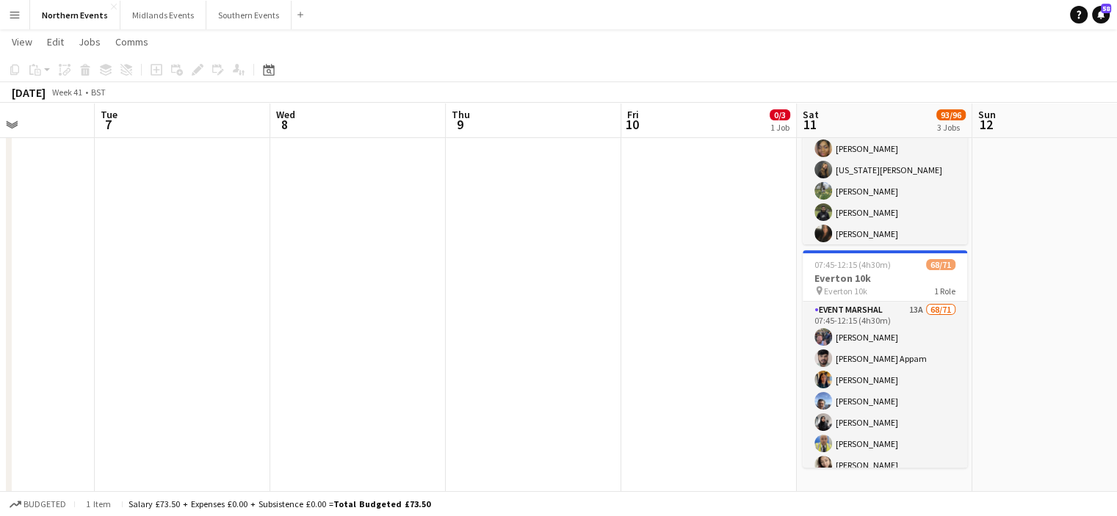
scroll to position [392, 0]
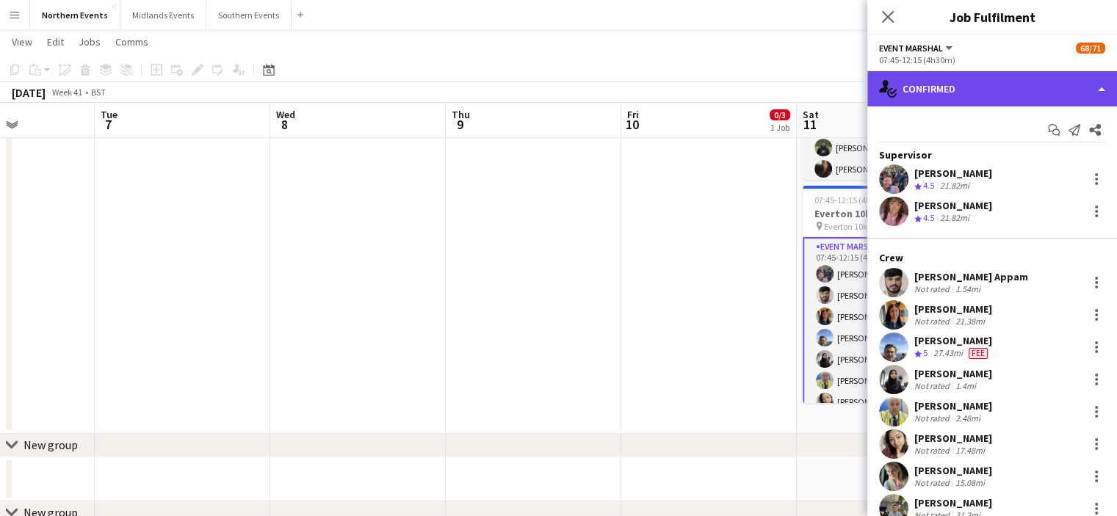
click at [988, 91] on div "single-neutral-actions-check-2 Confirmed" at bounding box center [992, 88] width 250 height 35
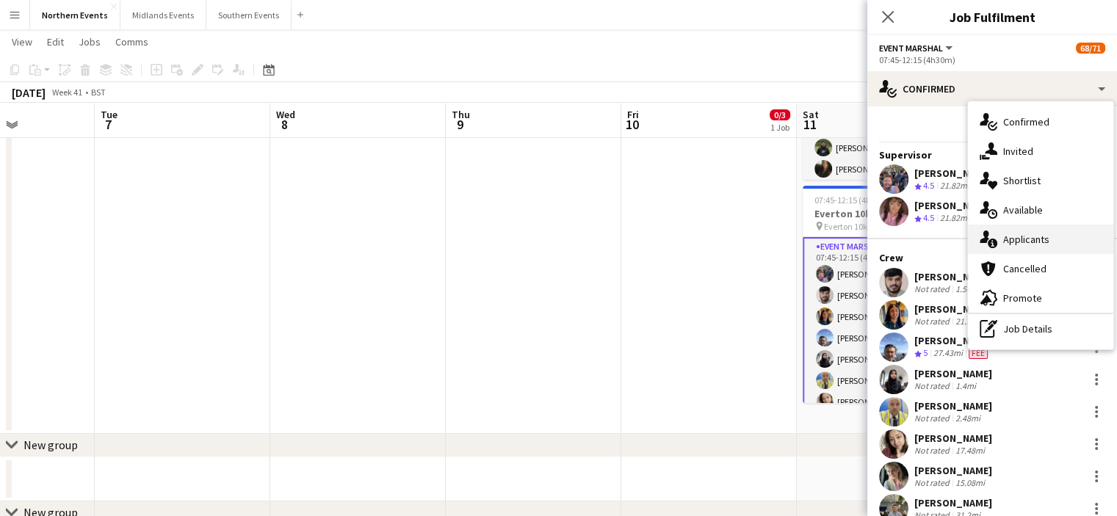
click at [1057, 234] on div "single-neutral-actions-information Applicants" at bounding box center [1040, 239] width 145 height 29
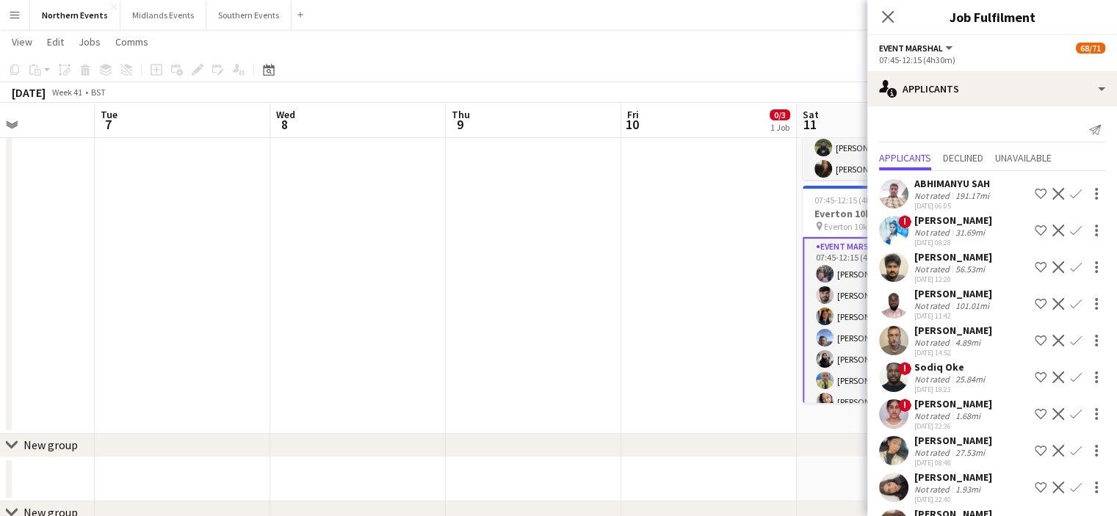
scroll to position [65, 0]
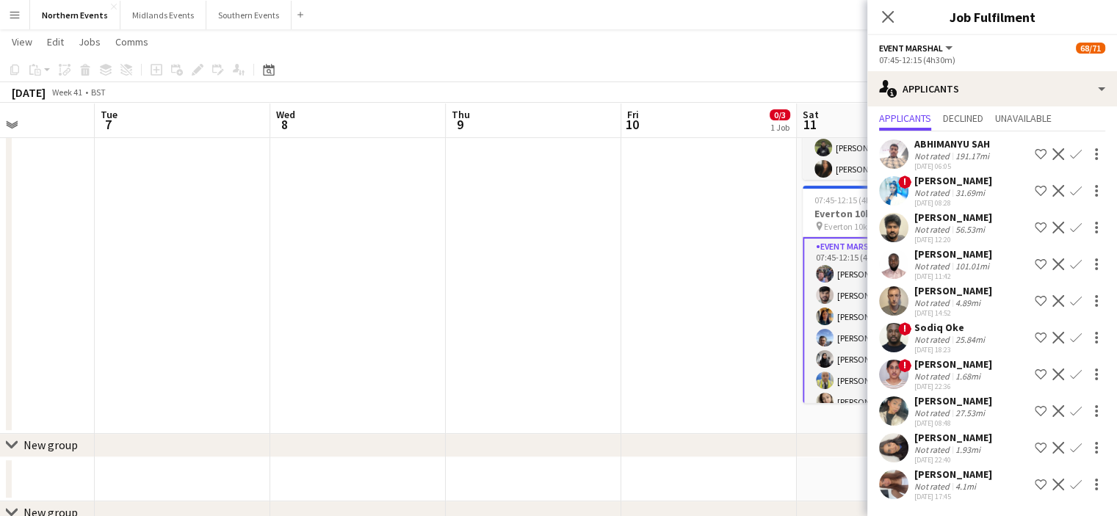
click at [1070, 482] on app-icon "Confirm" at bounding box center [1076, 485] width 12 height 12
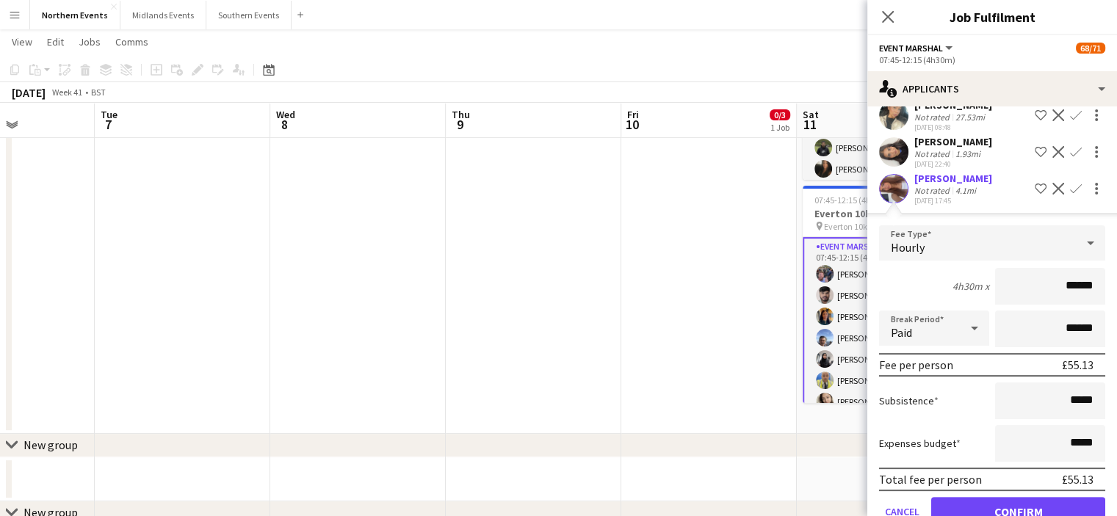
scroll to position [397, 0]
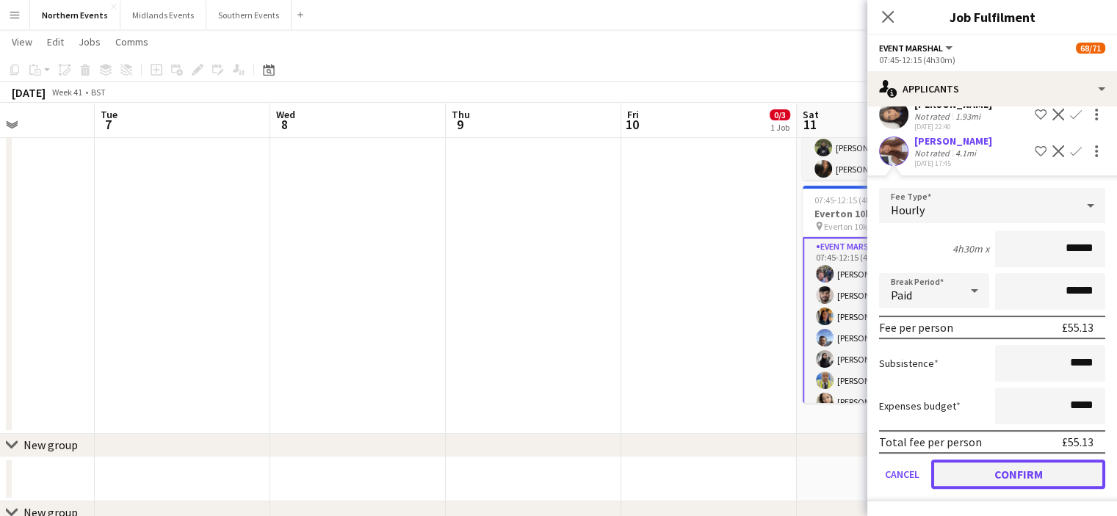
click at [1055, 469] on button "Confirm" at bounding box center [1018, 474] width 174 height 29
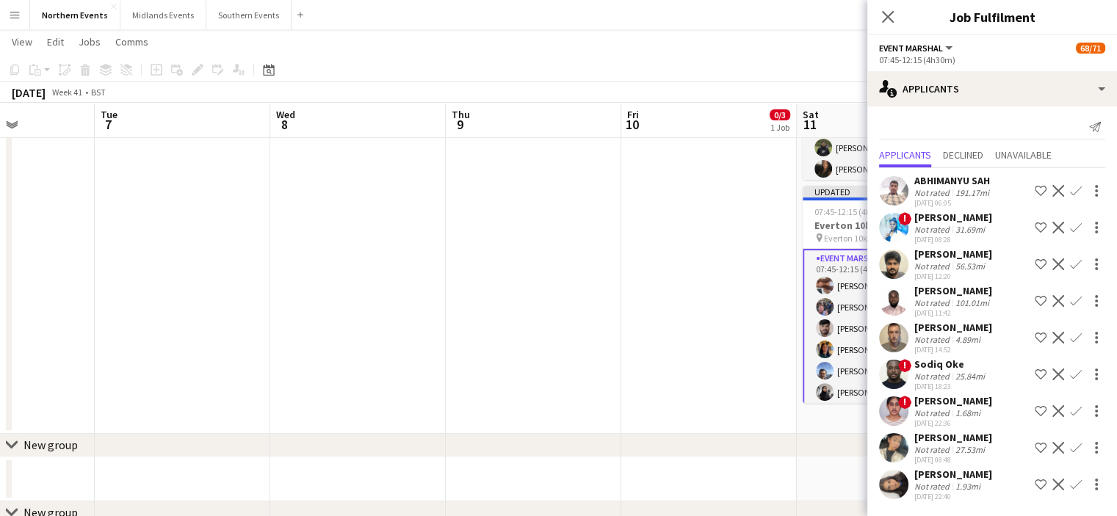
scroll to position [29, 0]
click at [1070, 482] on app-icon "Confirm" at bounding box center [1076, 485] width 12 height 12
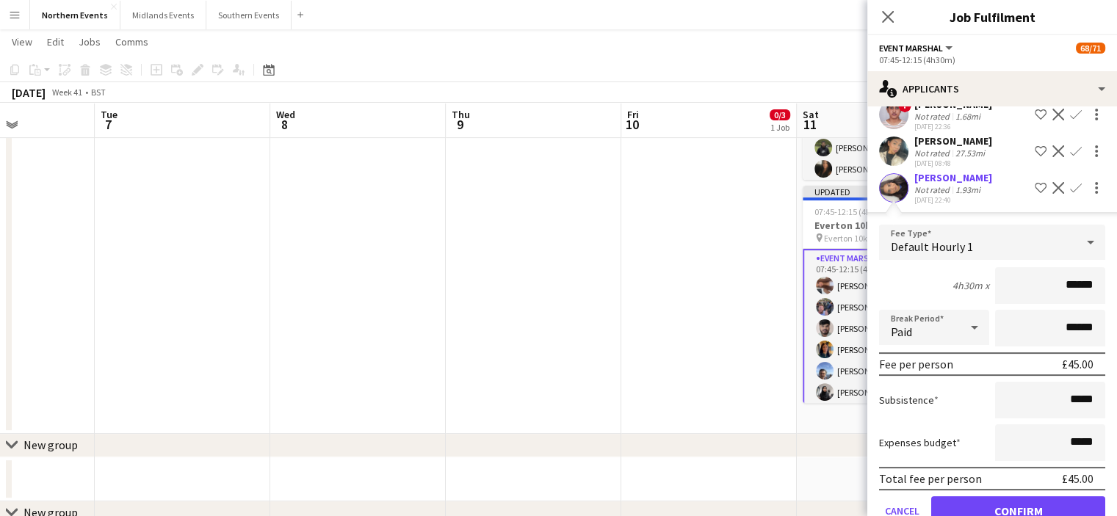
scroll to position [361, 0]
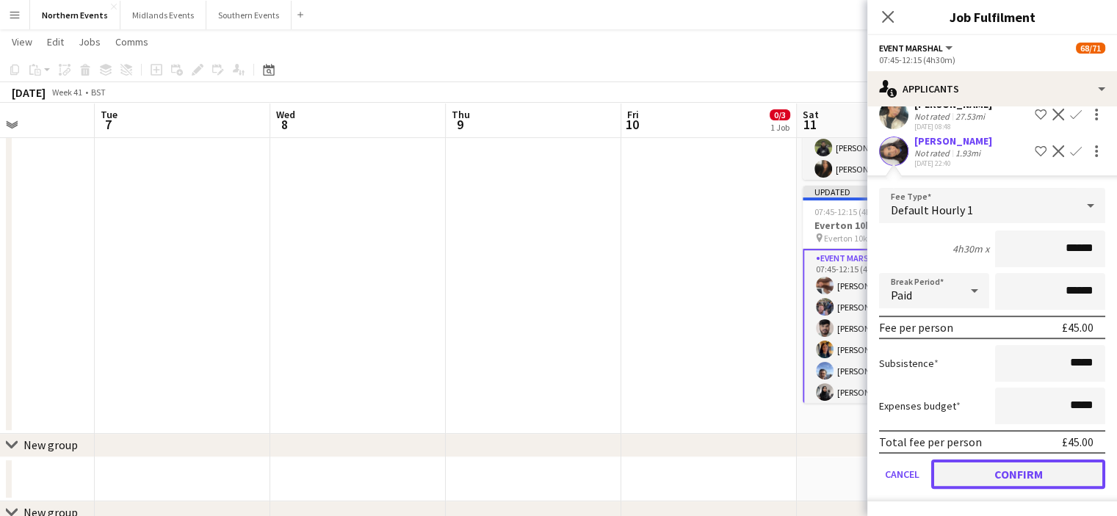
click at [1066, 468] on button "Confirm" at bounding box center [1018, 474] width 174 height 29
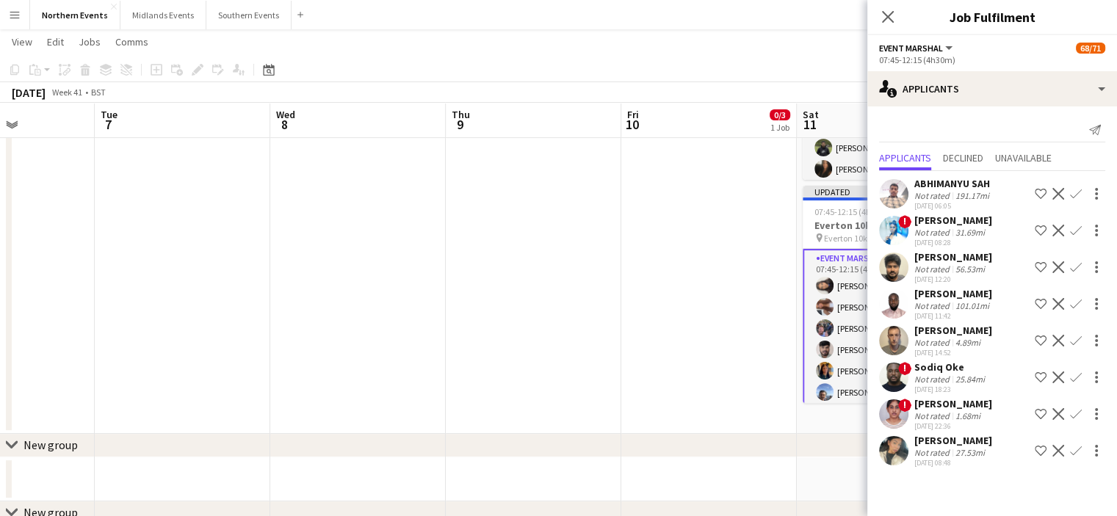
scroll to position [0, 0]
click at [882, 11] on icon "Close pop-in" at bounding box center [888, 17] width 12 height 12
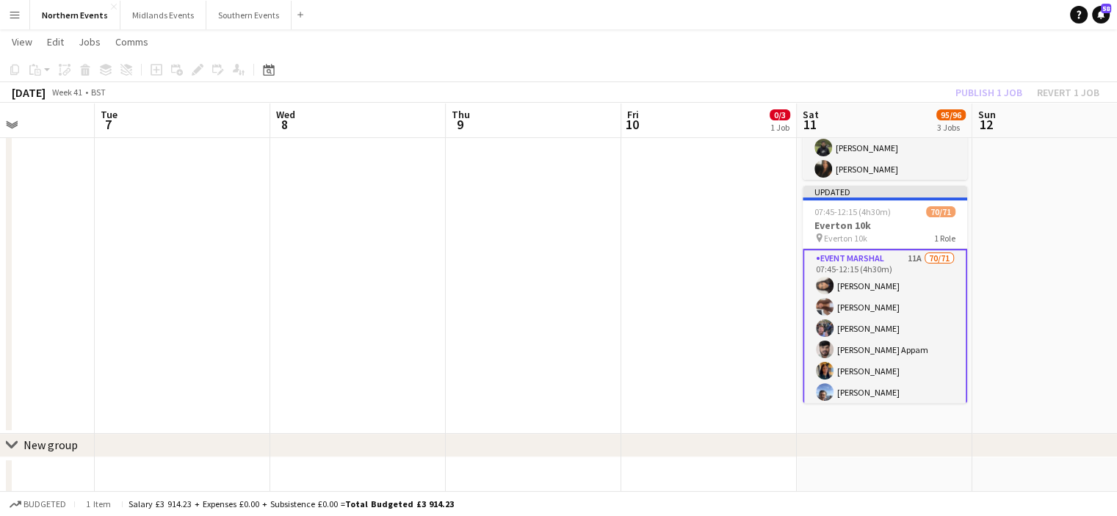
click at [983, 90] on div "Publish 1 job Revert 1 job" at bounding box center [1027, 92] width 179 height 19
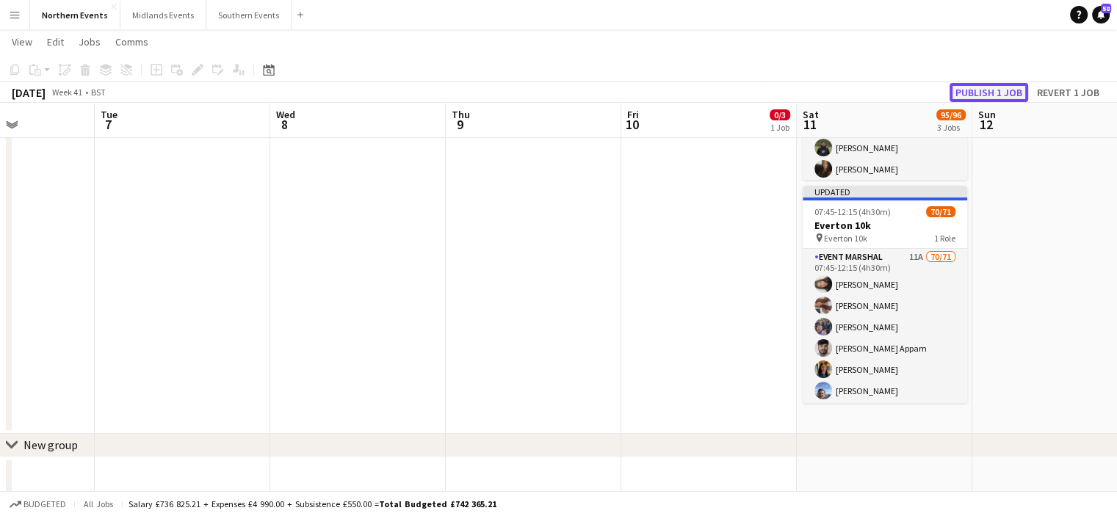
drag, startPoint x: 983, startPoint y: 90, endPoint x: 1016, endPoint y: 96, distance: 34.3
click at [1016, 96] on button "Publish 1 job" at bounding box center [989, 92] width 79 height 19
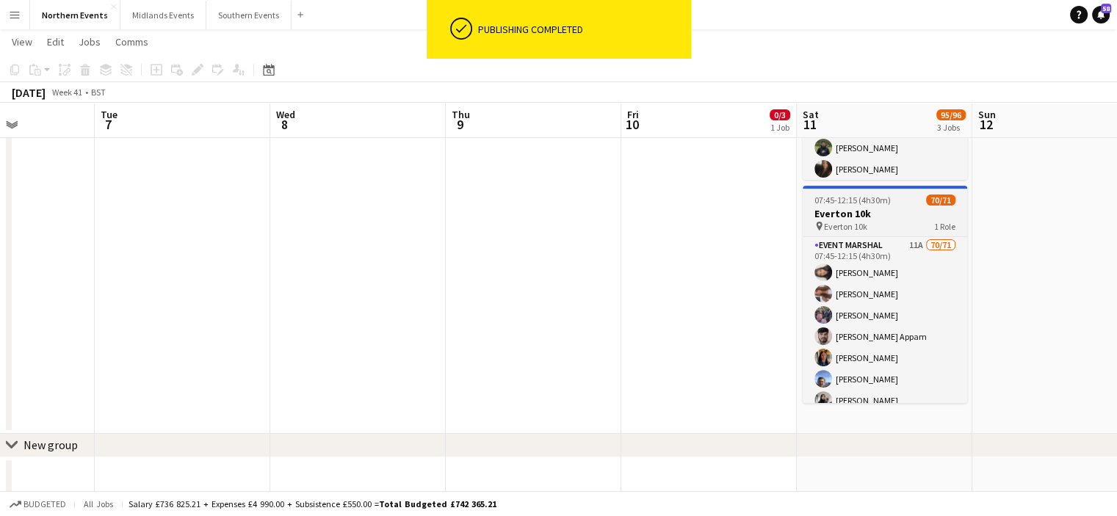
click at [846, 207] on h3 "Everton 10k" at bounding box center [885, 213] width 165 height 13
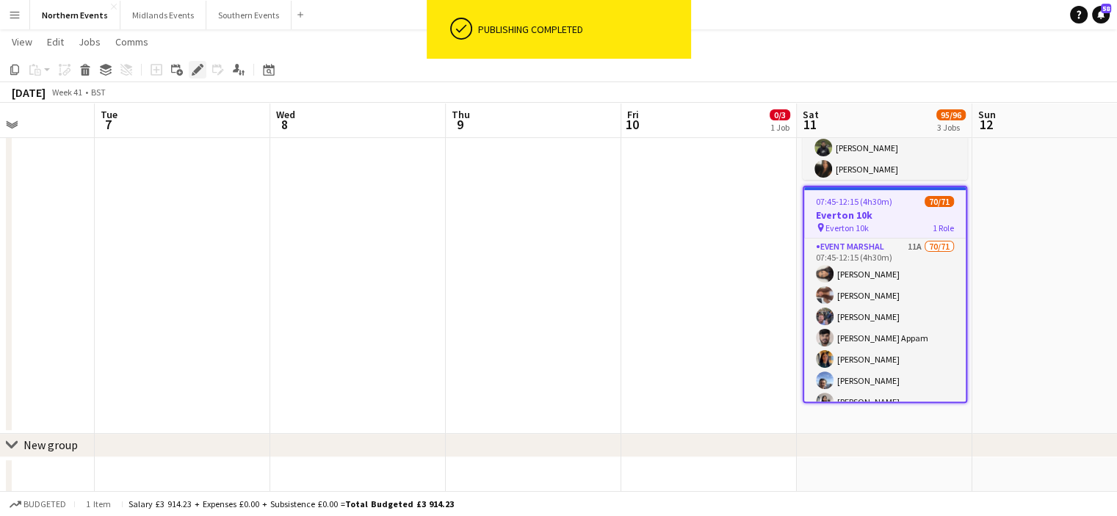
click at [195, 71] on icon at bounding box center [197, 70] width 8 height 8
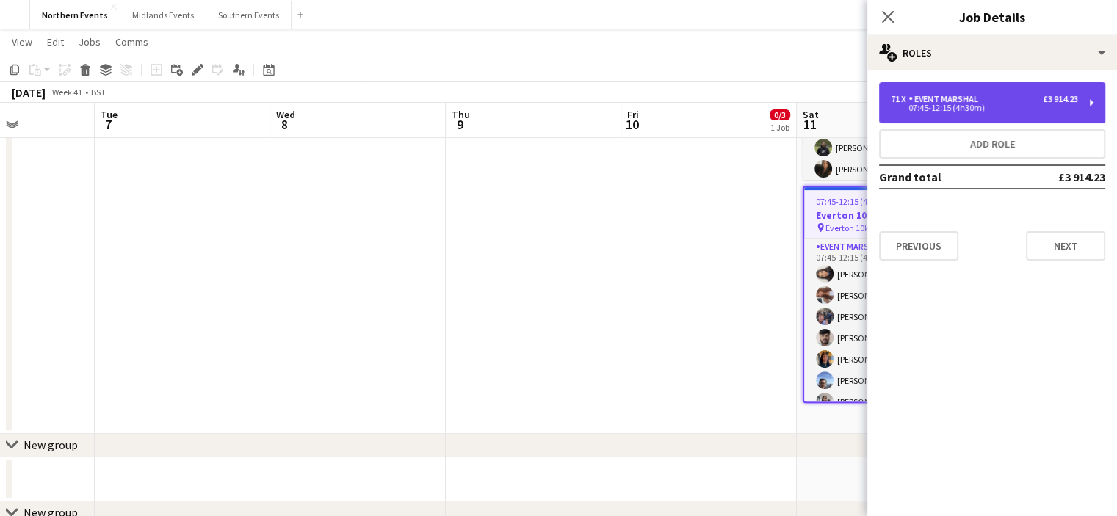
click at [955, 93] on div "71 x Event Marshal £3 914.23 07:45-12:15 (4h30m)" at bounding box center [992, 102] width 226 height 41
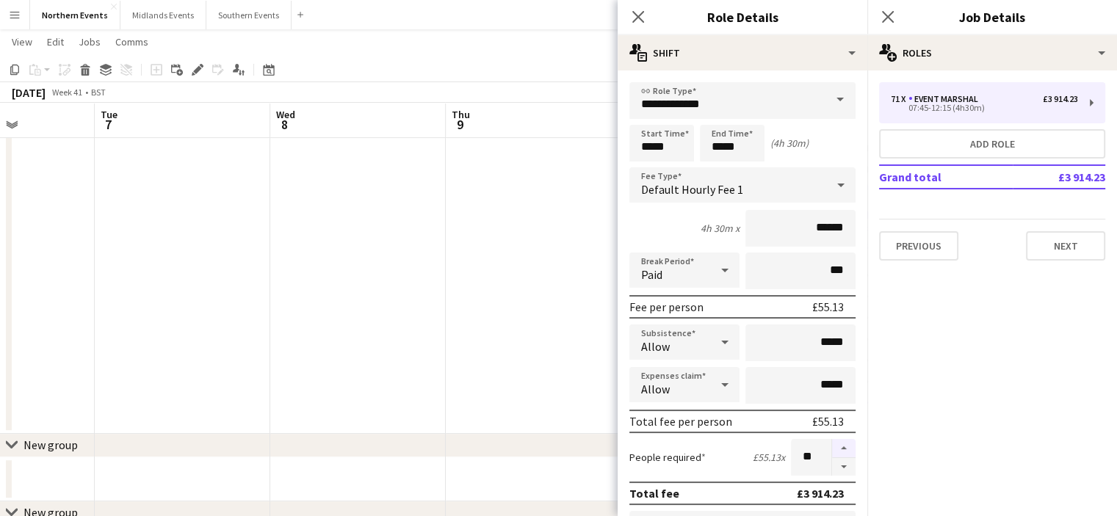
click at [832, 444] on button "button" at bounding box center [844, 448] width 24 height 19
type input "**"
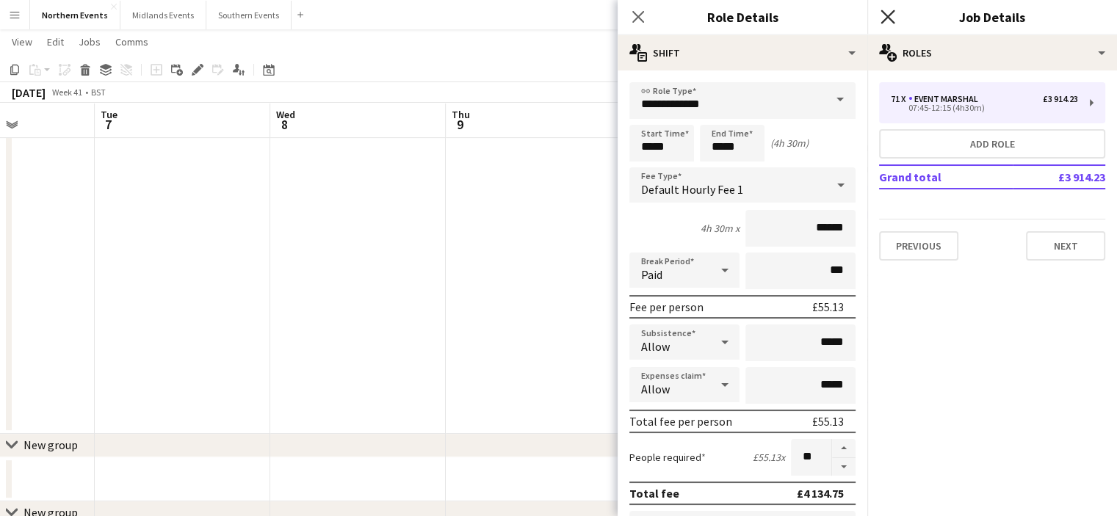
click at [886, 12] on icon "Close pop-in" at bounding box center [888, 17] width 14 height 14
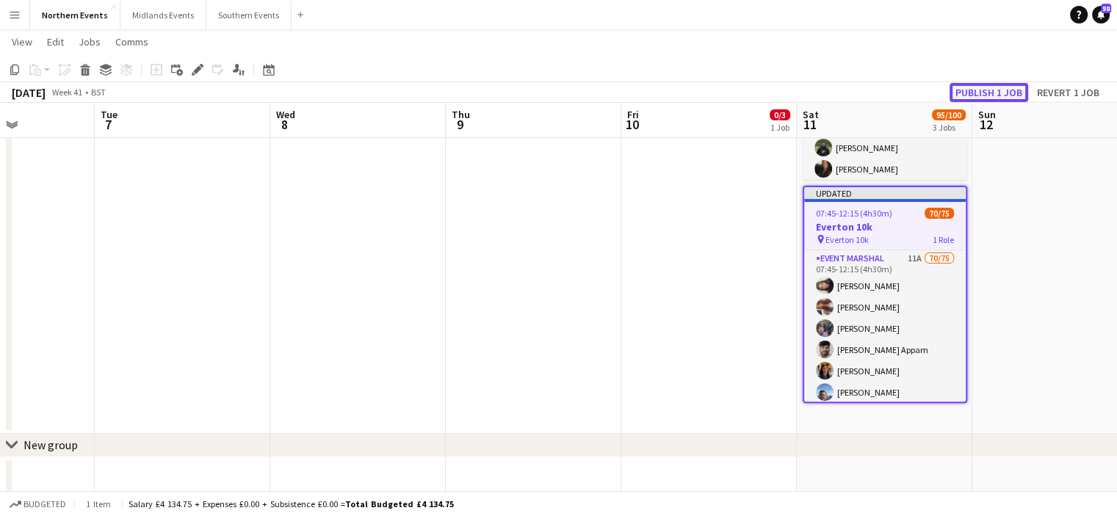
click at [985, 92] on button "Publish 1 job" at bounding box center [989, 92] width 79 height 19
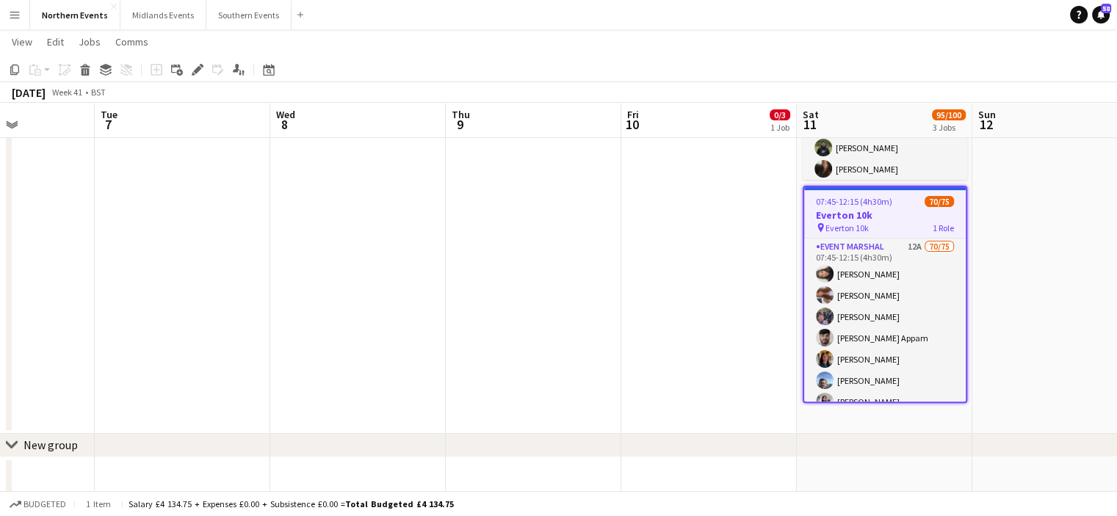
click at [18, 11] on app-icon "Menu" at bounding box center [15, 15] width 12 height 12
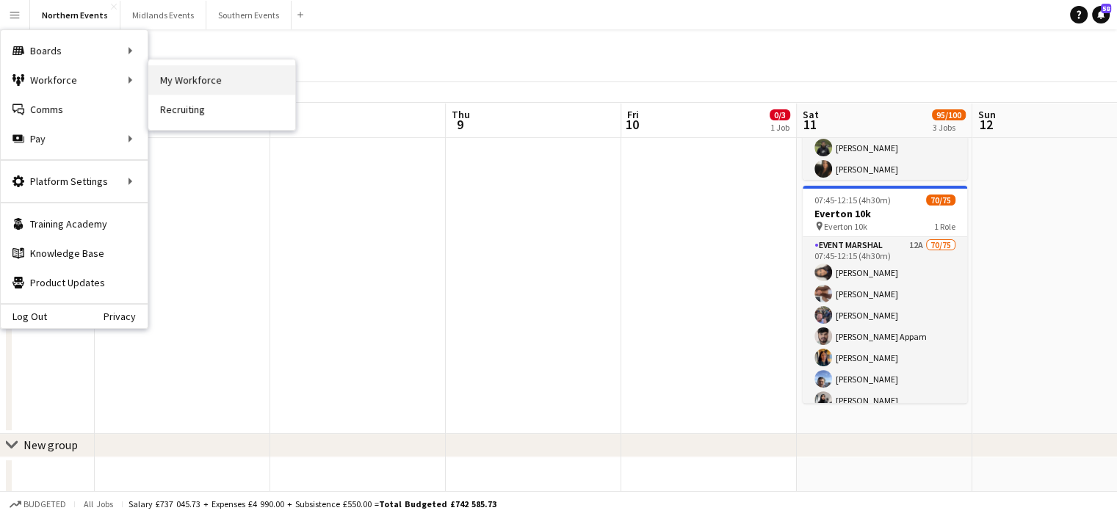
click at [178, 79] on link "My Workforce" at bounding box center [221, 79] width 147 height 29
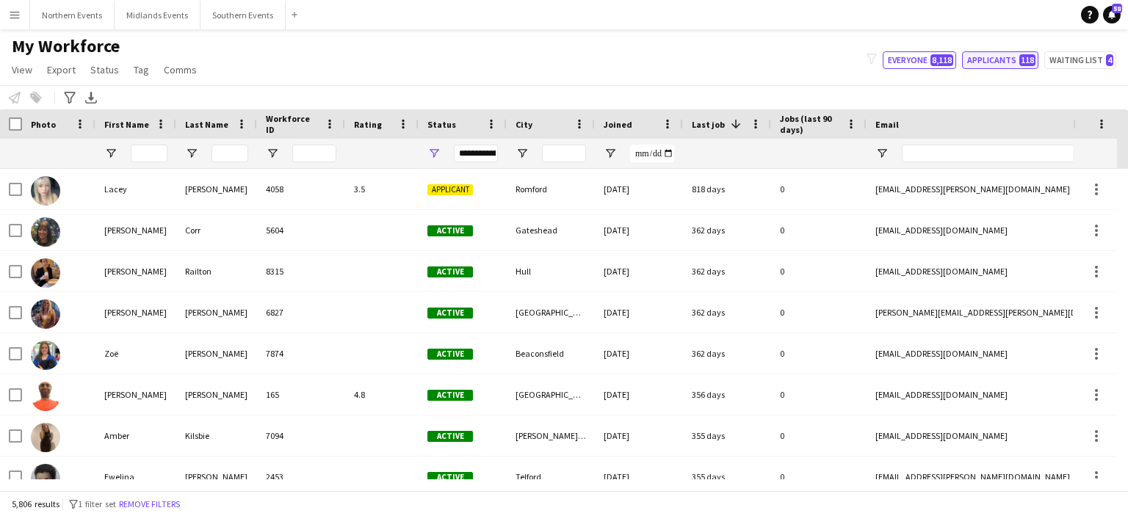
click at [999, 61] on button "Applicants 118" at bounding box center [1000, 60] width 76 height 18
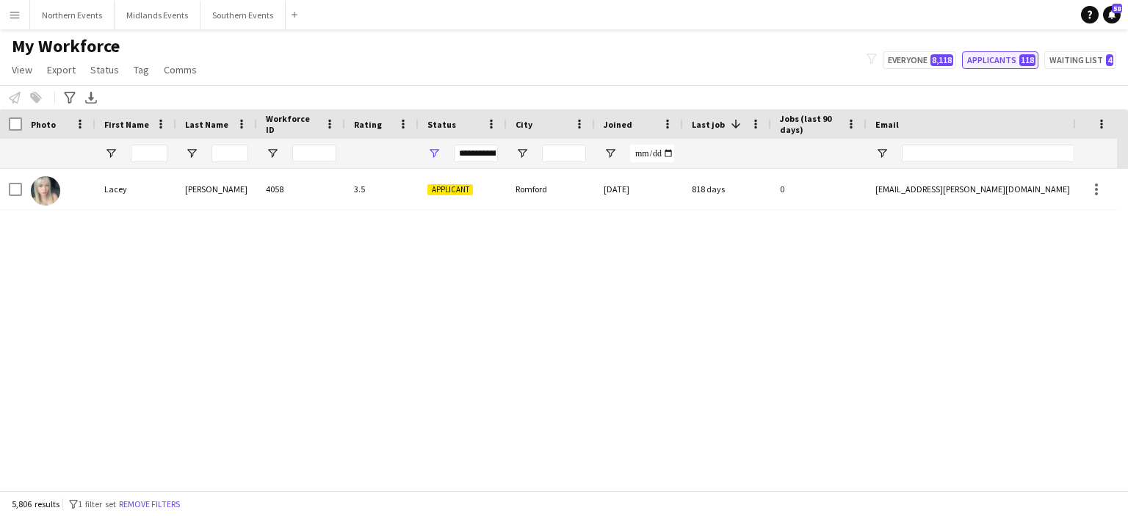
type input "**********"
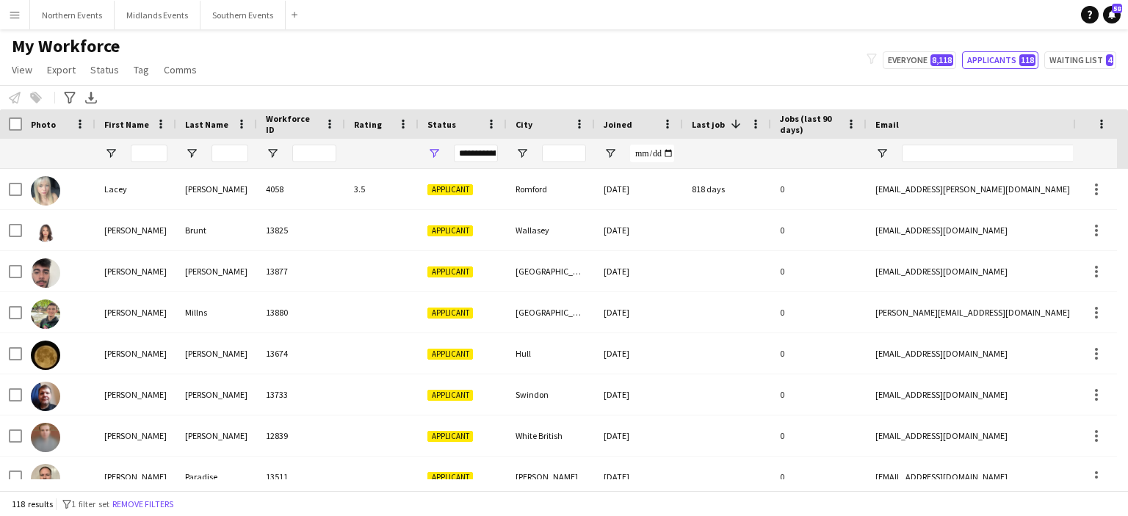
click at [729, 122] on span at bounding box center [735, 124] width 13 height 13
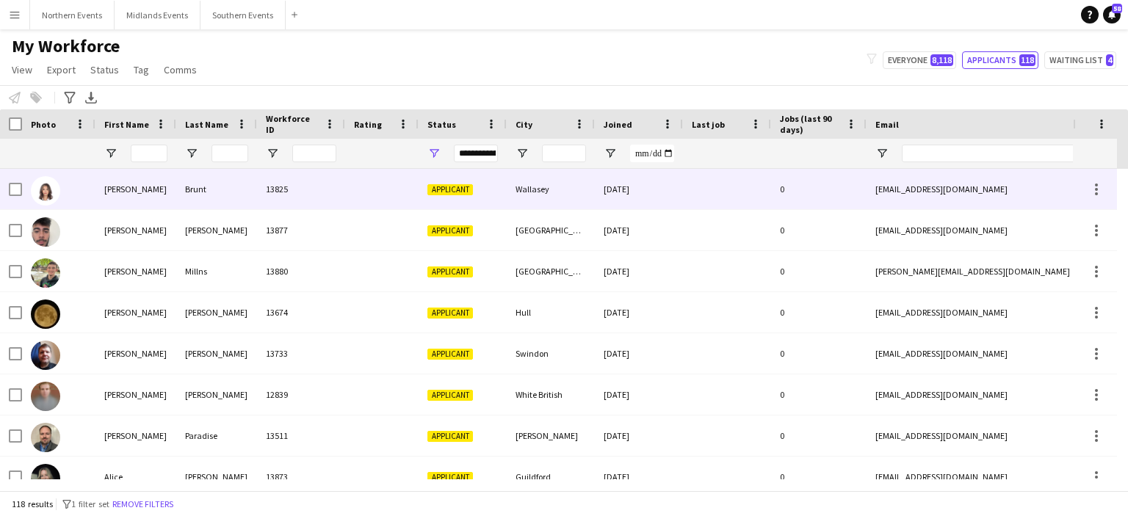
click at [635, 187] on div "30-09-2025" at bounding box center [639, 189] width 88 height 40
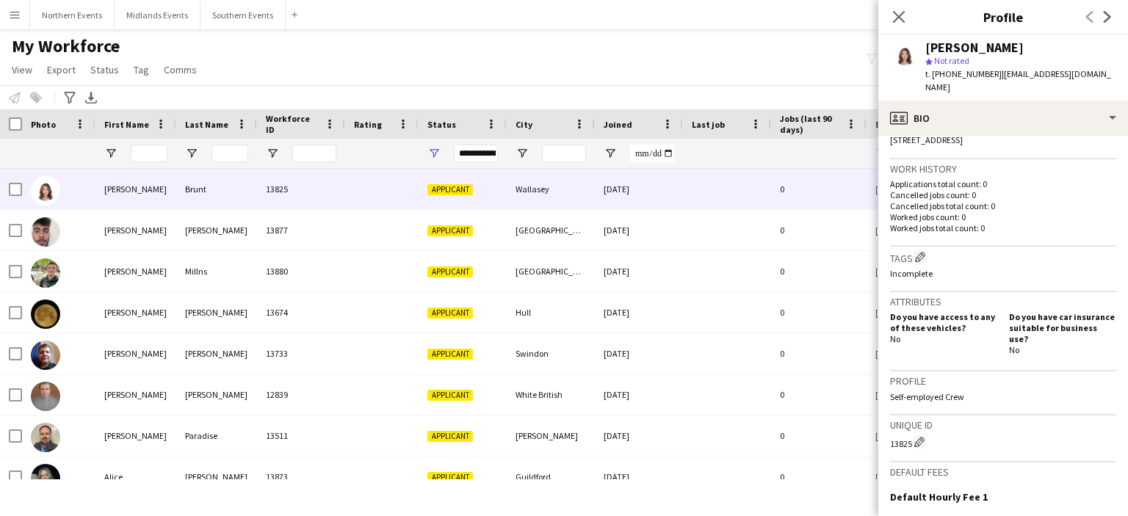
scroll to position [351, 0]
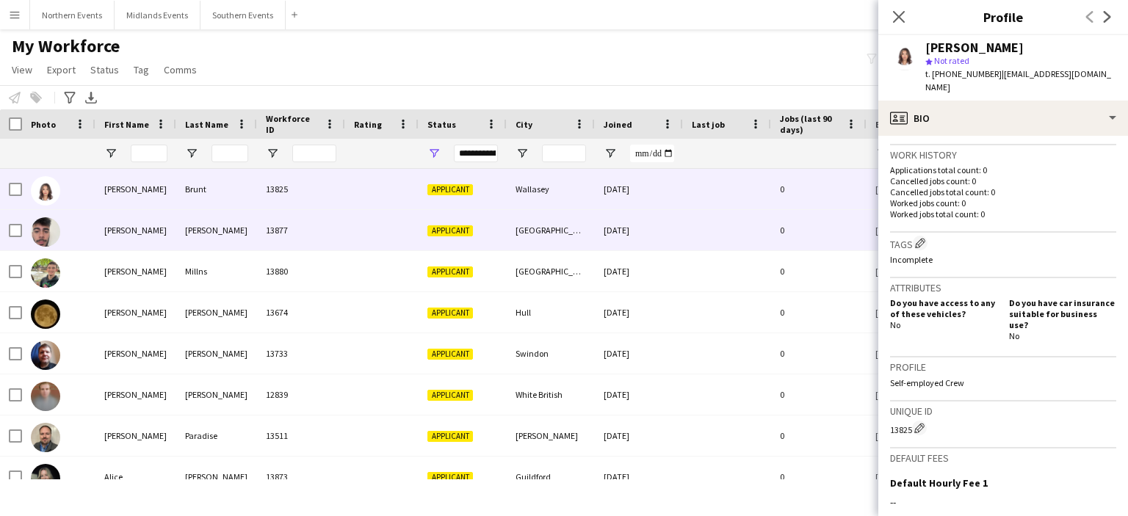
click at [531, 237] on div "Liverpool" at bounding box center [551, 230] width 88 height 40
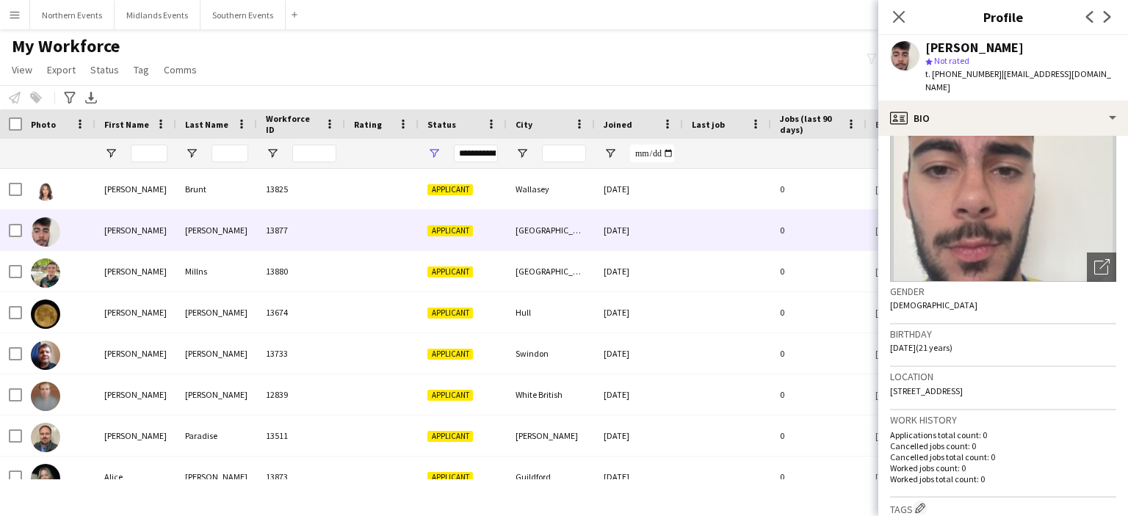
scroll to position [80, 0]
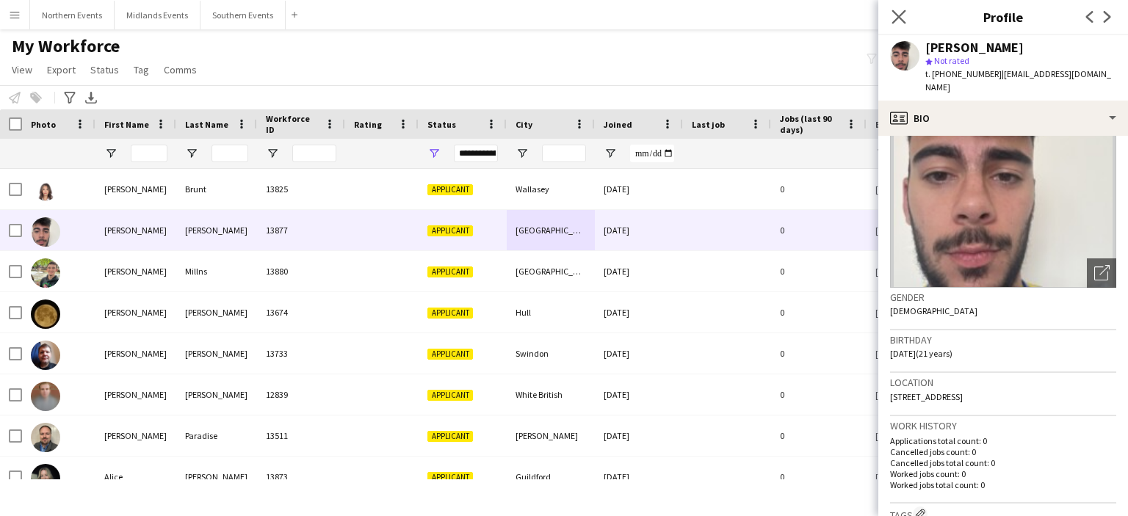
click at [891, 18] on app-icon "Close pop-in" at bounding box center [899, 17] width 21 height 21
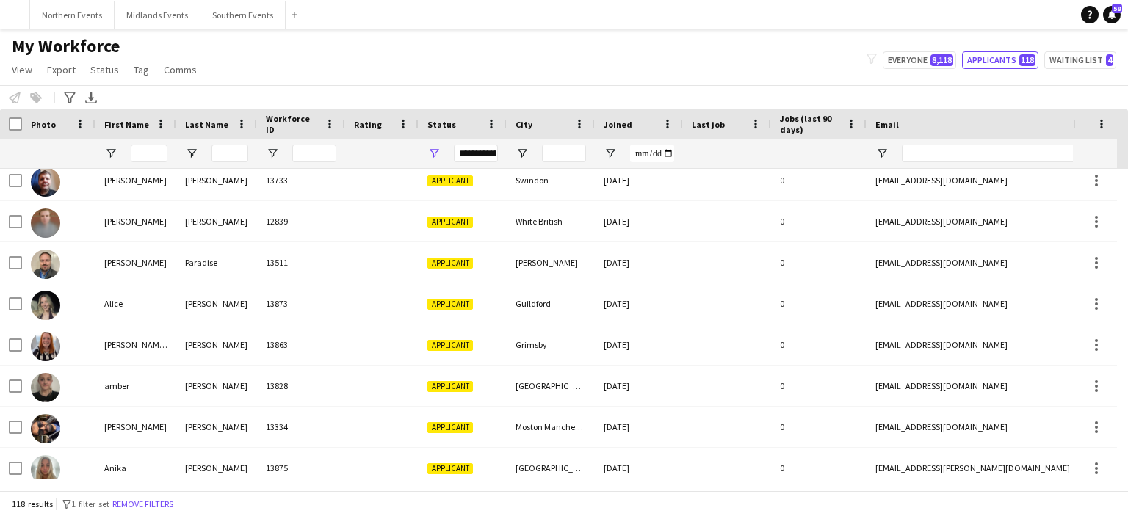
scroll to position [203, 0]
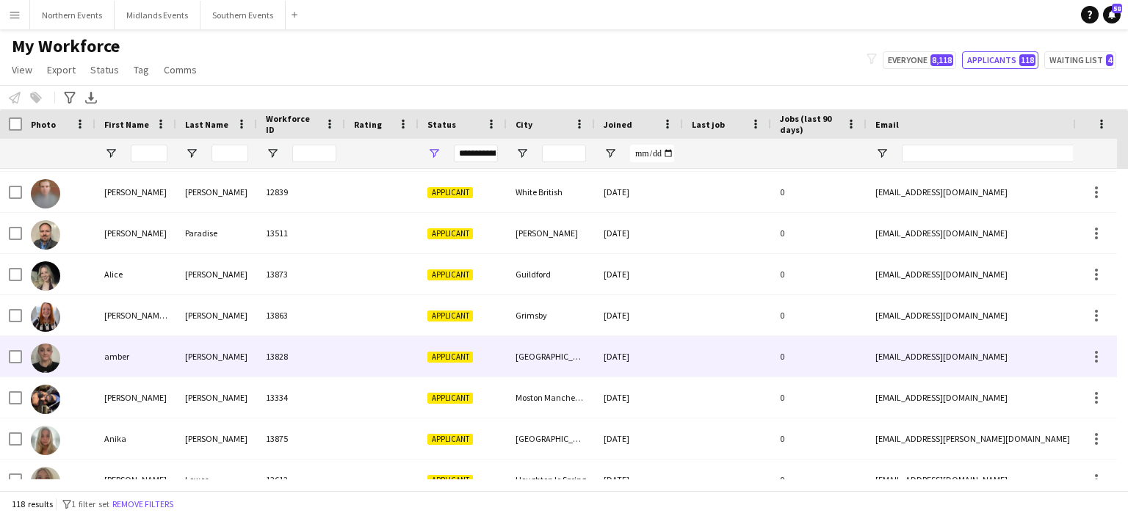
click at [202, 357] on div "maltby" at bounding box center [216, 356] width 81 height 40
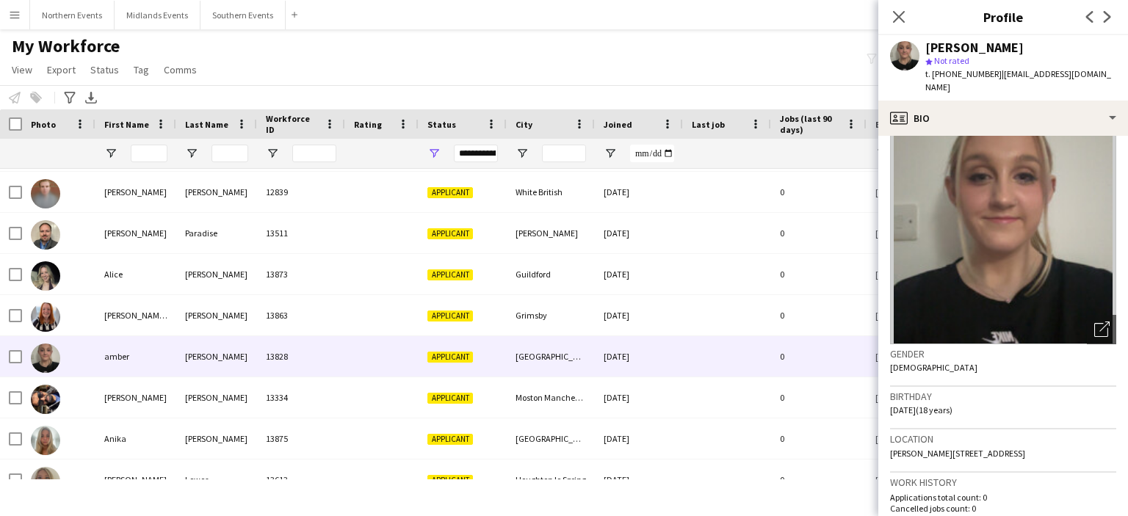
scroll to position [0, 0]
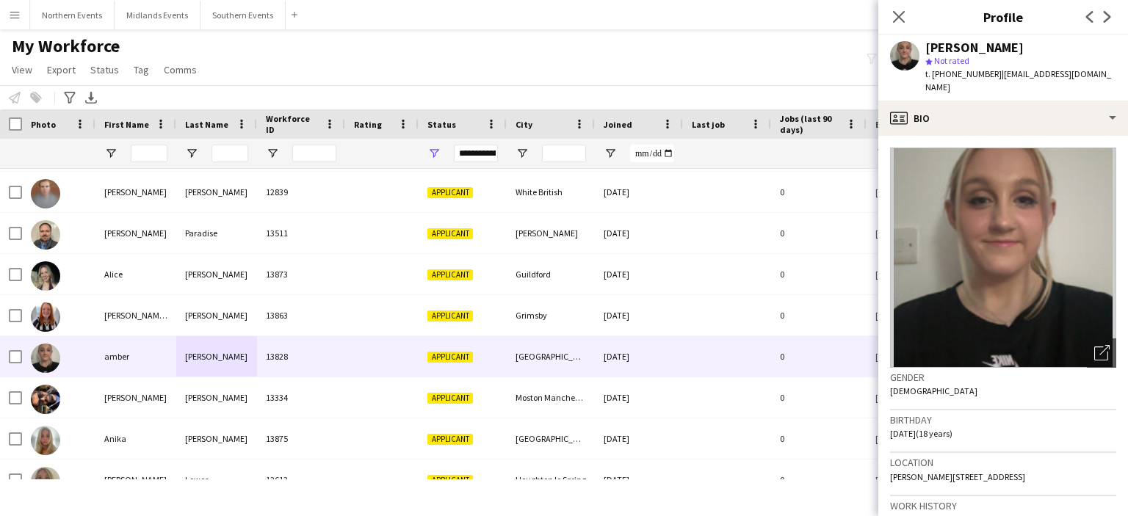
click at [10, 21] on button "Menu" at bounding box center [14, 14] width 29 height 29
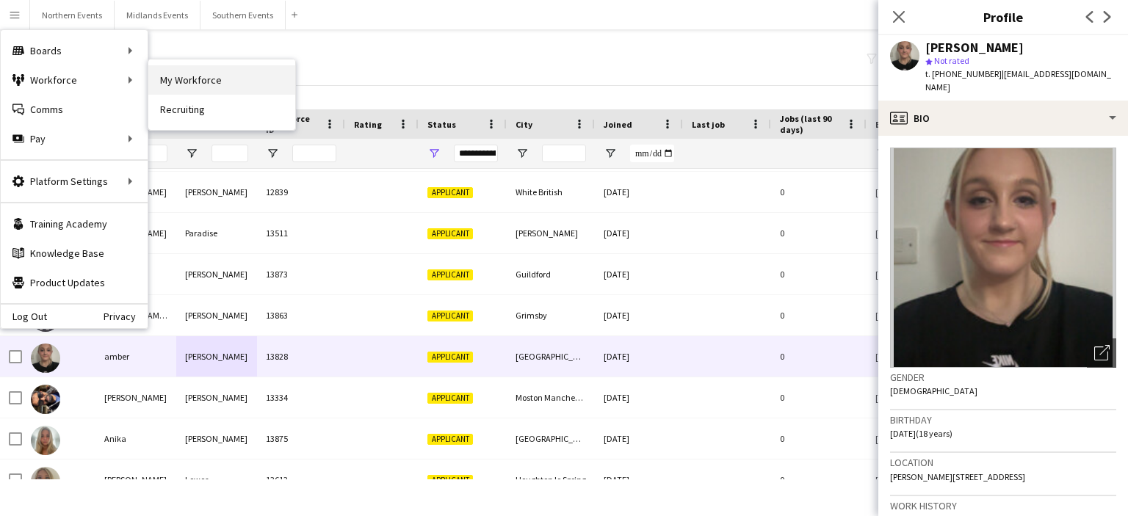
click at [194, 79] on link "My Workforce" at bounding box center [221, 79] width 147 height 29
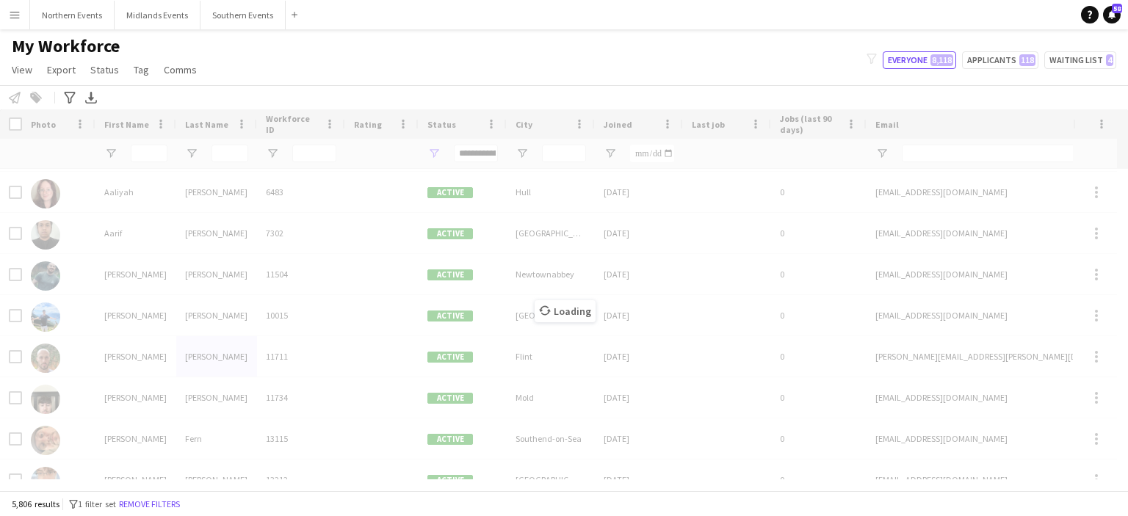
type input "**********"
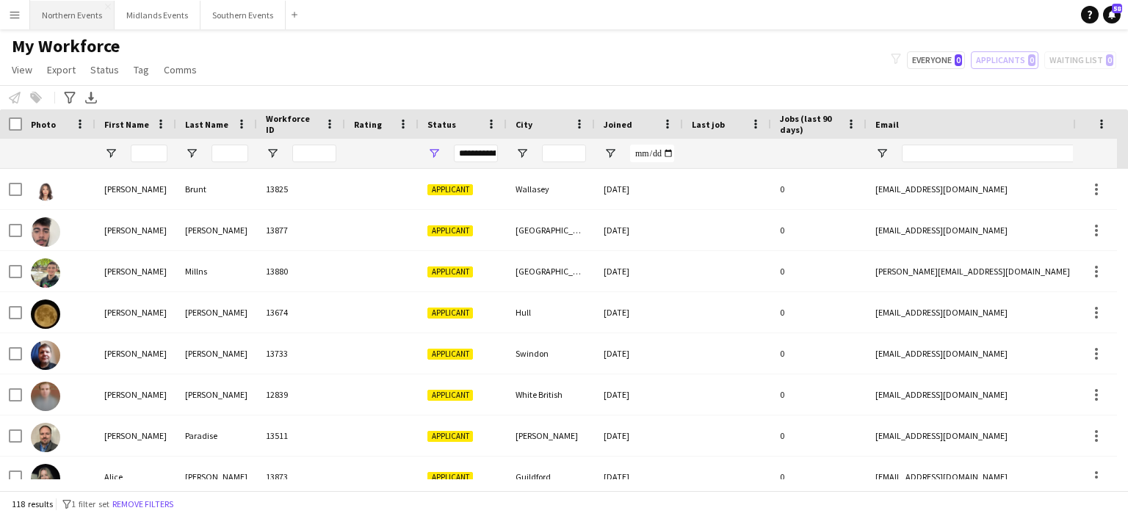
click at [48, 11] on button "Northern Events Close" at bounding box center [72, 15] width 84 height 29
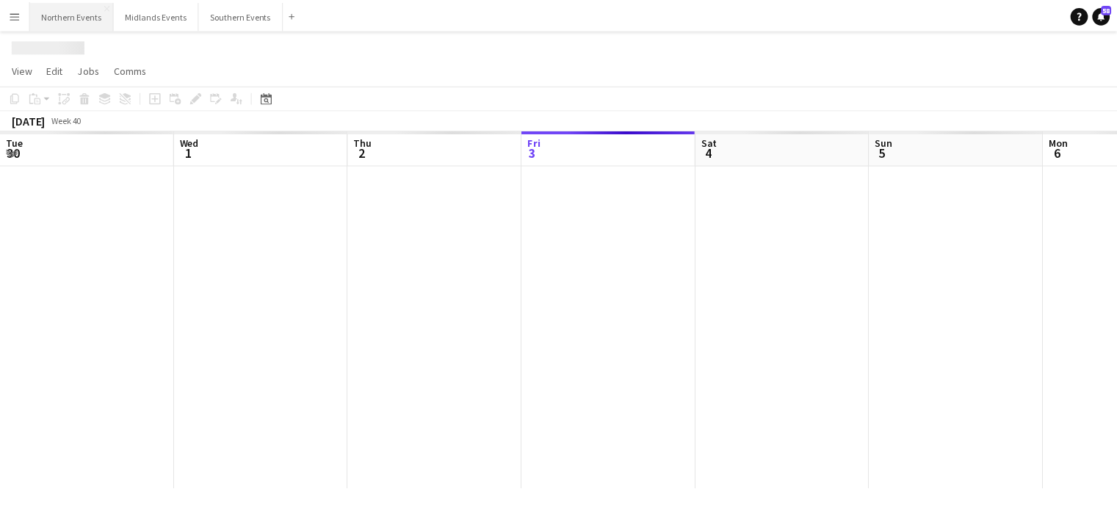
scroll to position [0, 351]
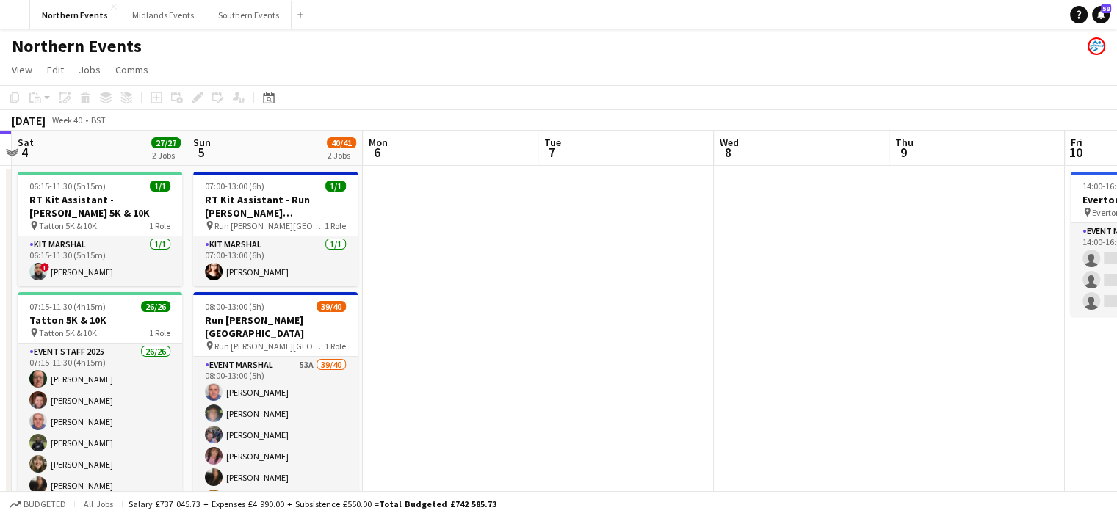
drag, startPoint x: 808, startPoint y: 282, endPoint x: 570, endPoint y: 296, distance: 238.3
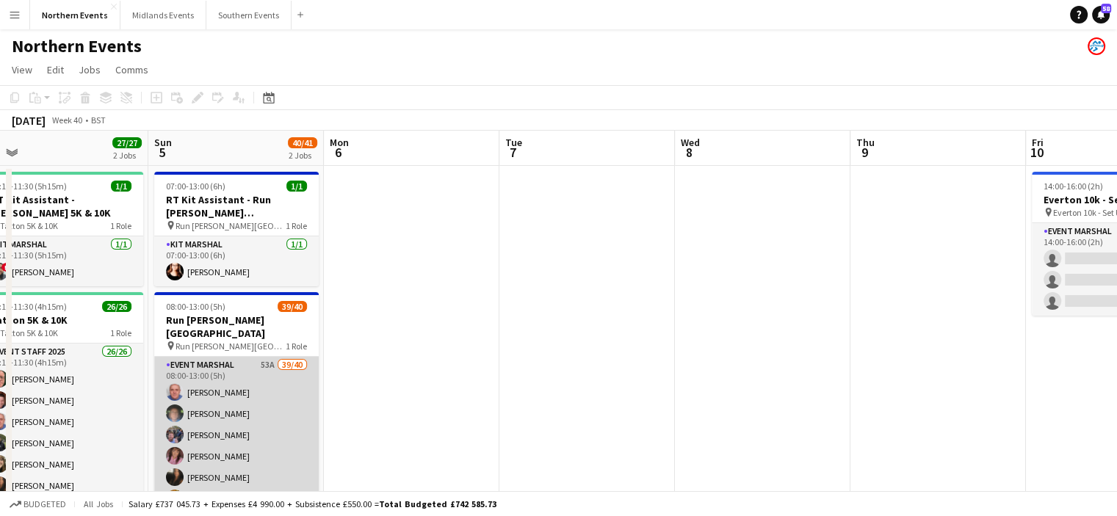
drag, startPoint x: 212, startPoint y: 379, endPoint x: 209, endPoint y: 439, distance: 60.3
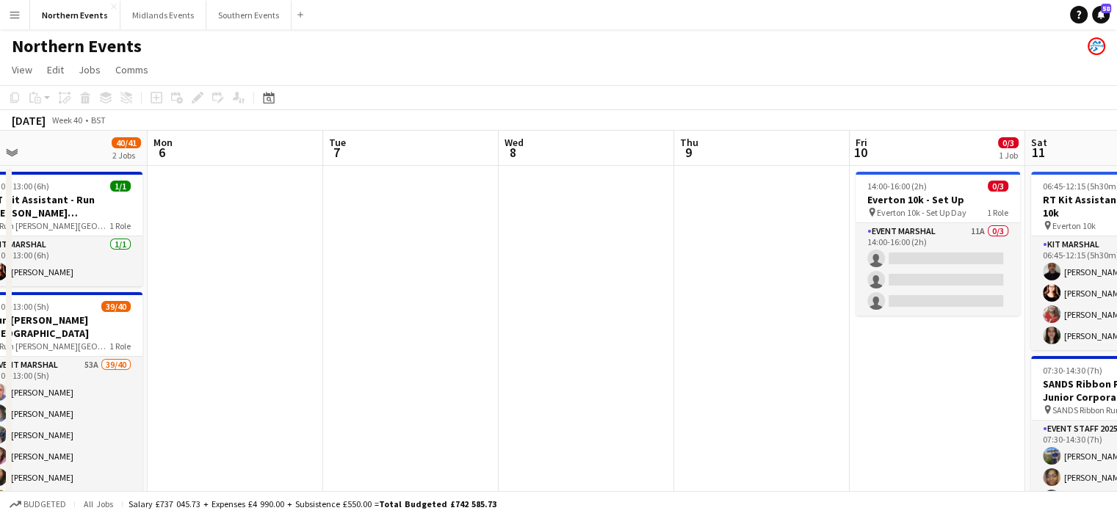
drag, startPoint x: 209, startPoint y: 439, endPoint x: 643, endPoint y: 386, distance: 436.5
drag, startPoint x: 956, startPoint y: 403, endPoint x: 623, endPoint y: 426, distance: 334.2
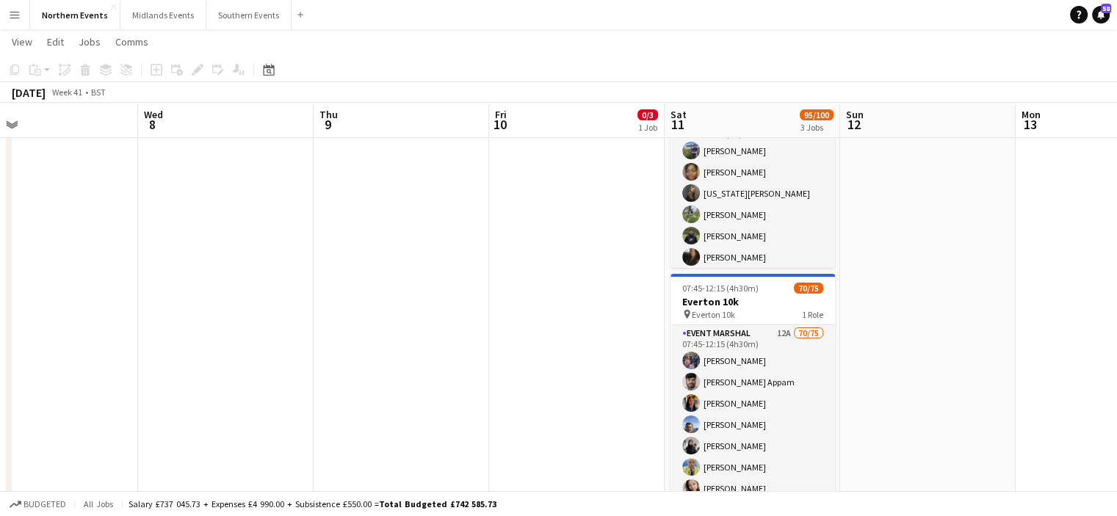
scroll to position [308, 0]
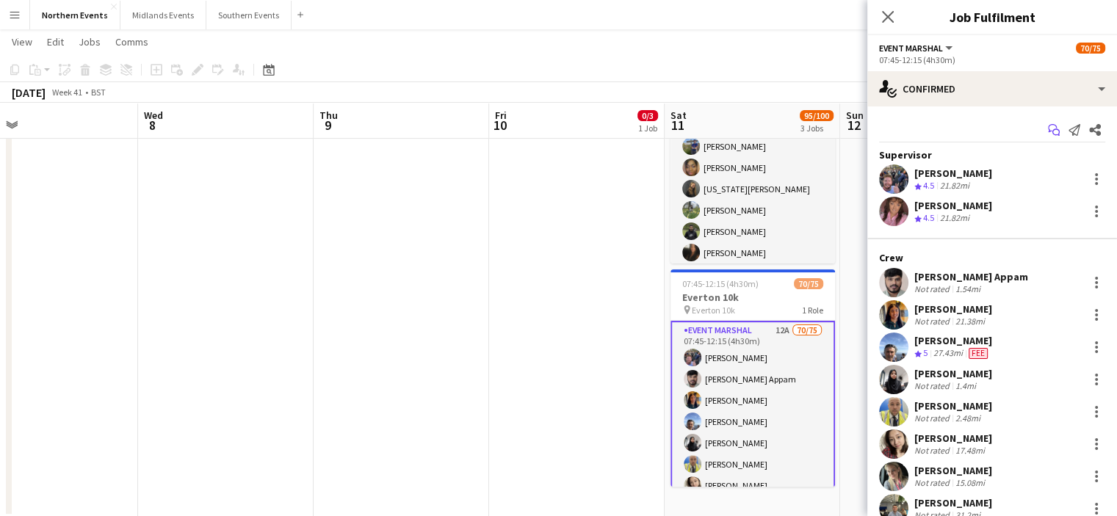
click at [1048, 129] on icon at bounding box center [1052, 128] width 9 height 8
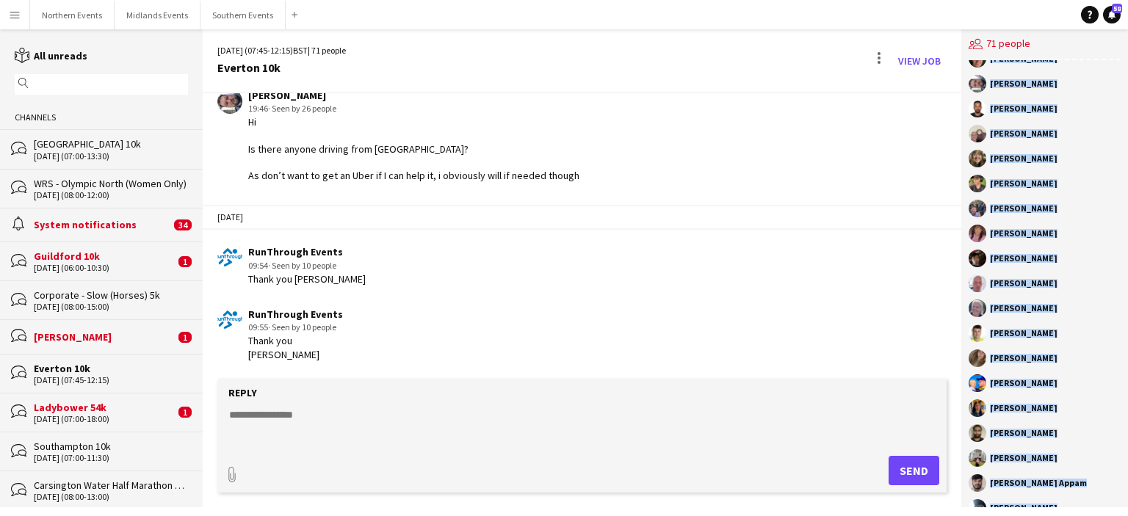
scroll to position [1340, 0]
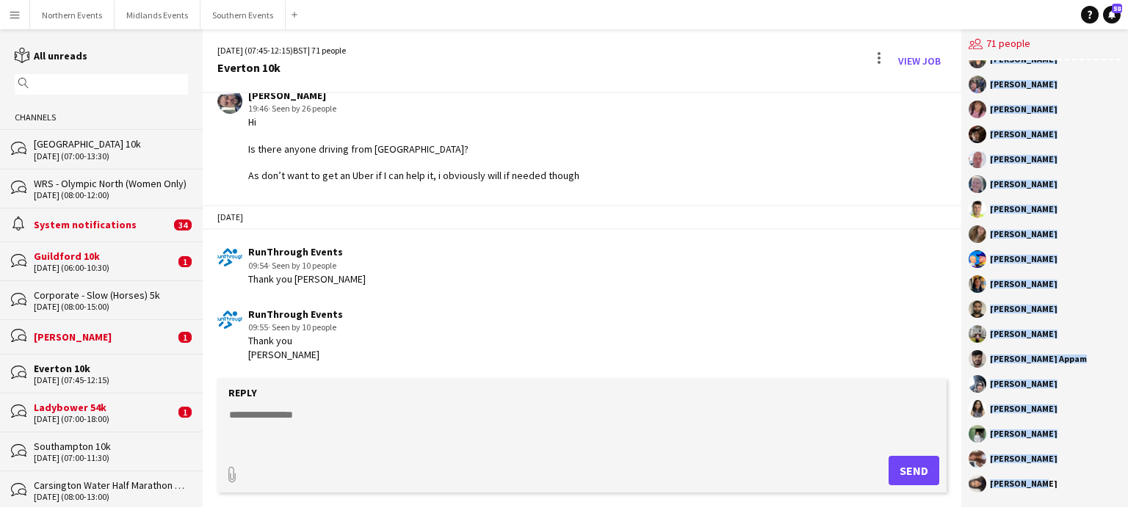
drag, startPoint x: 989, startPoint y: 79, endPoint x: 1067, endPoint y: 540, distance: 467.7
click at [1067, 516] on html "Menu Boards Boards Boards All jobs Status Workforce Workforce My Workforce Recr…" at bounding box center [564, 258] width 1128 height 516
copy div "Thomas Wildman Anthony Teeling gella aziz Samuel Redmond Andrew Glover Charlie …"
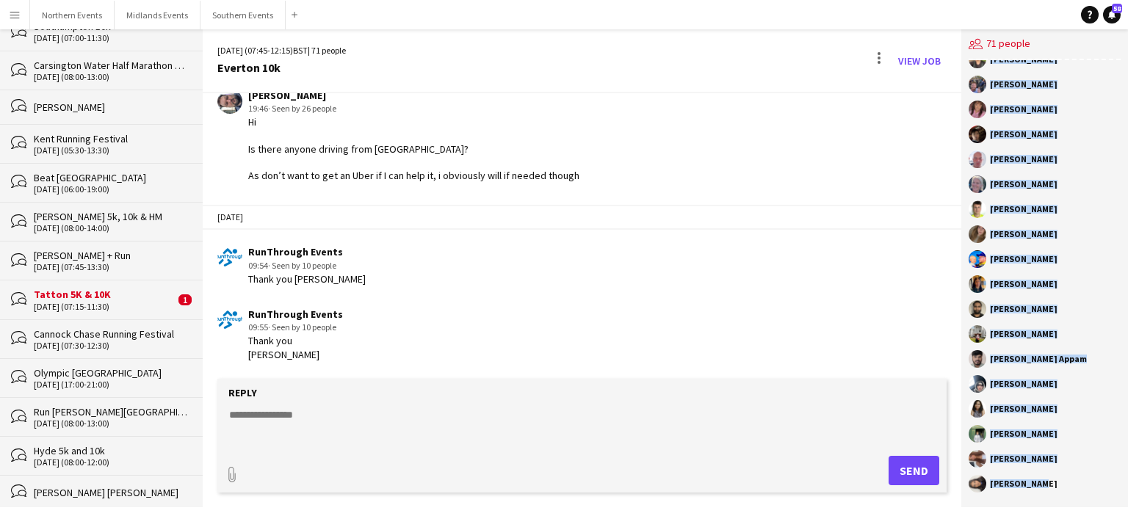
scroll to position [467, 0]
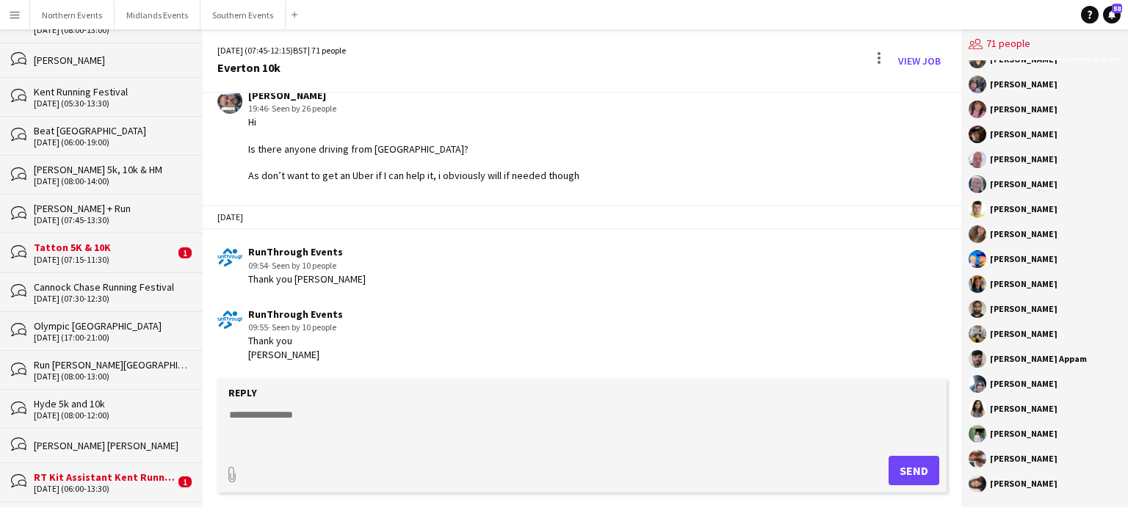
click at [62, 255] on div "04-10-2025 (07:15-11:30)" at bounding box center [104, 260] width 141 height 10
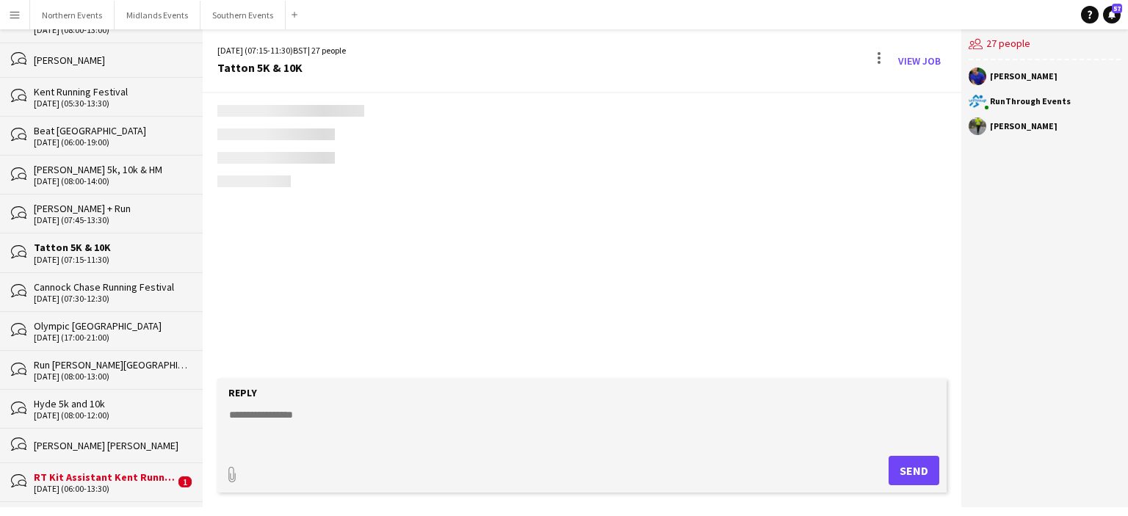
scroll to position [2201, 0]
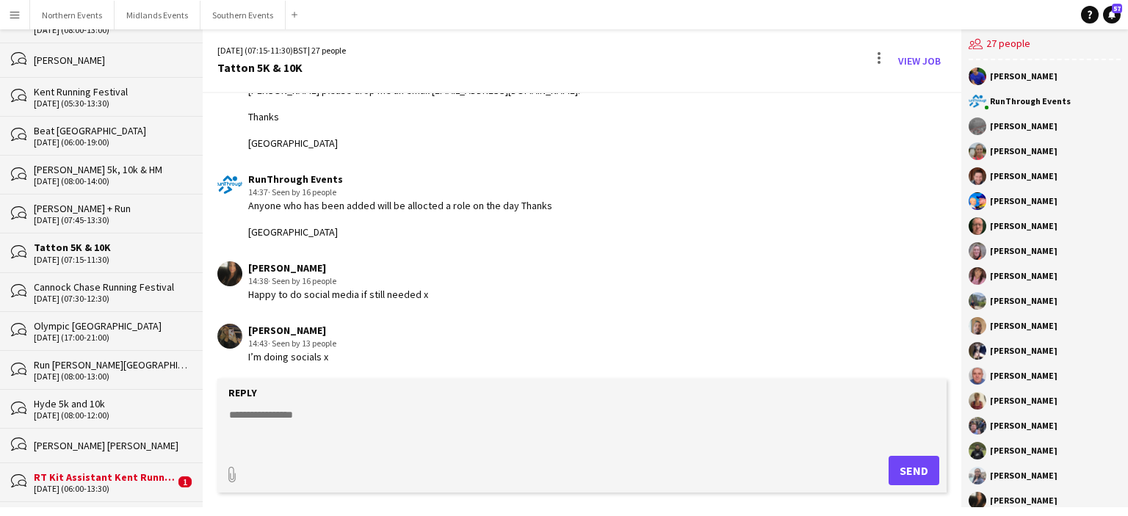
click at [122, 475] on div "RT Kit Assistant Kent Running Festival" at bounding box center [104, 477] width 141 height 13
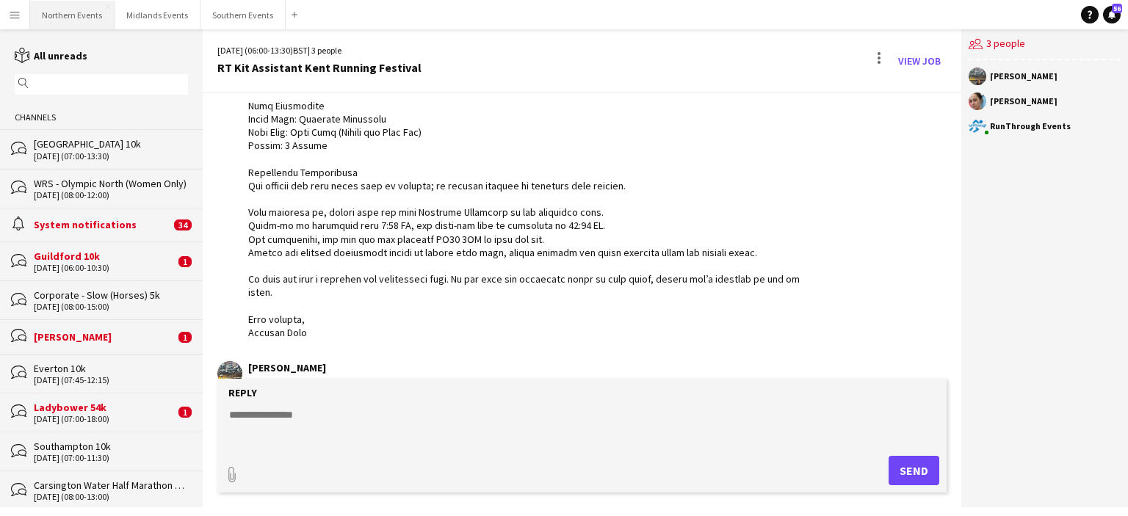
click at [50, 16] on button "Northern Events Close" at bounding box center [72, 15] width 84 height 29
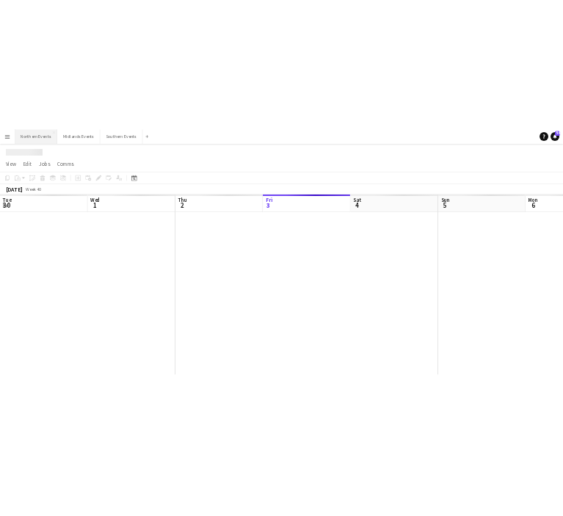
scroll to position [0, 351]
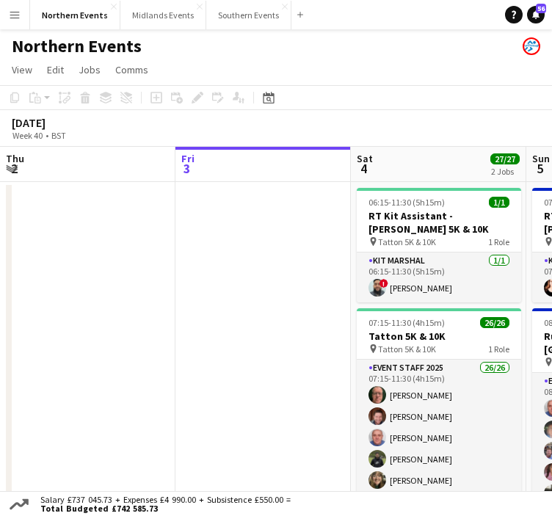
click at [15, 23] on button "Menu" at bounding box center [14, 14] width 29 height 29
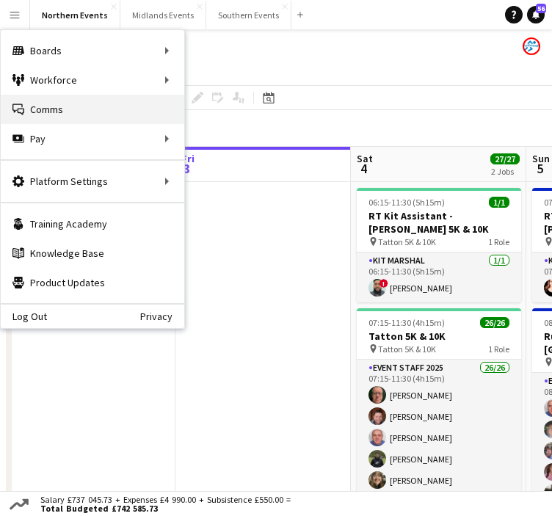
click at [46, 102] on link "Comms Comms" at bounding box center [93, 109] width 184 height 29
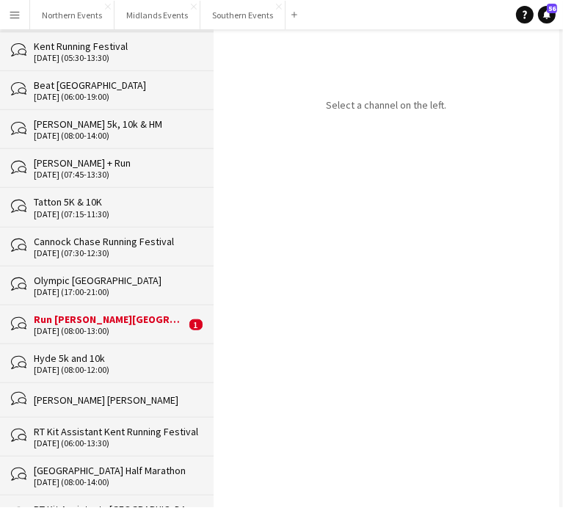
scroll to position [536, 0]
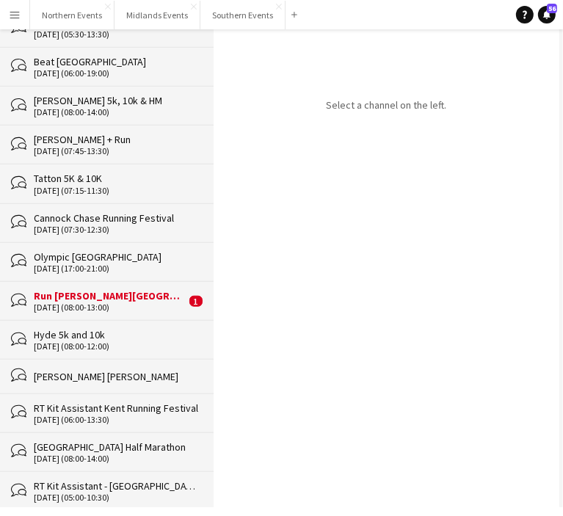
click at [97, 306] on div "05-10-2025 (08:00-13:00)" at bounding box center [110, 308] width 152 height 10
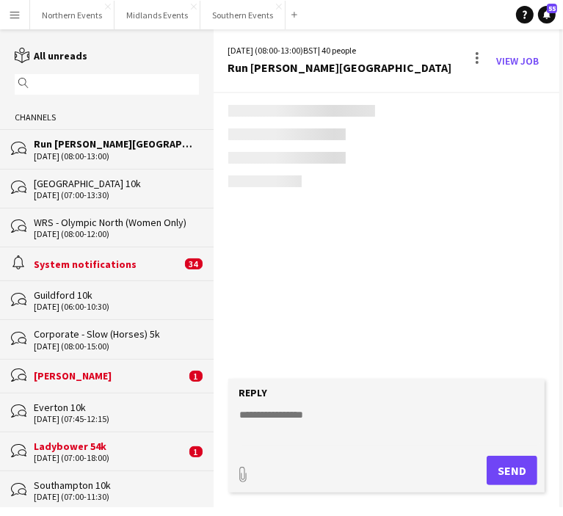
scroll to position [2313, 0]
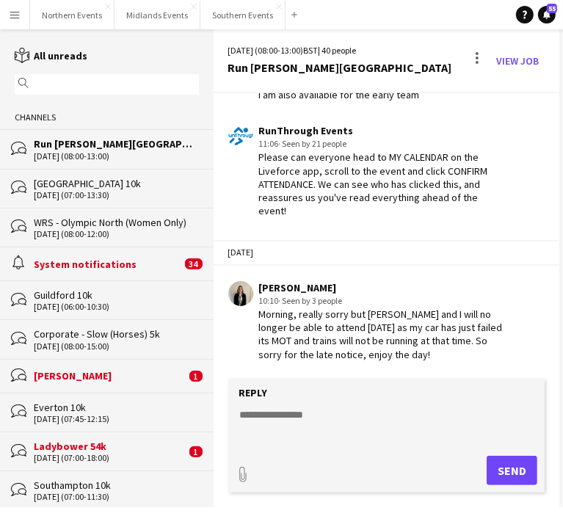
click at [79, 378] on div "Asmi Gurung" at bounding box center [110, 375] width 152 height 13
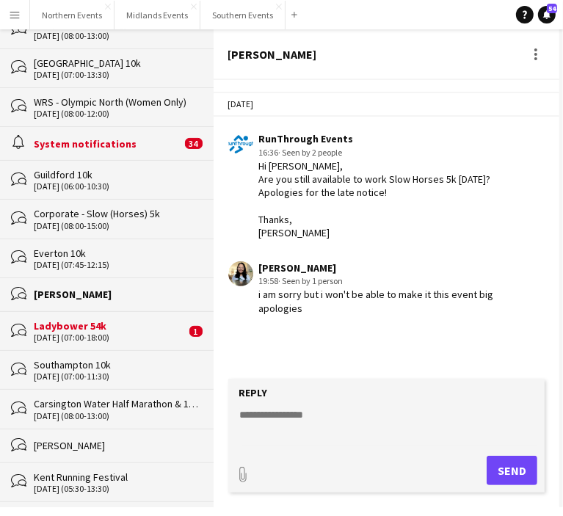
scroll to position [144, 0]
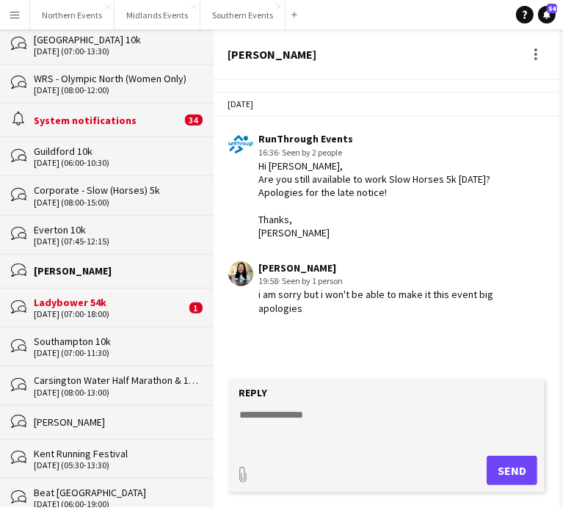
click at [78, 240] on div "11-10-2025 (07:45-12:15)" at bounding box center [116, 241] width 165 height 10
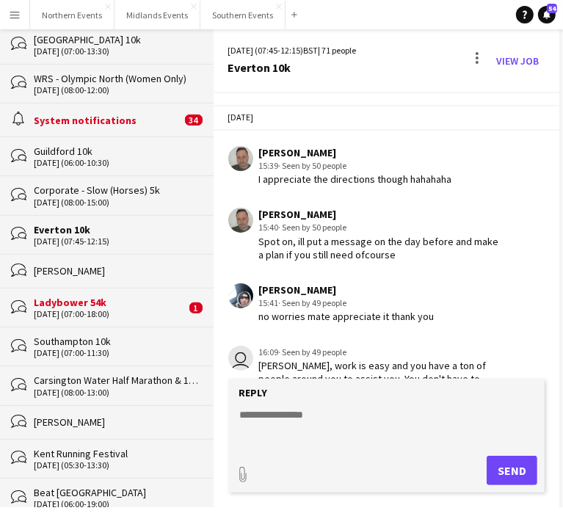
scroll to position [3328, 0]
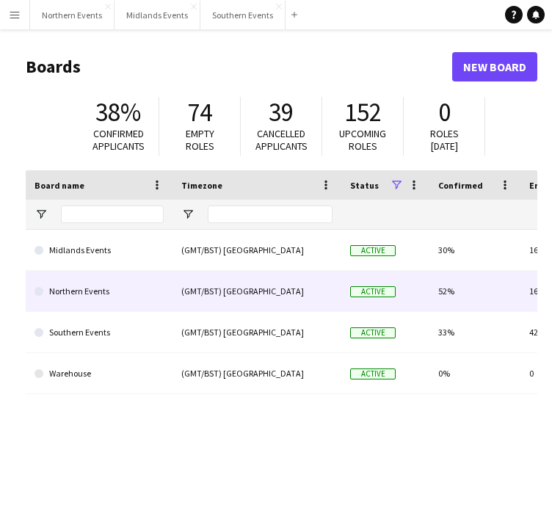
click at [71, 292] on link "Northern Events" at bounding box center [99, 291] width 129 height 41
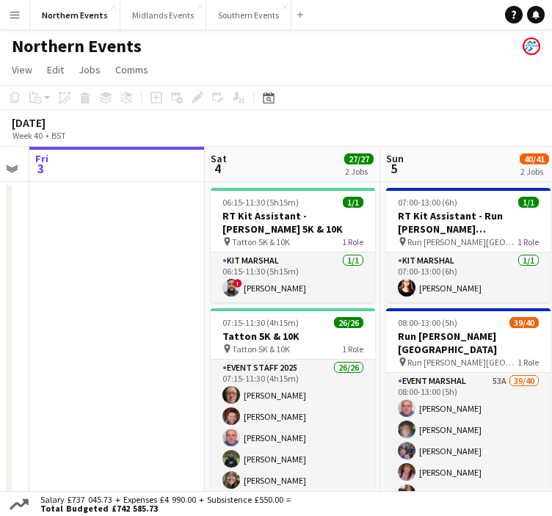
scroll to position [0, 535]
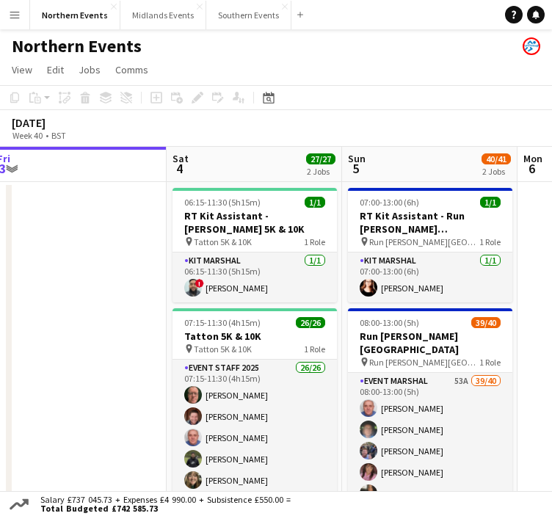
drag, startPoint x: 466, startPoint y: 416, endPoint x: 282, endPoint y: 413, distance: 184.4
click at [282, 413] on app-calendar-viewport "Tue 30 Wed 1 Thu 2 Fri 3 Sat 4 27/27 2 Jobs Sun 5 40/41 2 Jobs Mon 6 Tue 7 Wed …" at bounding box center [276, 419] width 552 height 545
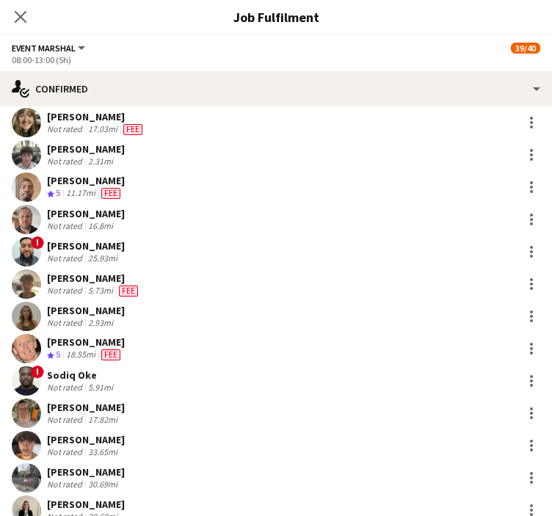
scroll to position [716, 0]
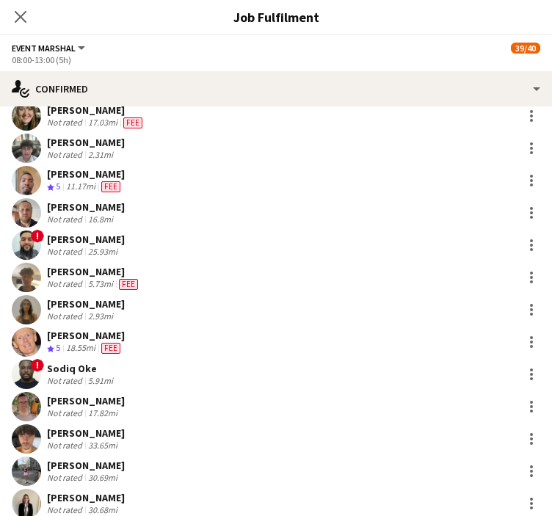
click at [65, 463] on div "[PERSON_NAME]" at bounding box center [86, 465] width 78 height 13
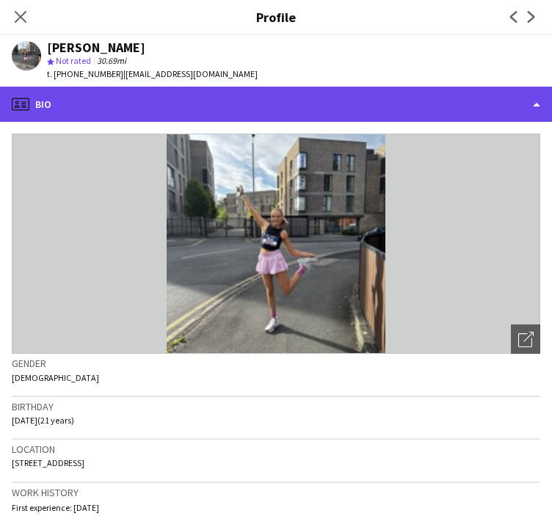
click at [398, 99] on div "profile Bio" at bounding box center [276, 104] width 552 height 35
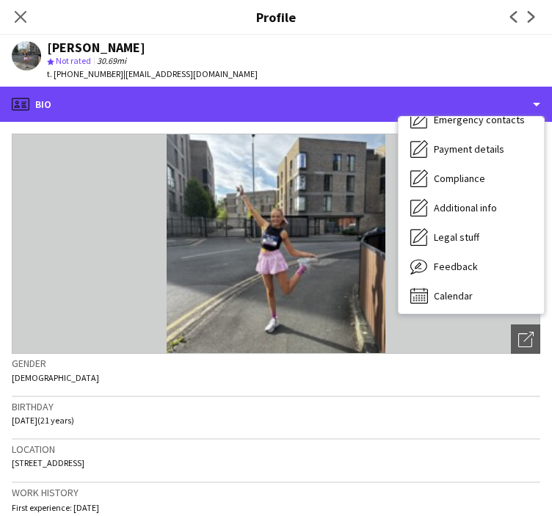
scroll to position [138, 0]
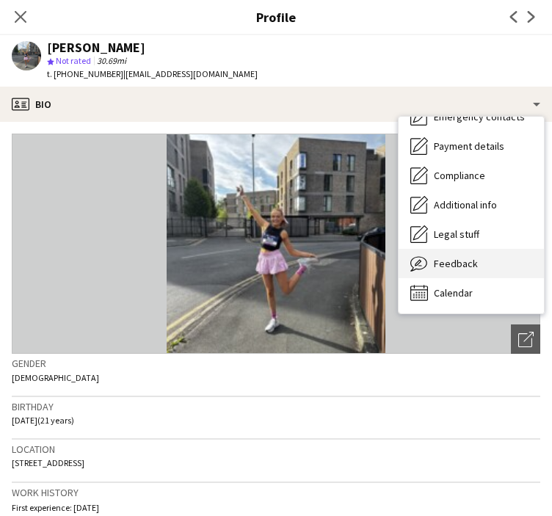
click at [466, 277] on div "Feedback Feedback" at bounding box center [471, 263] width 145 height 29
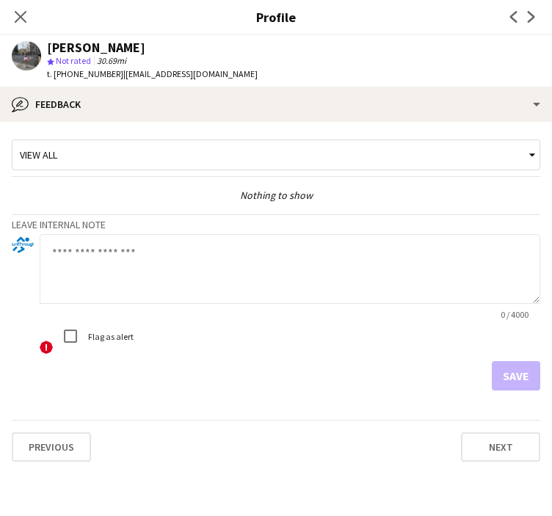
click at [173, 253] on textarea at bounding box center [290, 269] width 501 height 70
type textarea "**********"
click at [516, 378] on button "Save" at bounding box center [516, 375] width 48 height 29
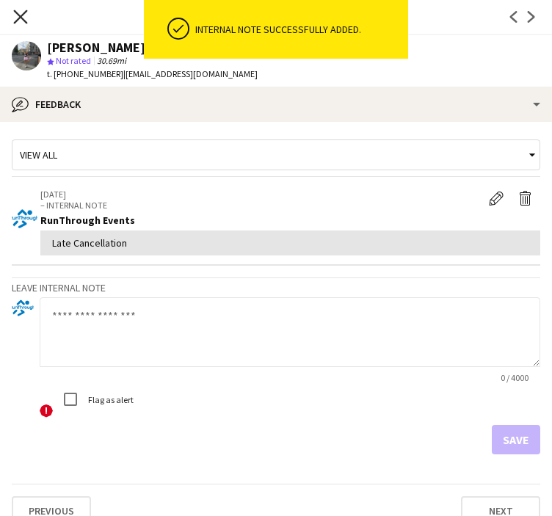
click at [15, 12] on icon at bounding box center [20, 17] width 14 height 14
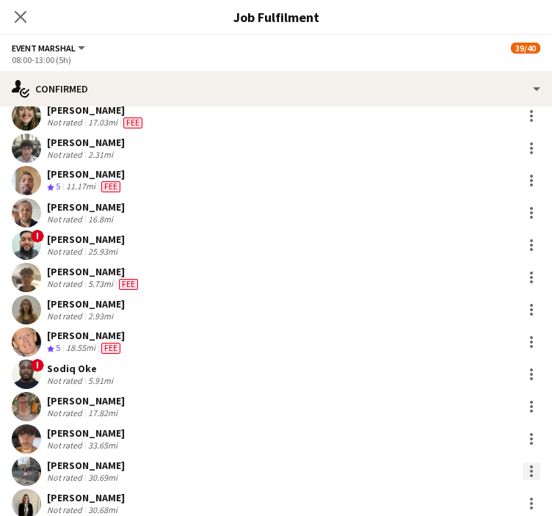
click at [530, 470] on div at bounding box center [531, 471] width 3 height 3
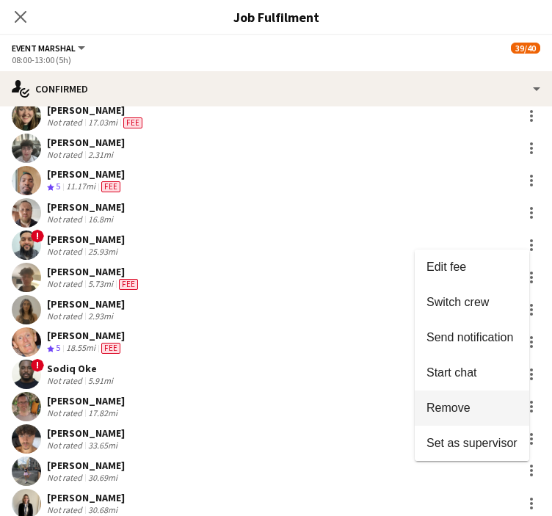
click at [480, 405] on span "Remove" at bounding box center [472, 408] width 91 height 13
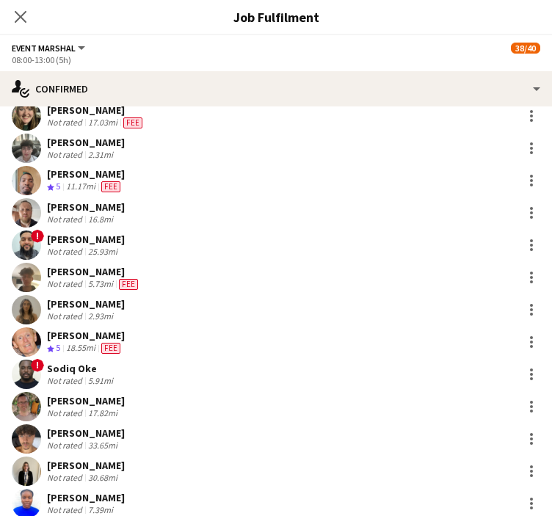
click at [92, 468] on div "[PERSON_NAME]" at bounding box center [86, 465] width 78 height 13
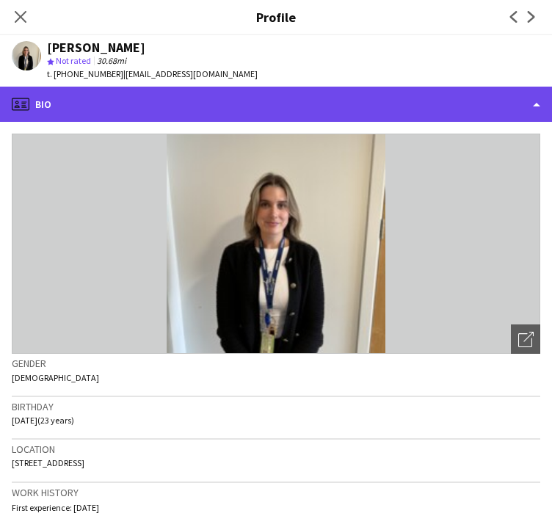
click at [145, 109] on div "profile Bio" at bounding box center [276, 104] width 552 height 35
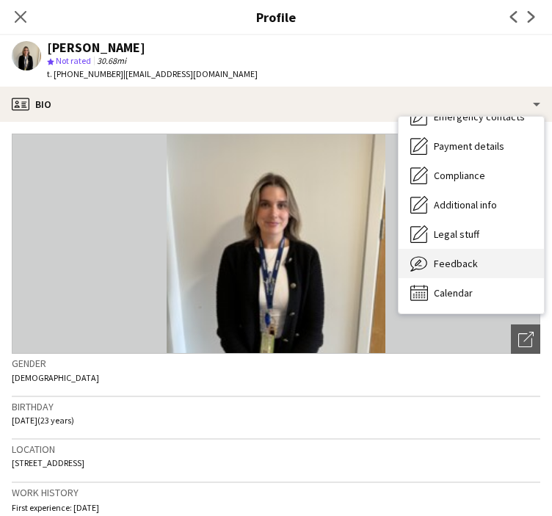
click at [497, 264] on div "Feedback Feedback" at bounding box center [471, 263] width 145 height 29
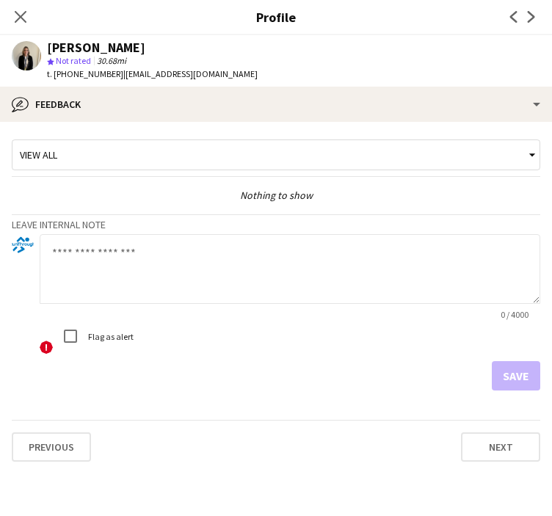
click at [198, 284] on textarea at bounding box center [290, 269] width 501 height 70
type textarea "**********"
drag, startPoint x: 507, startPoint y: 369, endPoint x: 496, endPoint y: 359, distance: 15.1
drag, startPoint x: 496, startPoint y: 359, endPoint x: 524, endPoint y: 385, distance: 37.9
drag, startPoint x: 524, startPoint y: 385, endPoint x: 491, endPoint y: 375, distance: 35.1
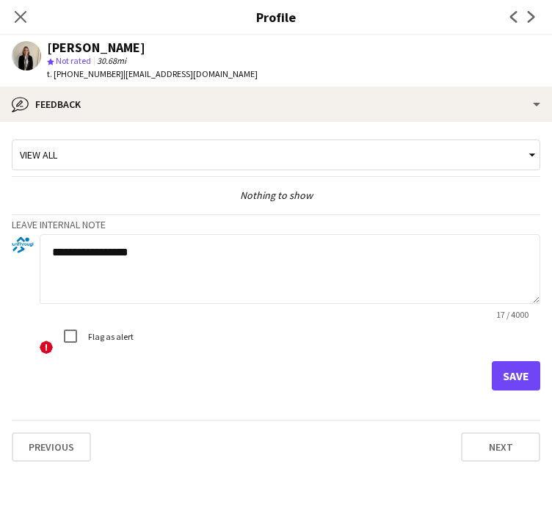
click at [491, 375] on div "Save" at bounding box center [276, 375] width 529 height 29
click at [509, 377] on button "Save" at bounding box center [516, 375] width 48 height 29
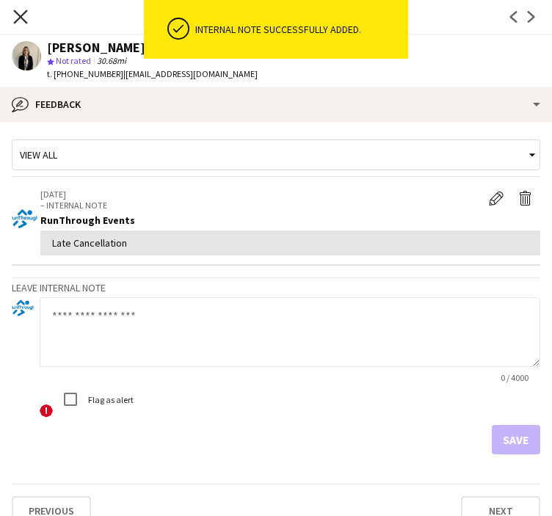
click at [16, 17] on icon "Close pop-in" at bounding box center [20, 17] width 14 height 14
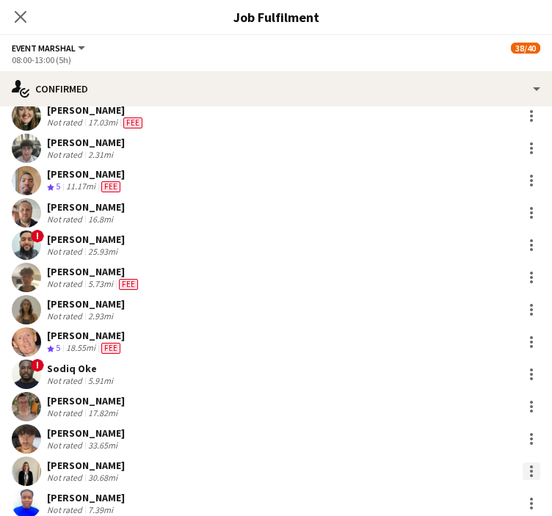
click at [523, 473] on div at bounding box center [532, 472] width 18 height 18
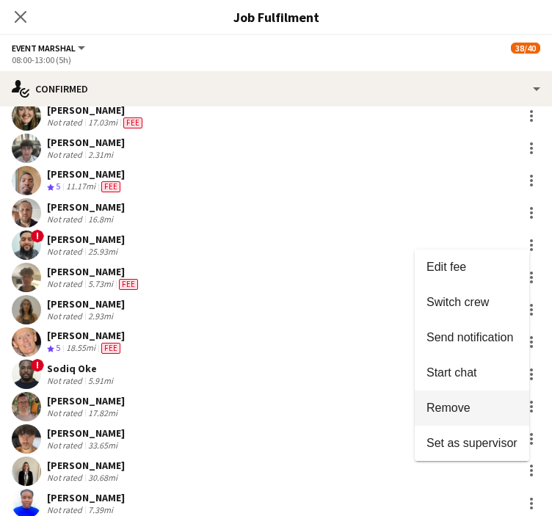
click at [477, 411] on span "Remove" at bounding box center [472, 408] width 91 height 13
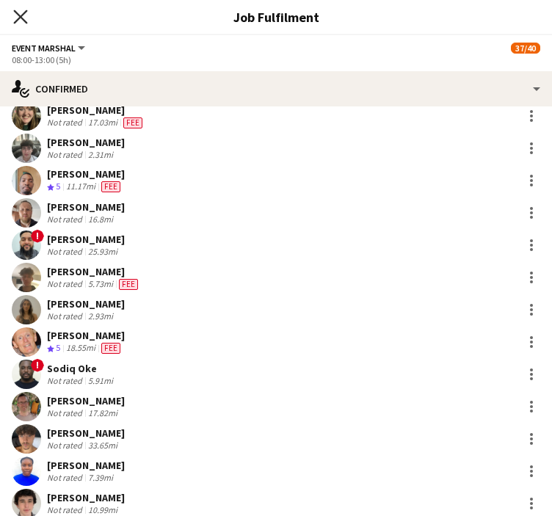
click at [22, 13] on icon "Close pop-in" at bounding box center [20, 17] width 14 height 14
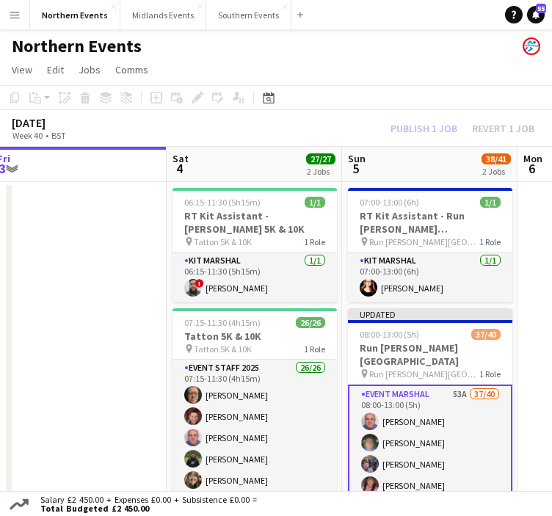
click at [429, 140] on div "[DATE] Week 40 • BST Publish 1 job Revert 1 job" at bounding box center [276, 128] width 552 height 37
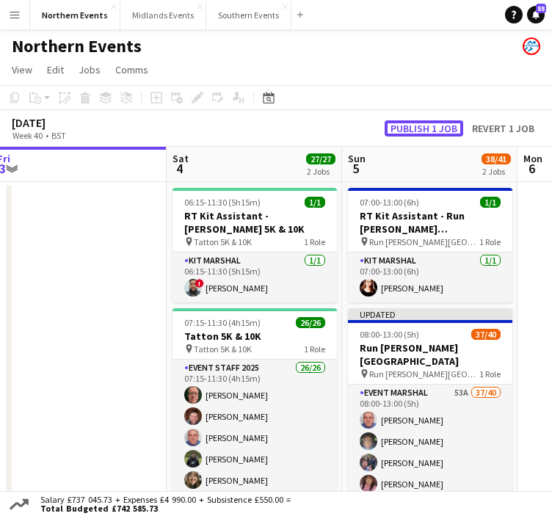
drag, startPoint x: 429, startPoint y: 129, endPoint x: 408, endPoint y: 126, distance: 20.7
click at [408, 126] on button "Publish 1 job" at bounding box center [424, 128] width 79 height 16
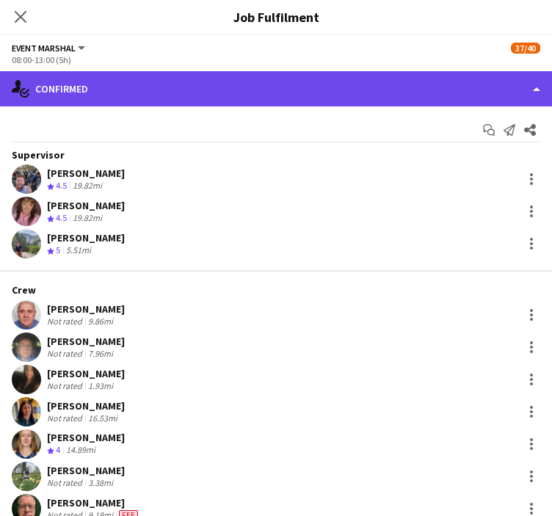
drag, startPoint x: 184, startPoint y: 95, endPoint x: 326, endPoint y: 87, distance: 142.7
click at [326, 87] on div "single-neutral-actions-check-2 Confirmed" at bounding box center [276, 88] width 552 height 35
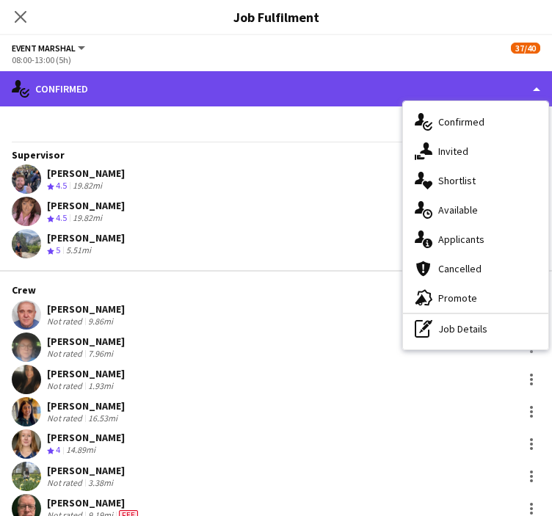
click at [326, 87] on div "single-neutral-actions-check-2 Confirmed" at bounding box center [276, 88] width 552 height 35
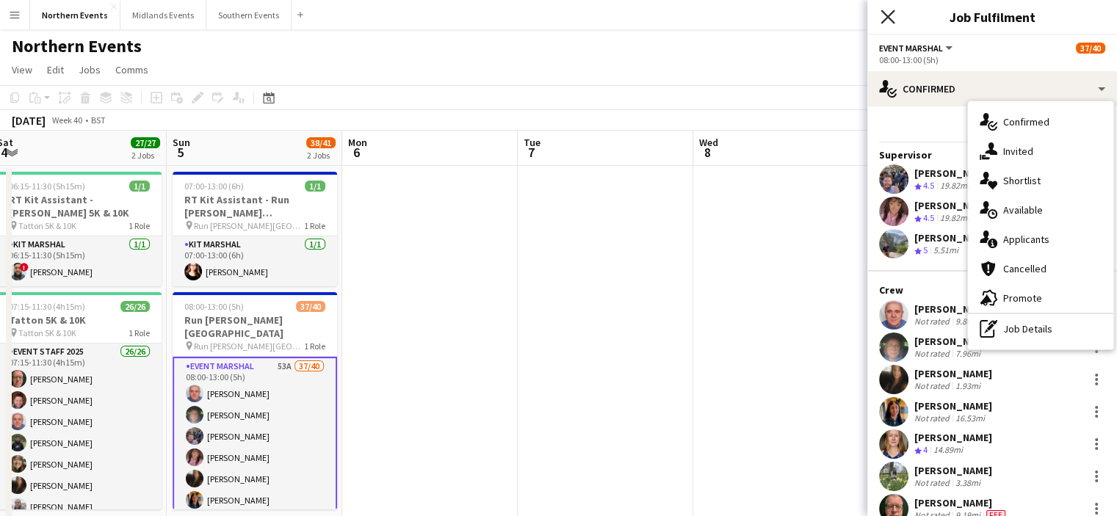
click at [563, 18] on icon "Close pop-in" at bounding box center [888, 17] width 14 height 14
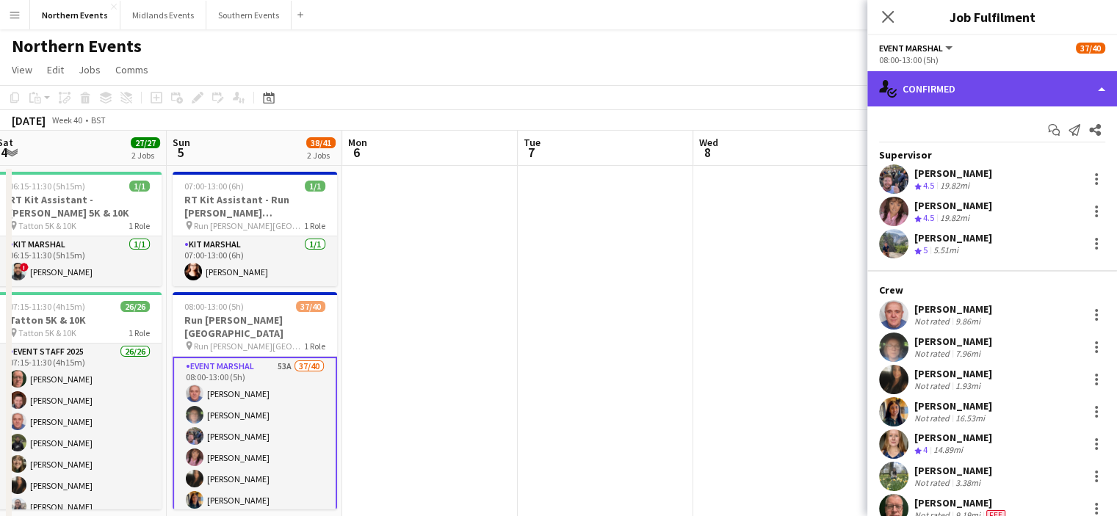
click at [563, 94] on div "single-neutral-actions-check-2 Confirmed" at bounding box center [992, 88] width 250 height 35
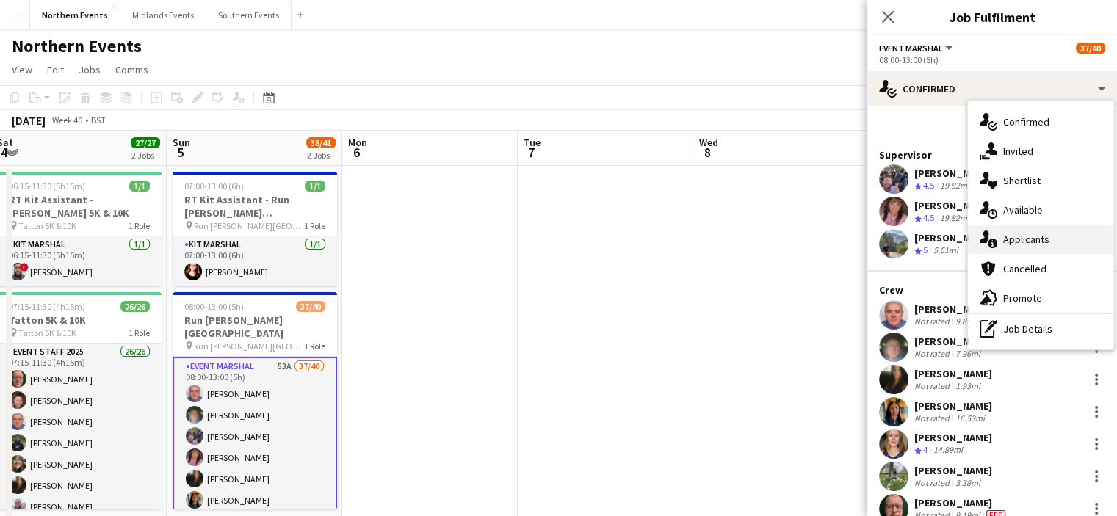
click at [563, 241] on span "Applicants" at bounding box center [1026, 239] width 46 height 13
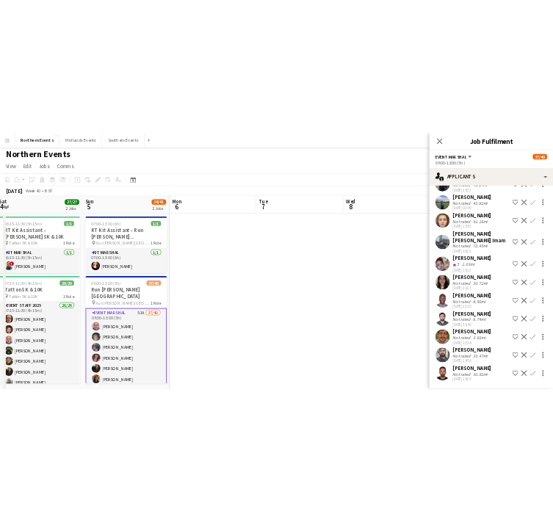
scroll to position [1784, 0]
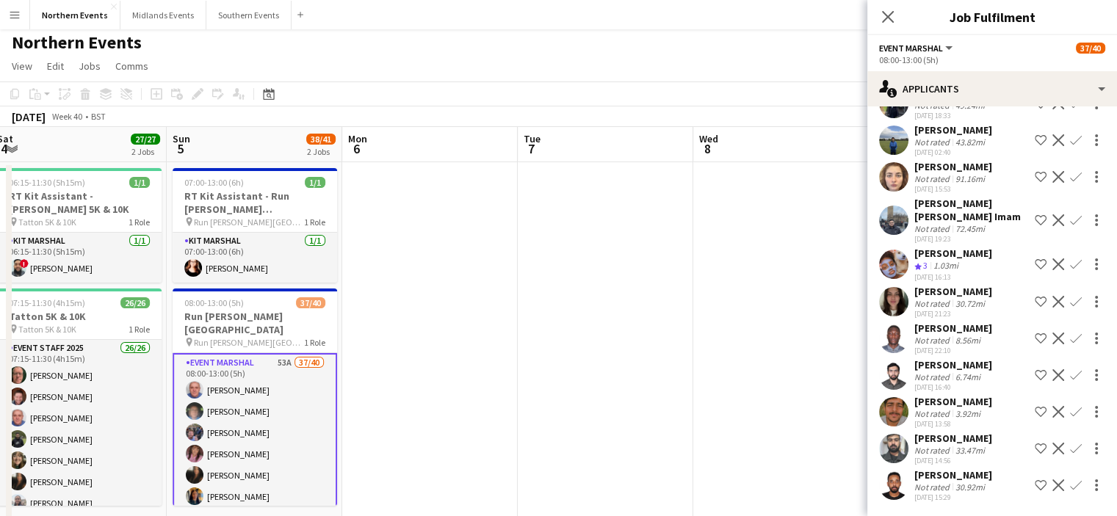
click at [563, 26] on div "Close pop-in" at bounding box center [887, 17] width 41 height 34
click at [563, 1] on div "Close pop-in" at bounding box center [887, 17] width 41 height 34
click at [563, 18] on icon "Close pop-in" at bounding box center [888, 17] width 14 height 14
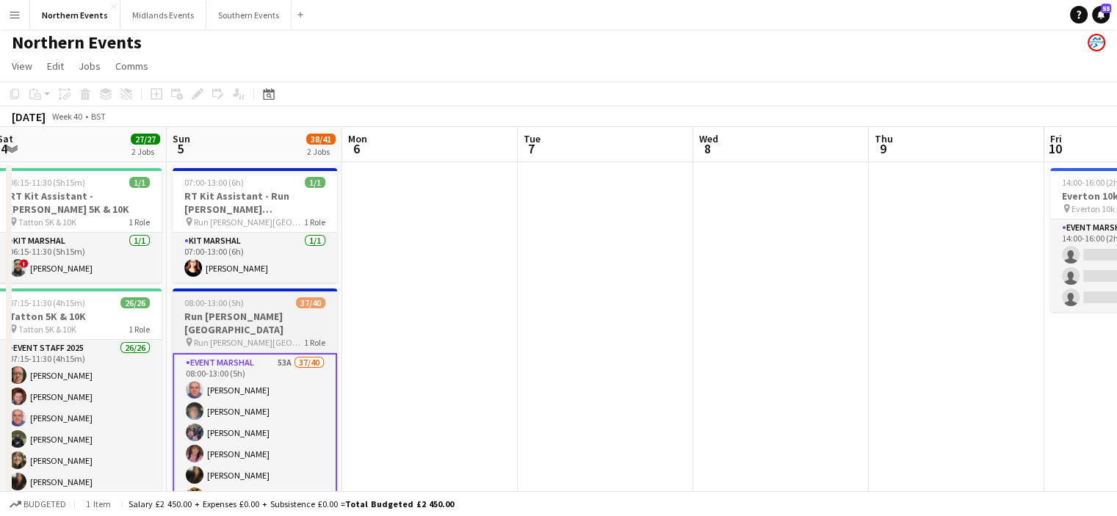
click at [216, 322] on h3 "Run [PERSON_NAME][GEOGRAPHIC_DATA]" at bounding box center [255, 323] width 165 height 26
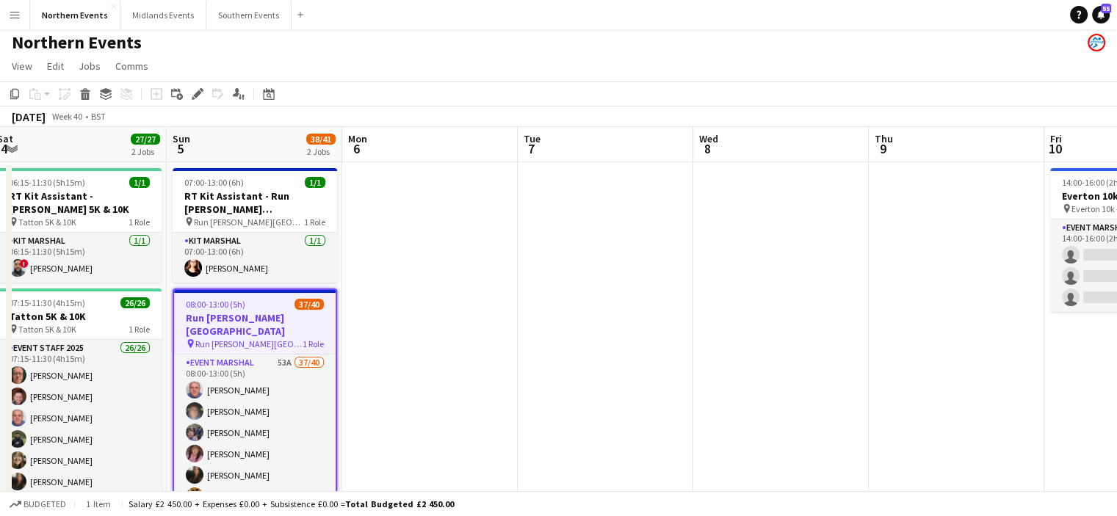
click at [216, 322] on h3 "Run [PERSON_NAME][GEOGRAPHIC_DATA]" at bounding box center [255, 324] width 162 height 26
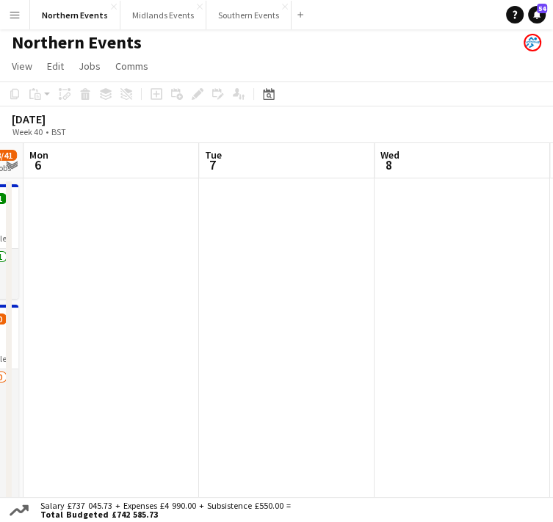
drag, startPoint x: 321, startPoint y: 416, endPoint x: 105, endPoint y: 411, distance: 216.0
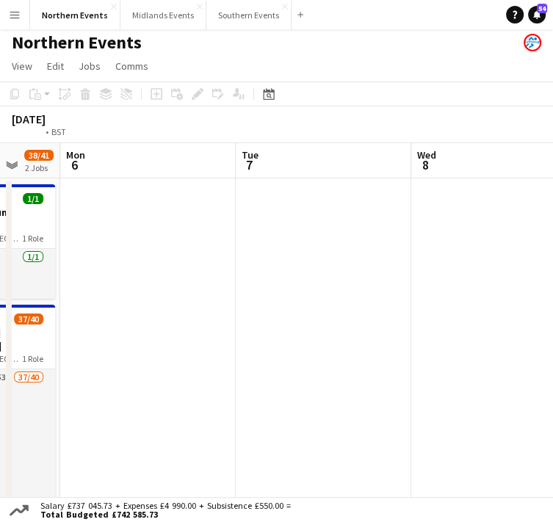
drag, startPoint x: 441, startPoint y: 400, endPoint x: 109, endPoint y: 397, distance: 332.0
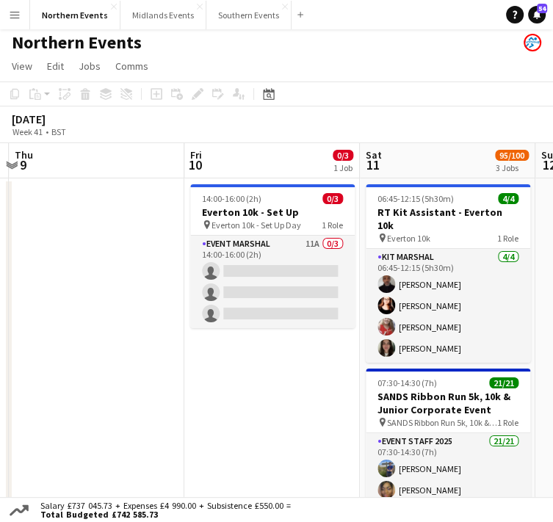
scroll to position [0, 731]
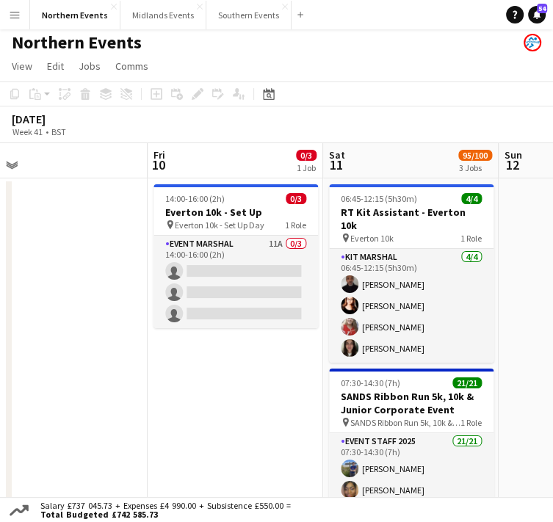
drag, startPoint x: 347, startPoint y: 399, endPoint x: 142, endPoint y: 406, distance: 204.3
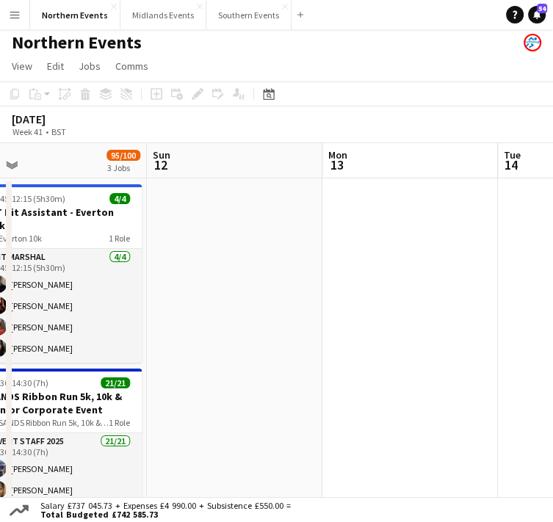
scroll to position [0, 416]
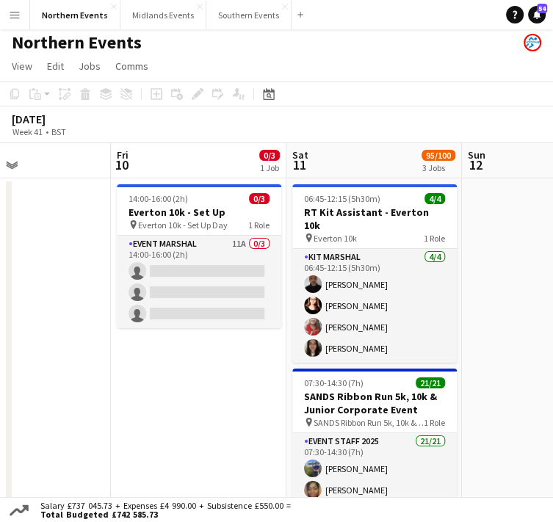
drag, startPoint x: 408, startPoint y: 449, endPoint x: 372, endPoint y: 449, distance: 36.0
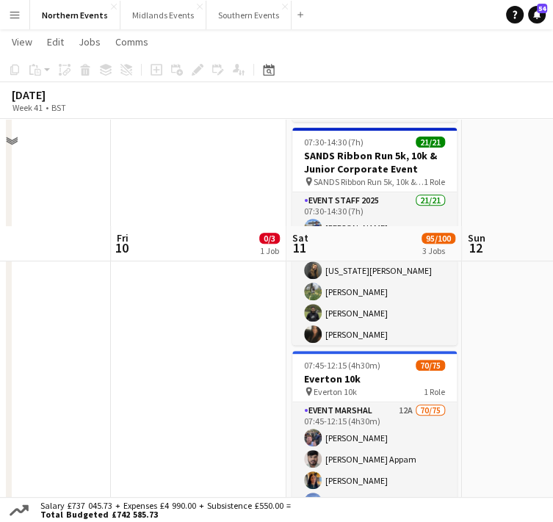
scroll to position [353, 0]
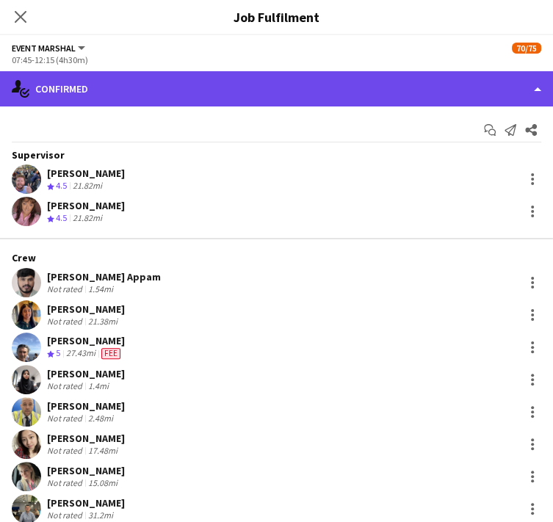
drag, startPoint x: 543, startPoint y: 155, endPoint x: 452, endPoint y: 87, distance: 114.4
click at [452, 87] on div "single-neutral-actions-check-2 Confirmed" at bounding box center [276, 88] width 553 height 35
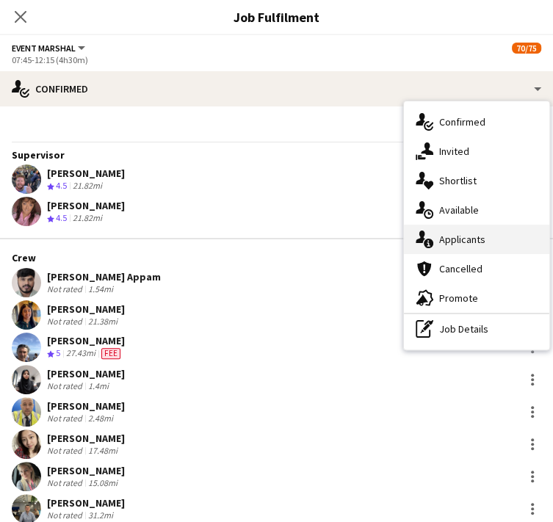
click at [464, 246] on span "Applicants" at bounding box center [462, 239] width 46 height 13
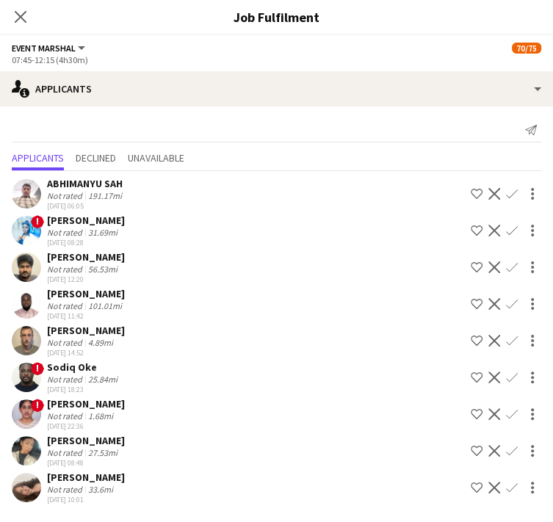
scroll to position [480, 0]
click at [90, 475] on div "[PERSON_NAME]" at bounding box center [86, 477] width 78 height 13
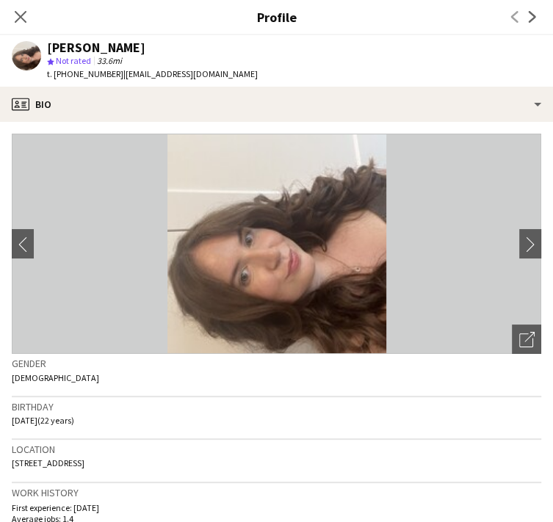
drag, startPoint x: 138, startPoint y: 52, endPoint x: 46, endPoint y: 46, distance: 92.7
click at [46, 46] on div "[PERSON_NAME] star Not rated 33.6mi t. [PHONE_NUMBER] | [EMAIL_ADDRESS][DOMAIN_…" at bounding box center [135, 60] width 270 height 51
copy div "[PERSON_NAME]"
click at [21, 11] on icon "Close pop-in" at bounding box center [20, 17] width 14 height 14
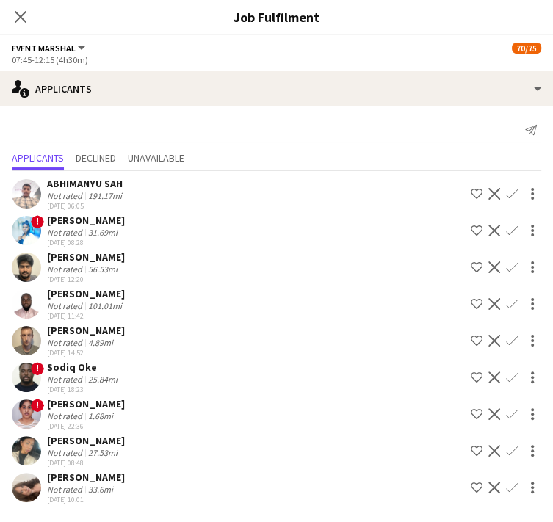
click at [511, 485] on app-icon "Confirm" at bounding box center [512, 488] width 12 height 12
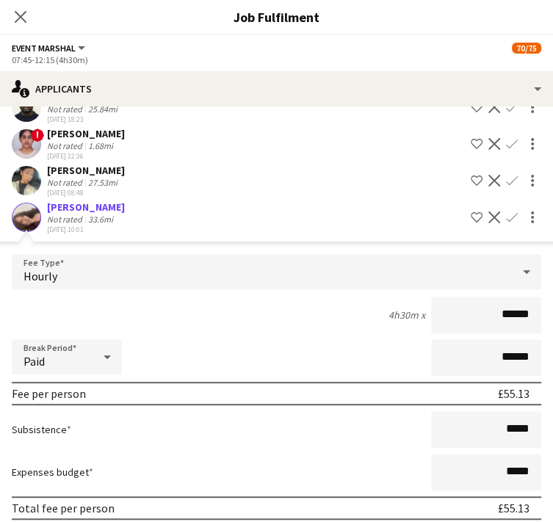
scroll to position [328, 0]
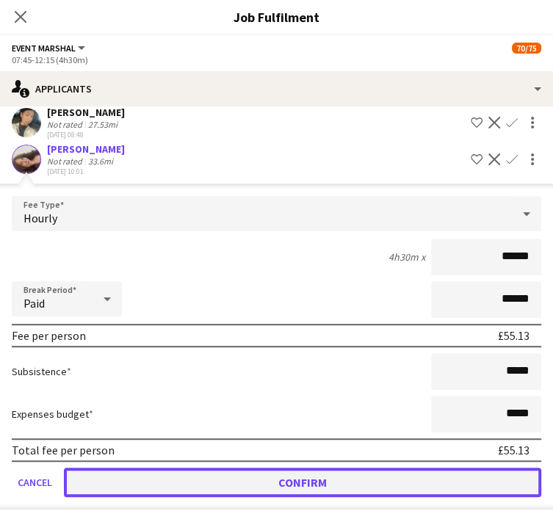
click at [485, 470] on button "Confirm" at bounding box center [302, 482] width 477 height 29
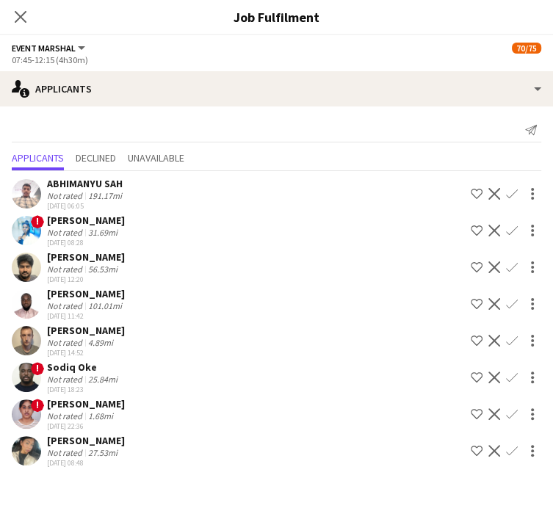
scroll to position [0, 0]
